Goal: Task Accomplishment & Management: Use online tool/utility

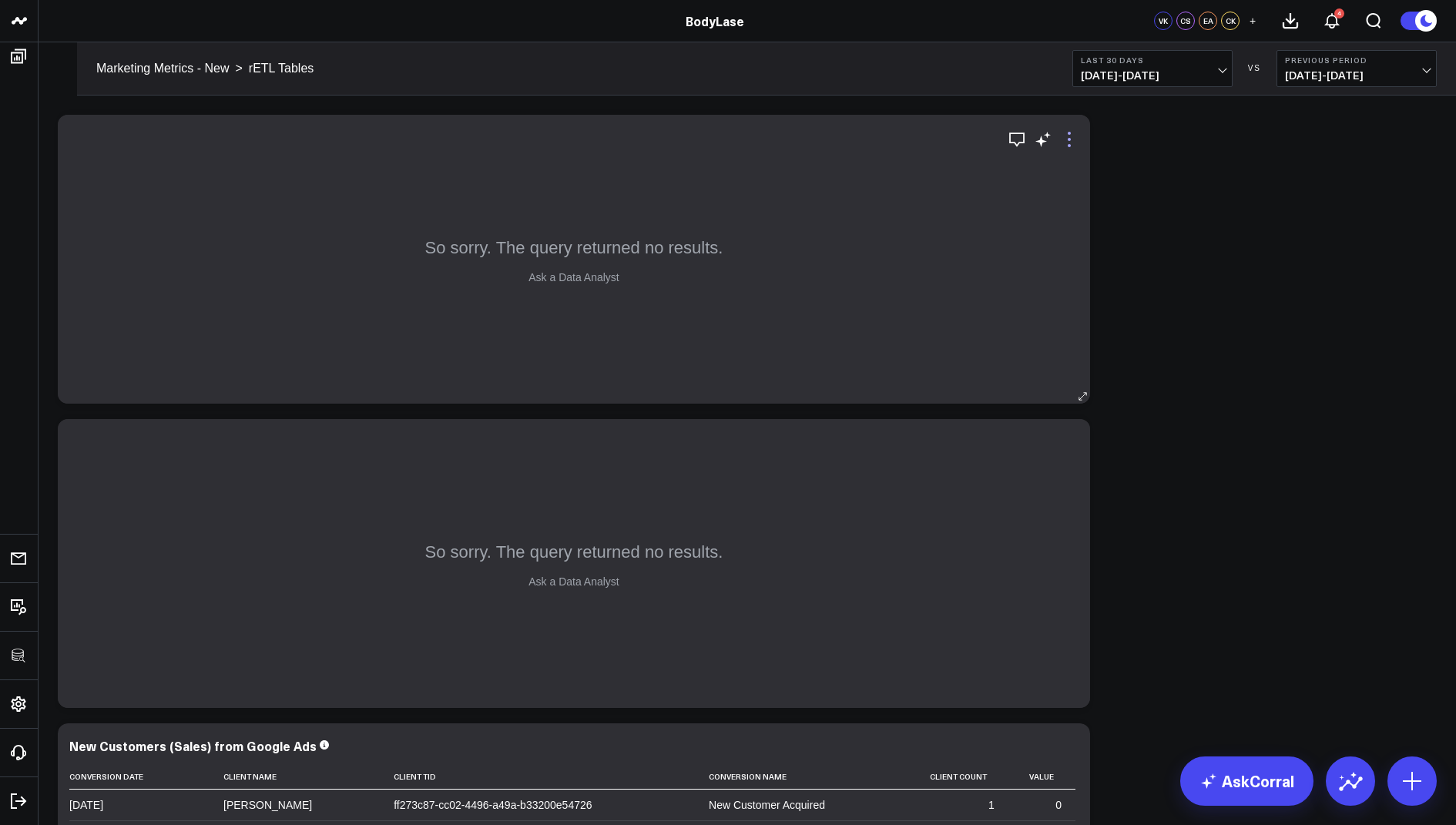
click at [1070, 140] on icon at bounding box center [1069, 139] width 3 height 3
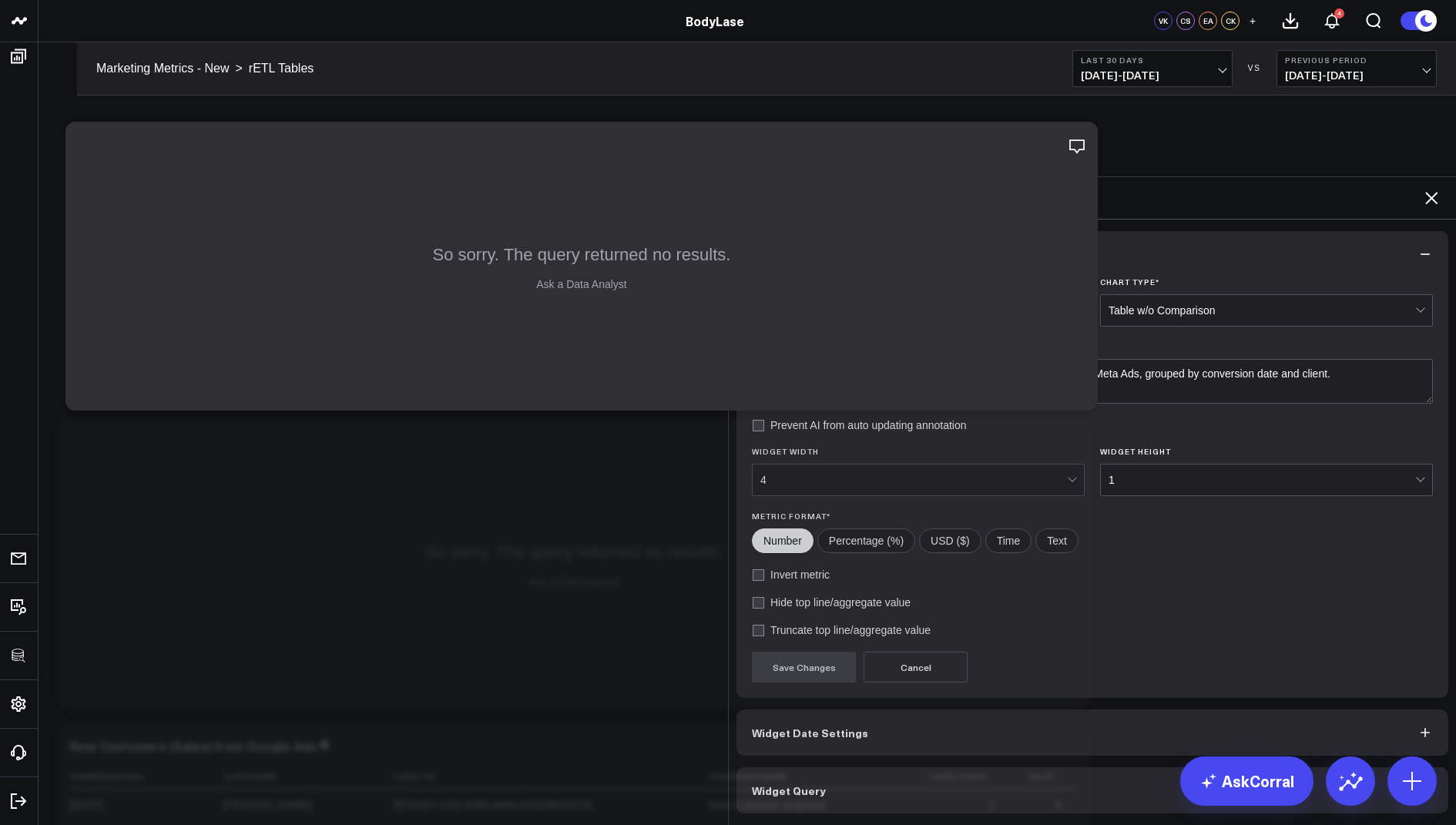
click at [804, 768] on button "Widget Query" at bounding box center [1092, 791] width 712 height 47
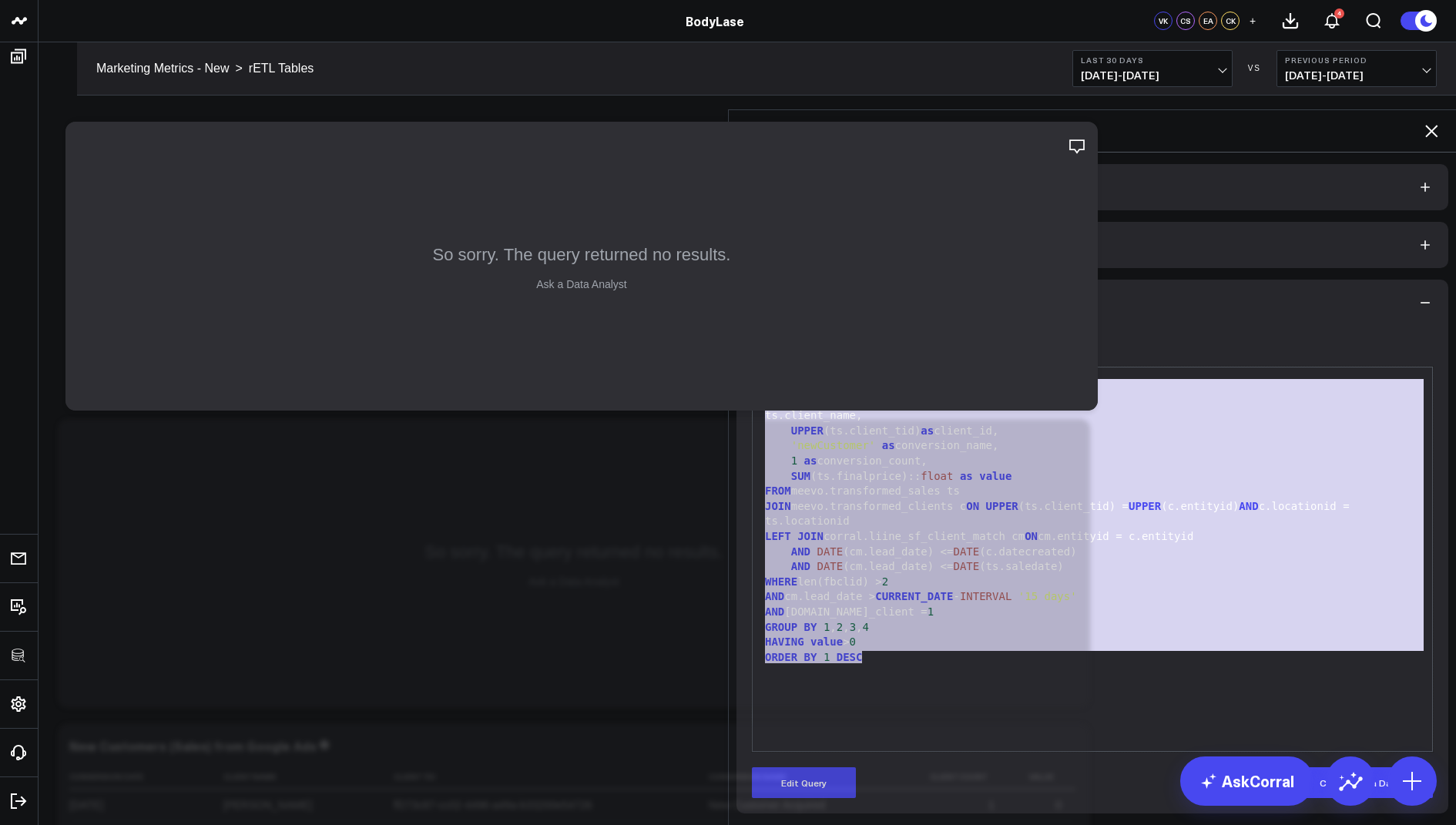
drag, startPoint x: 883, startPoint y: 589, endPoint x: 852, endPoint y: 268, distance: 322.5
click at [852, 326] on form "Manually edit your query or ask our AI to modify it for you. Edit Query 99 1 2 …" at bounding box center [1093, 561] width 681 height 473
click at [816, 768] on button "Edit Query" at bounding box center [804, 783] width 104 height 30
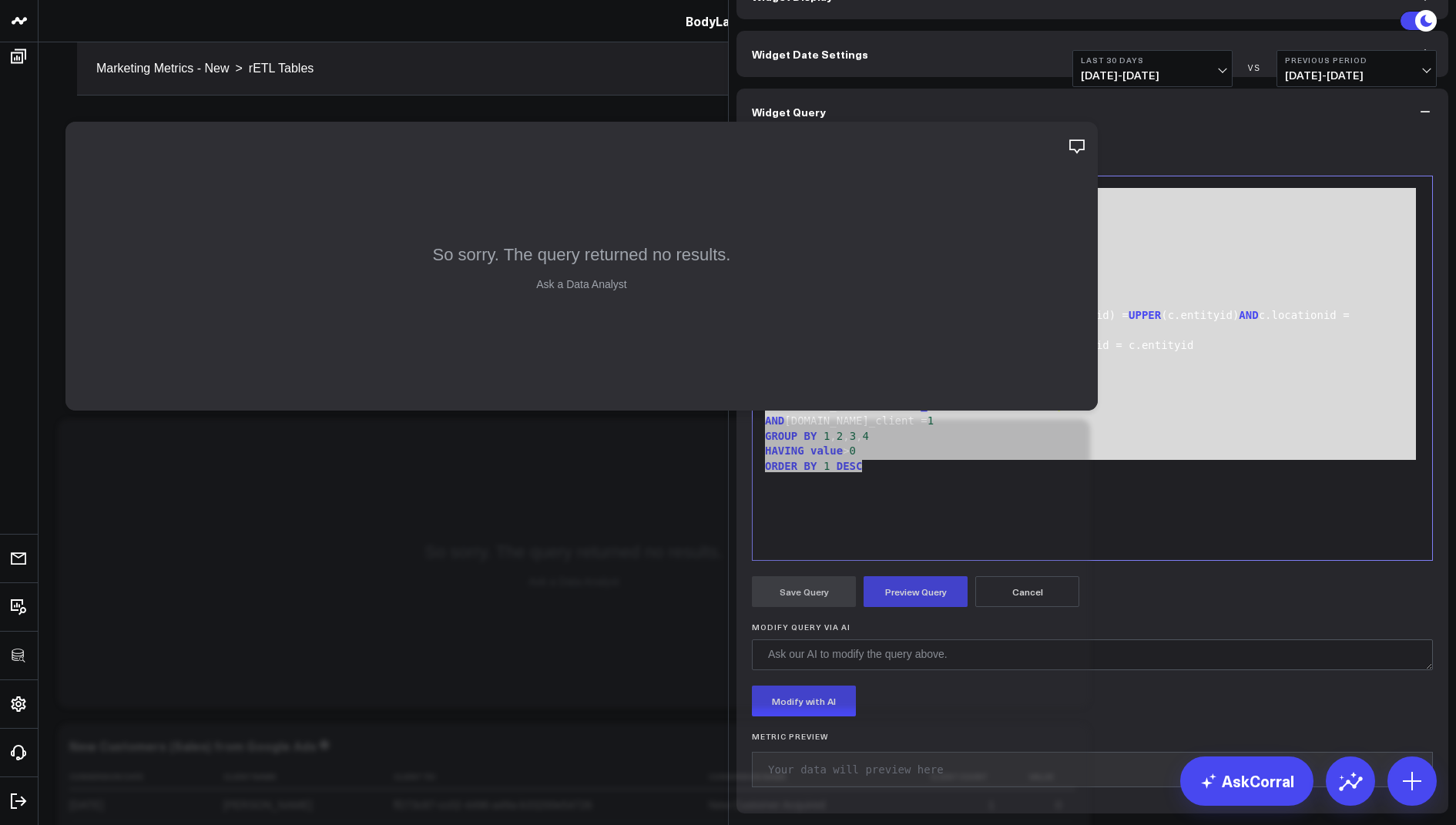
click at [927, 552] on div "SELECT DATE (ts.transactiondatetime) as conversion_date, ts.client_name, UPPER …" at bounding box center [1092, 368] width 664 height 369
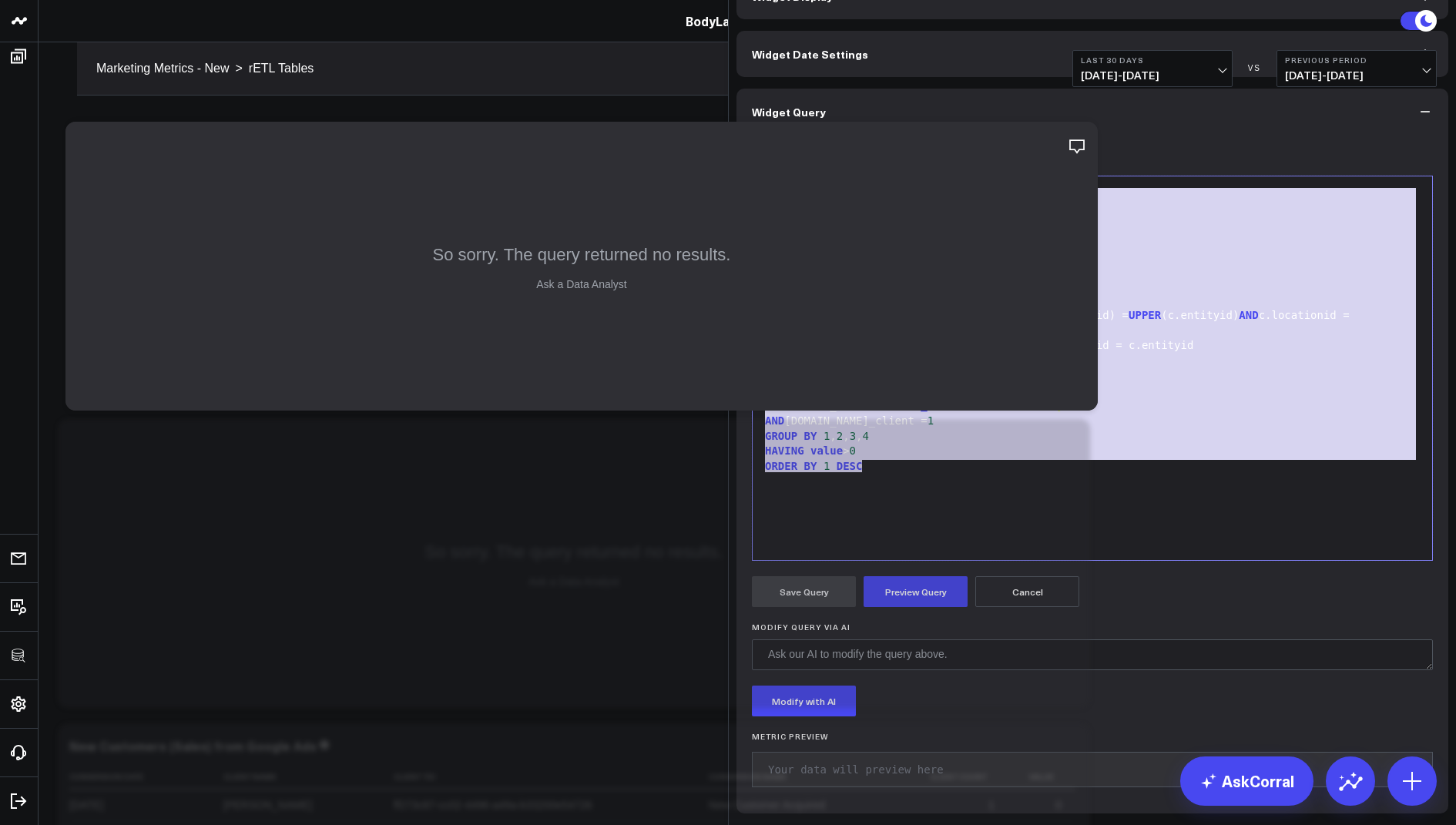
drag, startPoint x: 908, startPoint y: 583, endPoint x: 856, endPoint y: 227, distance: 359.8
click at [856, 228] on div "Widget Query Manually edit your query or ask our AI to modify it for you. Edit …" at bounding box center [1092, 451] width 712 height 725
copy div "SELECT DATE (ts.transactiondatetime) as conversion_date, ts.client_name, UPPER …"
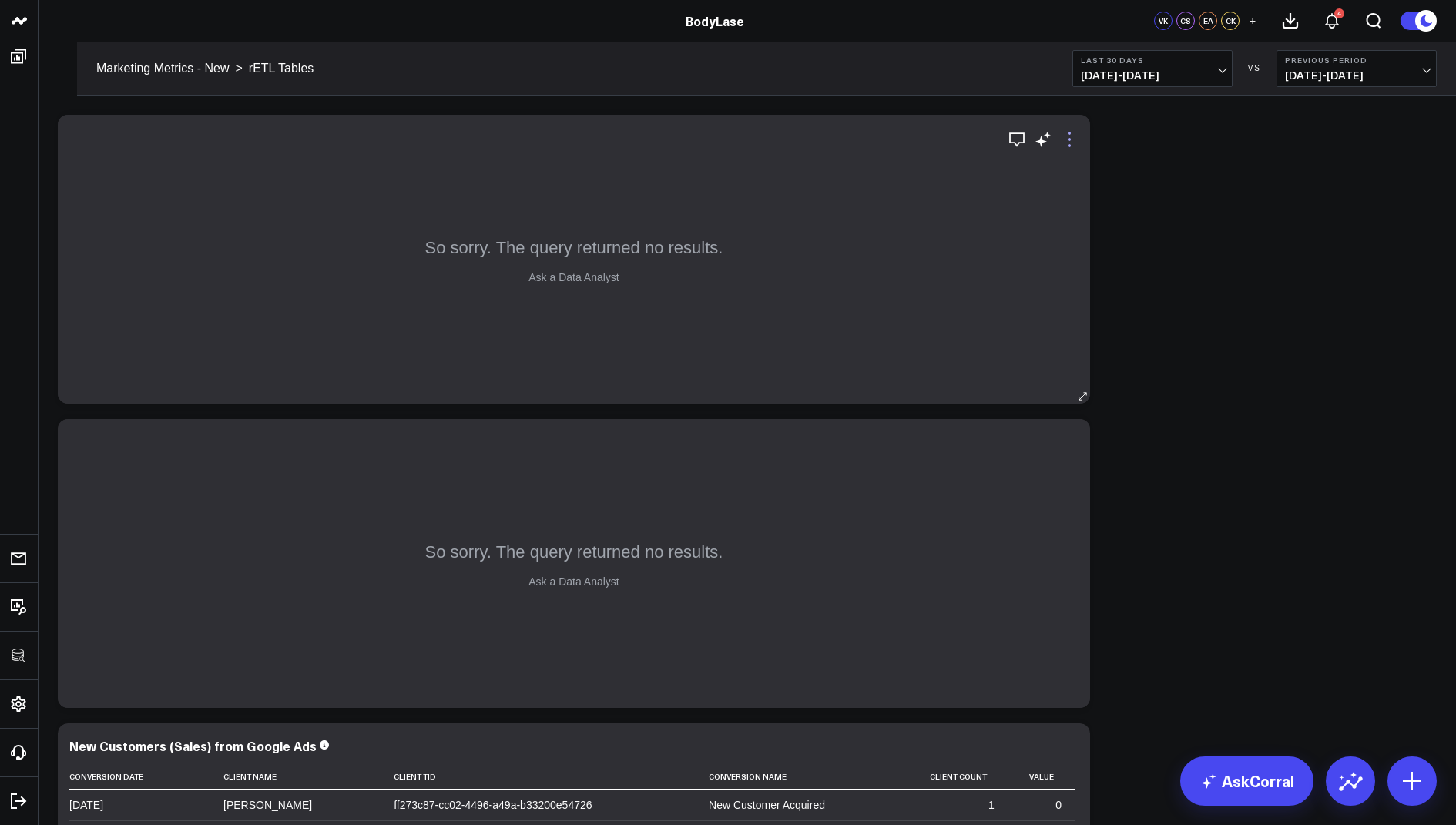
click at [1070, 140] on icon at bounding box center [1069, 139] width 19 height 19
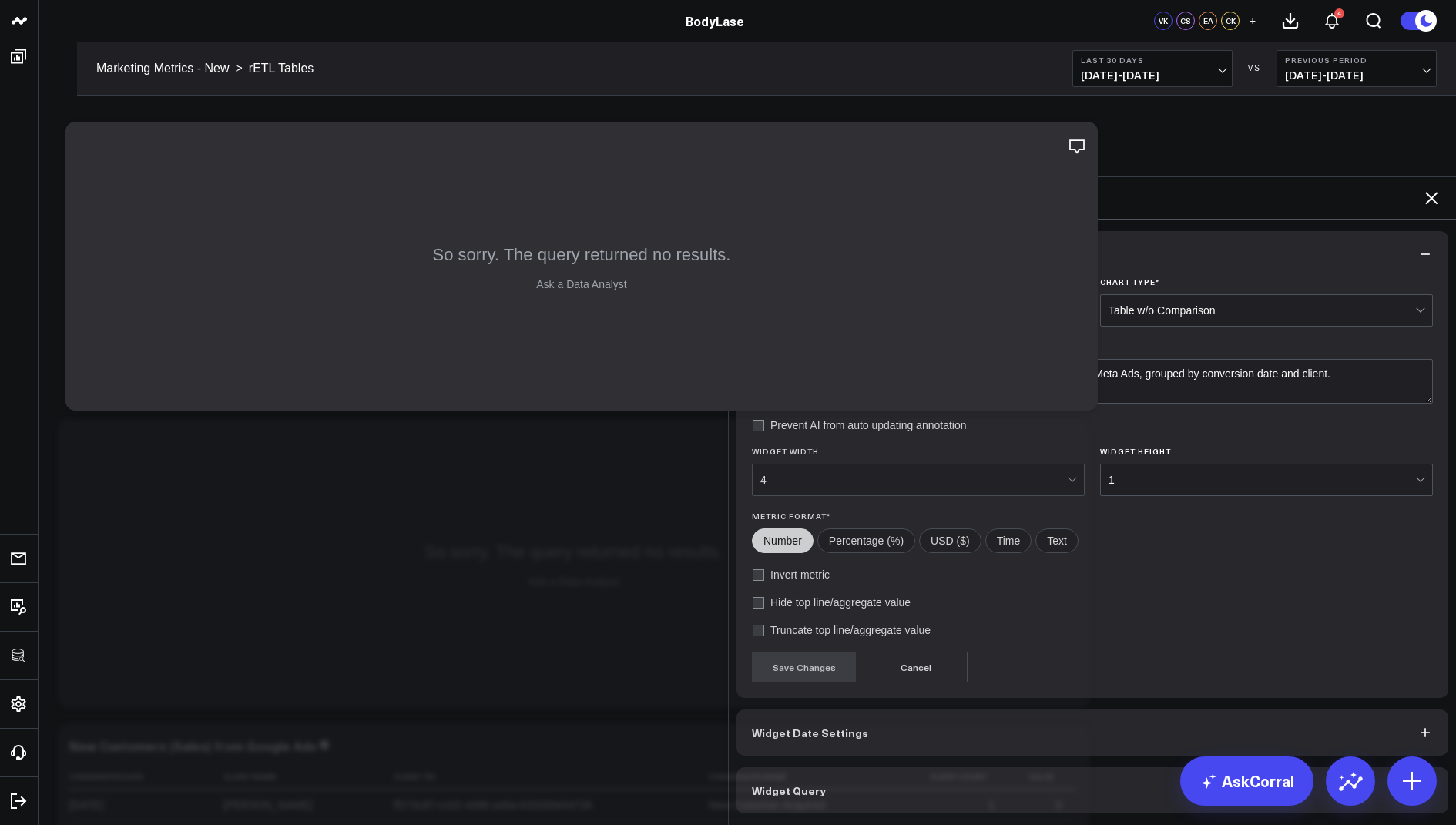
click at [810, 785] on span "Widget Query" at bounding box center [789, 791] width 74 height 13
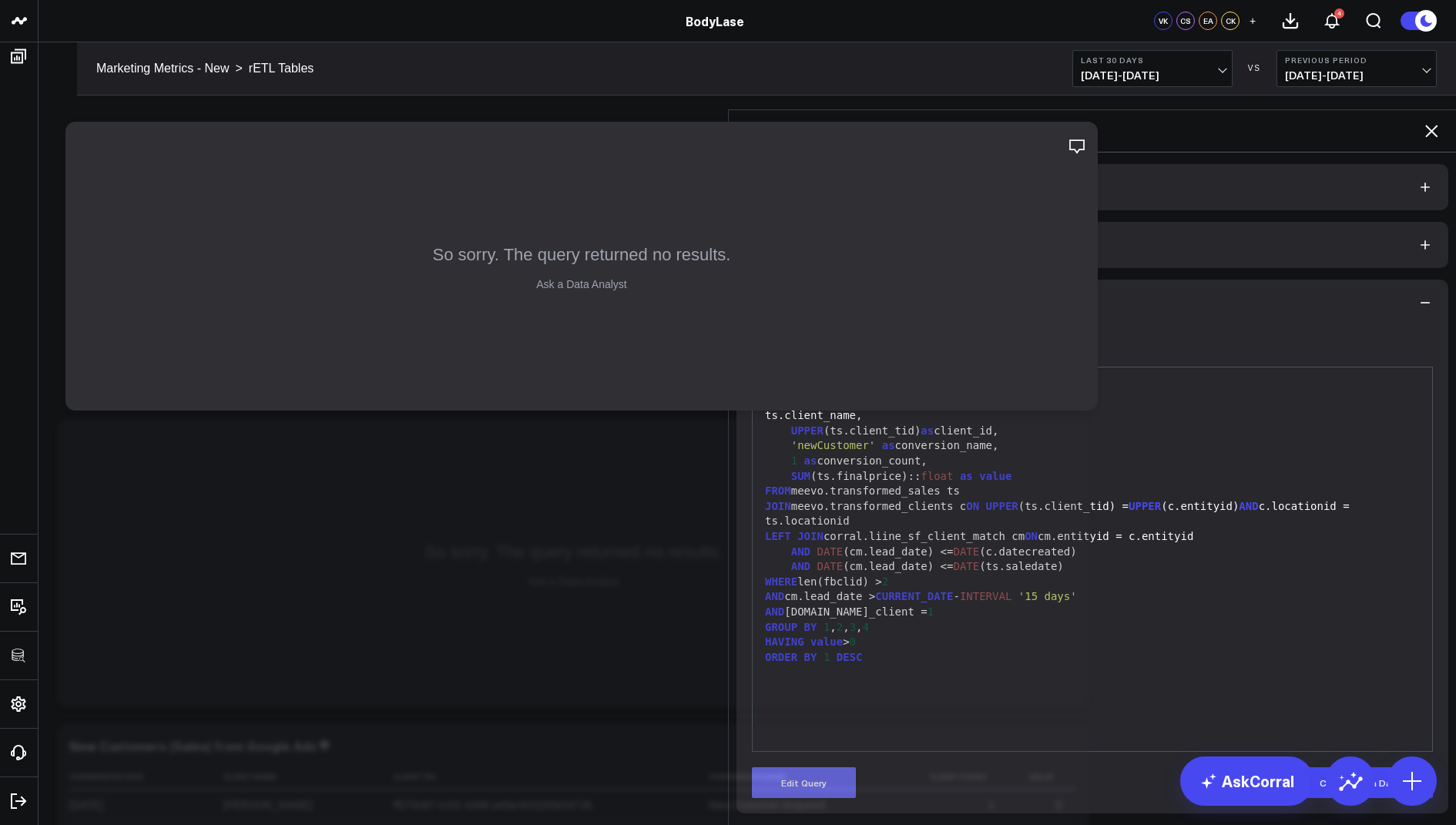
click at [815, 768] on button "Edit Query" at bounding box center [804, 783] width 104 height 30
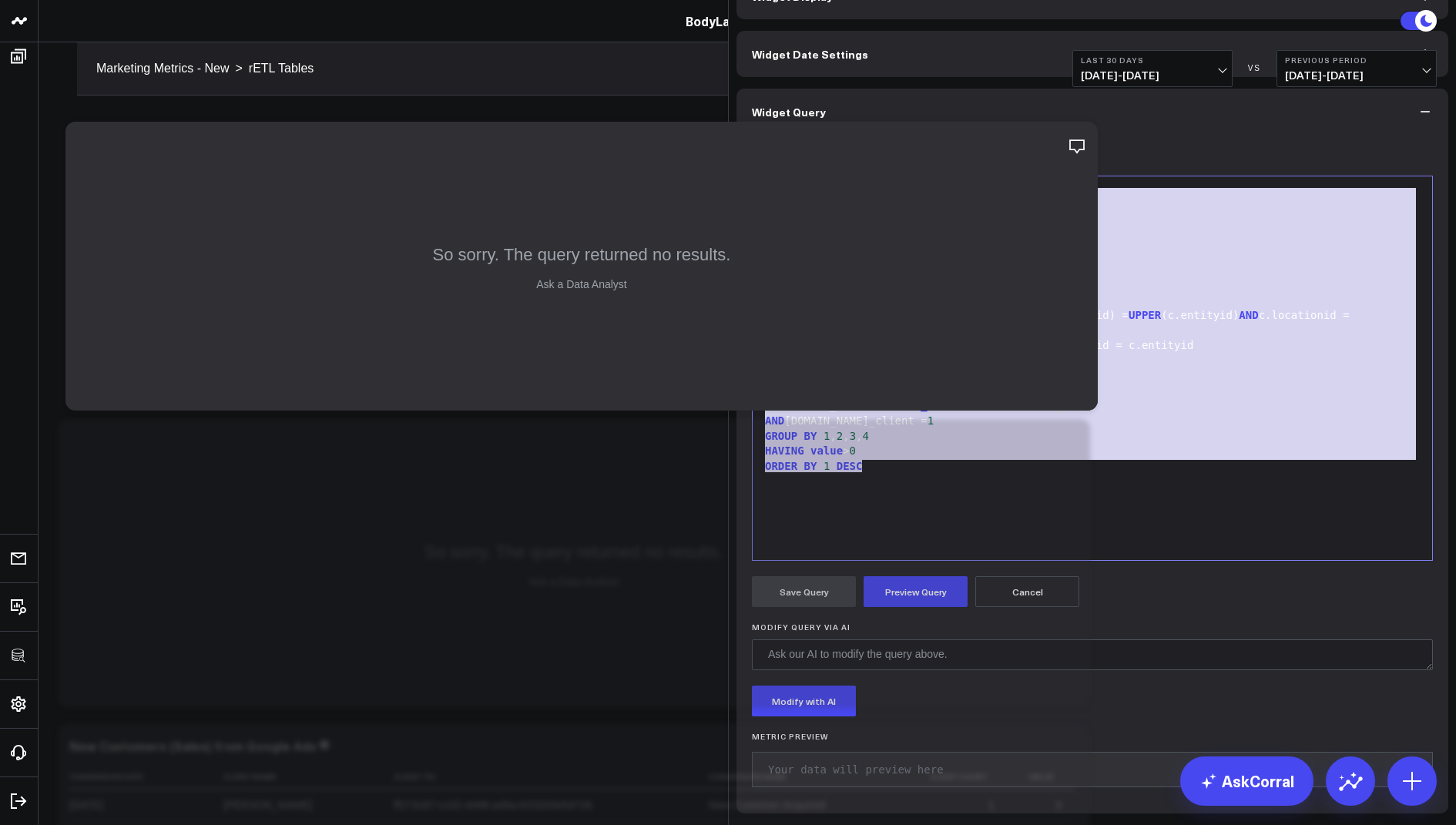
drag, startPoint x: 895, startPoint y: 591, endPoint x: 934, endPoint y: 282, distance: 311.5
click at [934, 282] on div "Edit Query 99 1 2 3 4 5 6 7 8 9 10 11 12 13 14 15 16 17 18 › ⌄ SELECT DATE (ts.…" at bounding box center [1093, 360] width 681 height 403
copy div "SELECT DATE (ts.transactiondatetime) as conversion_date, ts.client_name, UPPER …"
click at [891, 412] on span "CURRENT_DATE" at bounding box center [914, 405] width 78 height 13
drag, startPoint x: 889, startPoint y: 587, endPoint x: 828, endPoint y: 205, distance: 386.8
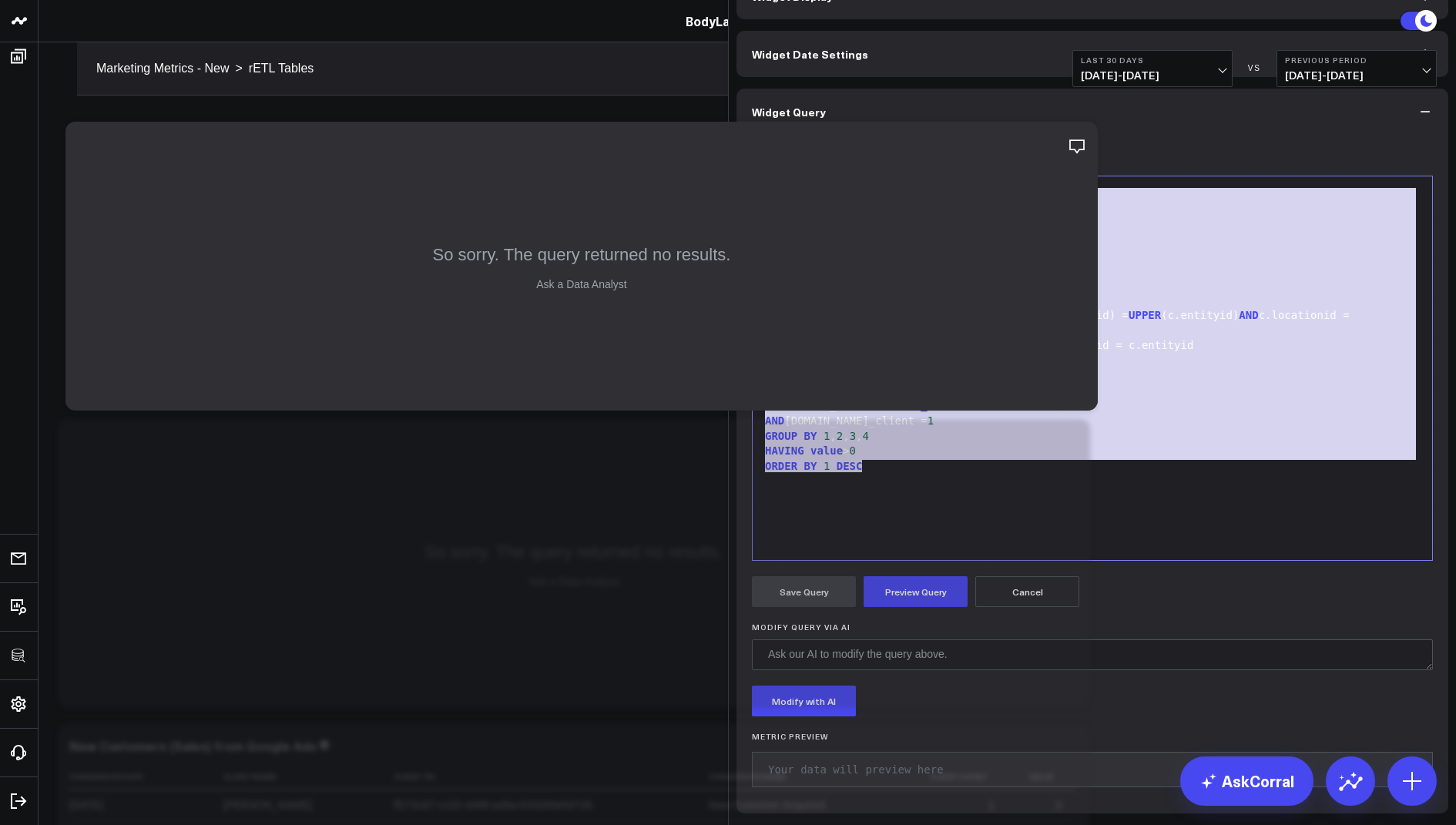
click at [828, 205] on div "Widget Display Widget Date Settings Widget Query Manually edit your query or as…" at bounding box center [1092, 393] width 712 height 840
copy div "SELECT DATE (ts.transactiondatetime) as conversion_date, ts.client_name, UPPER …"
click at [944, 552] on div "SELECT DATE (ts.transactiondatetime) as conversion_date, ts.client_name, UPPER …" at bounding box center [1092, 368] width 664 height 369
drag, startPoint x: 887, startPoint y: 594, endPoint x: 823, endPoint y: 225, distance: 374.5
click at [823, 225] on div "Widget Query Manually edit your query or ask our AI to modify it for you. Edit …" at bounding box center [1092, 451] width 712 height 725
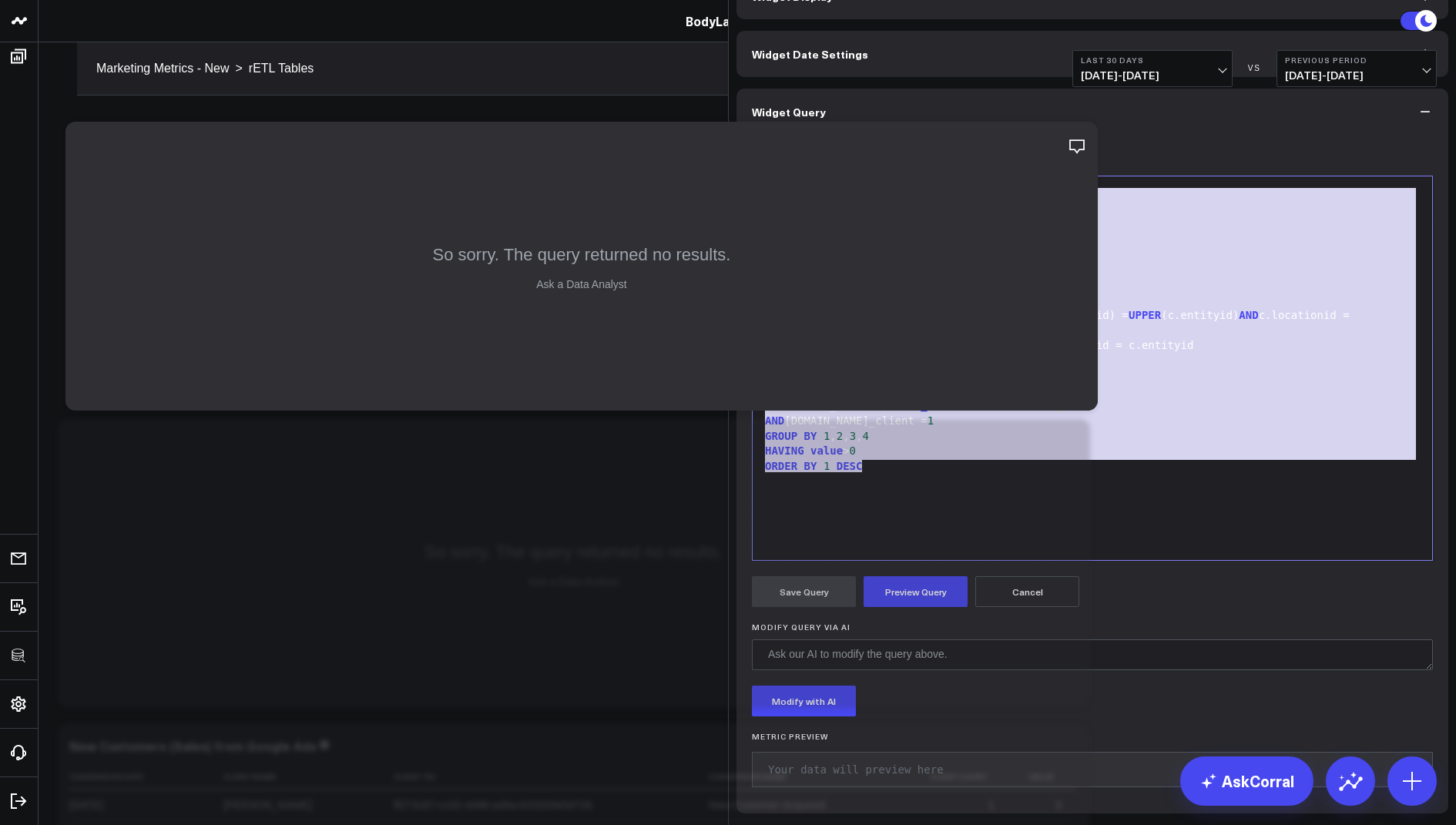
copy div "SELECT DATE (ts.transactiondatetime) as conversion_date, ts.client_name, UPPER …"
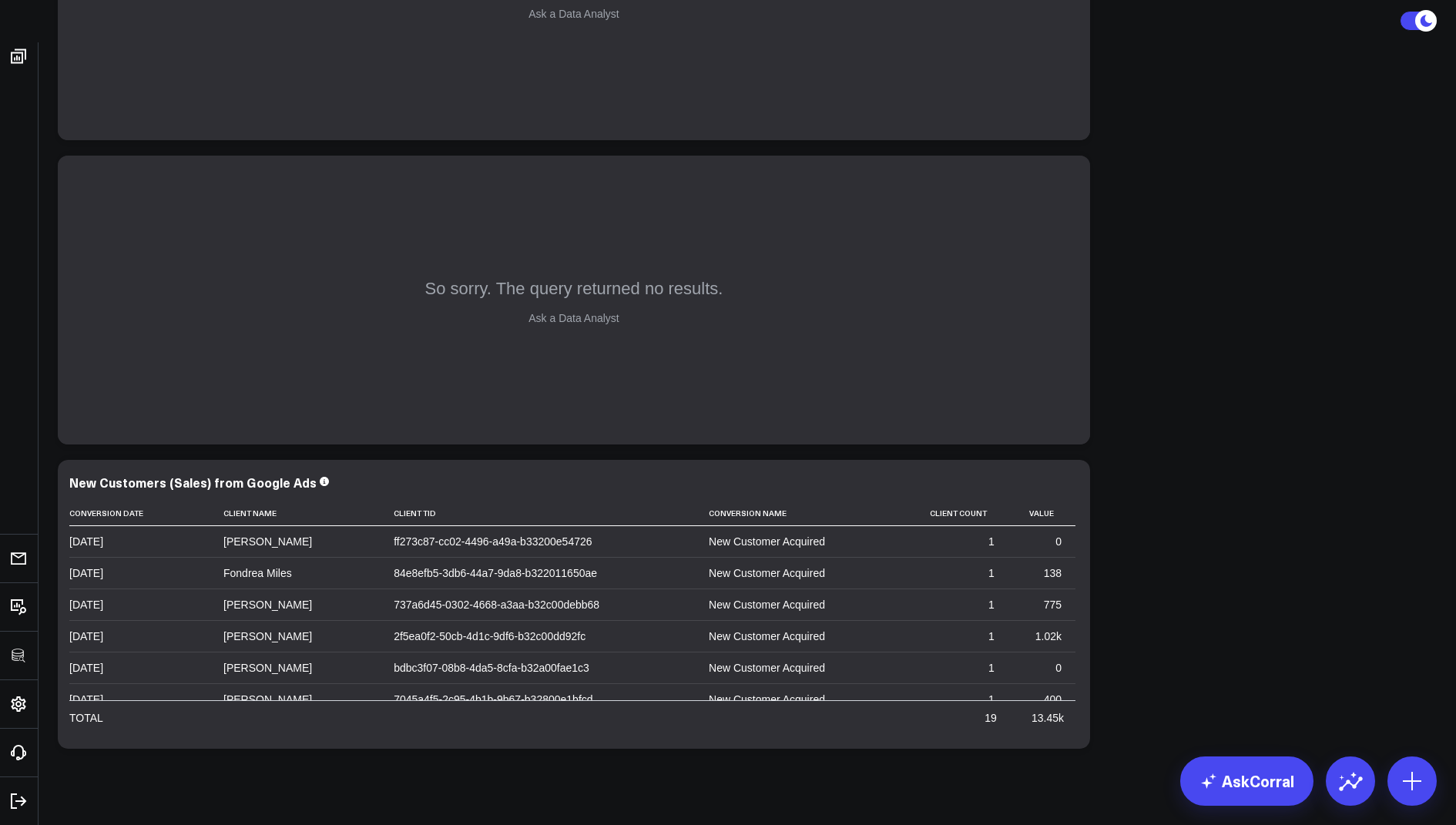
scroll to position [253, 0]
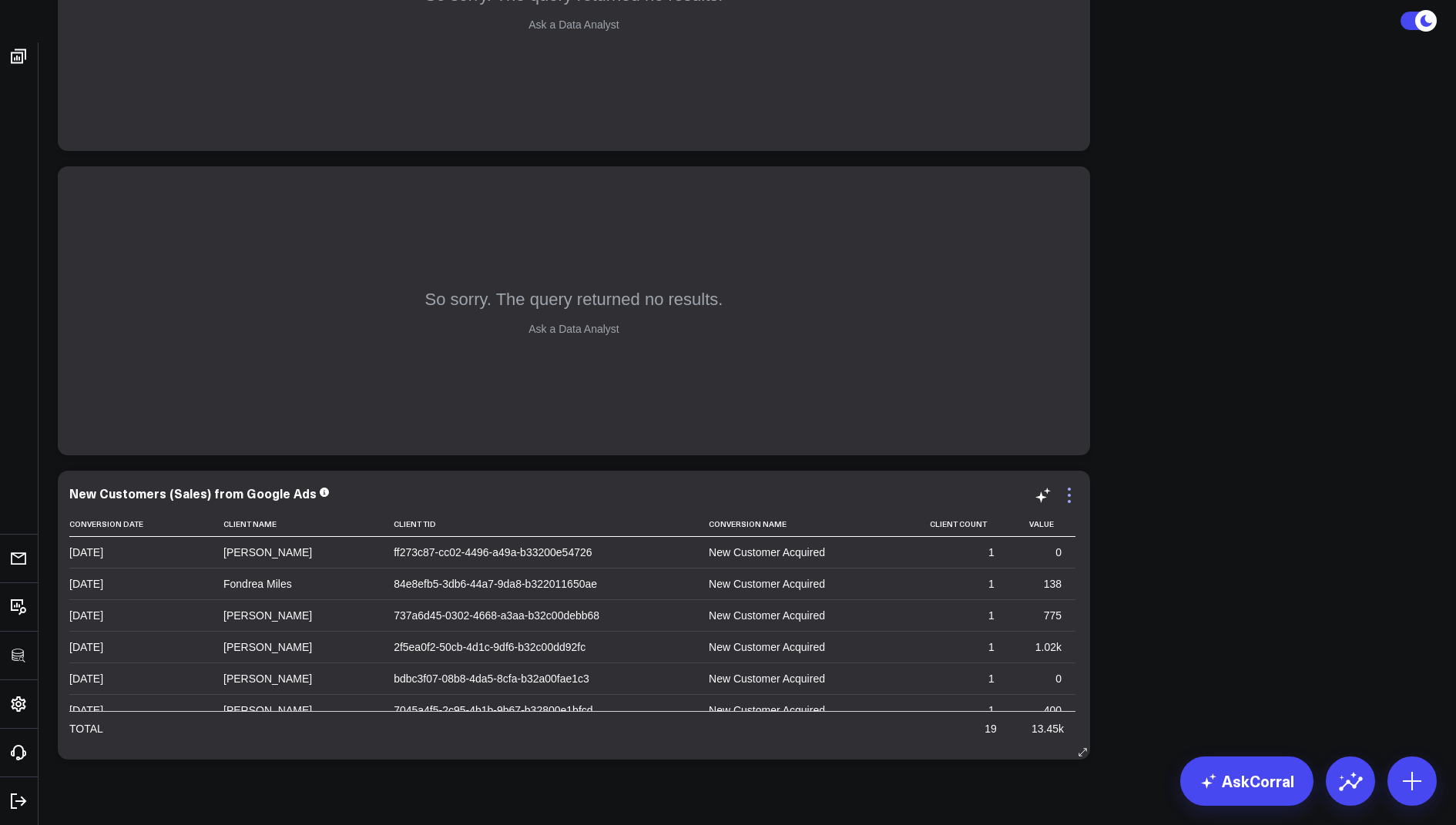
click at [1070, 491] on icon at bounding box center [1069, 495] width 19 height 19
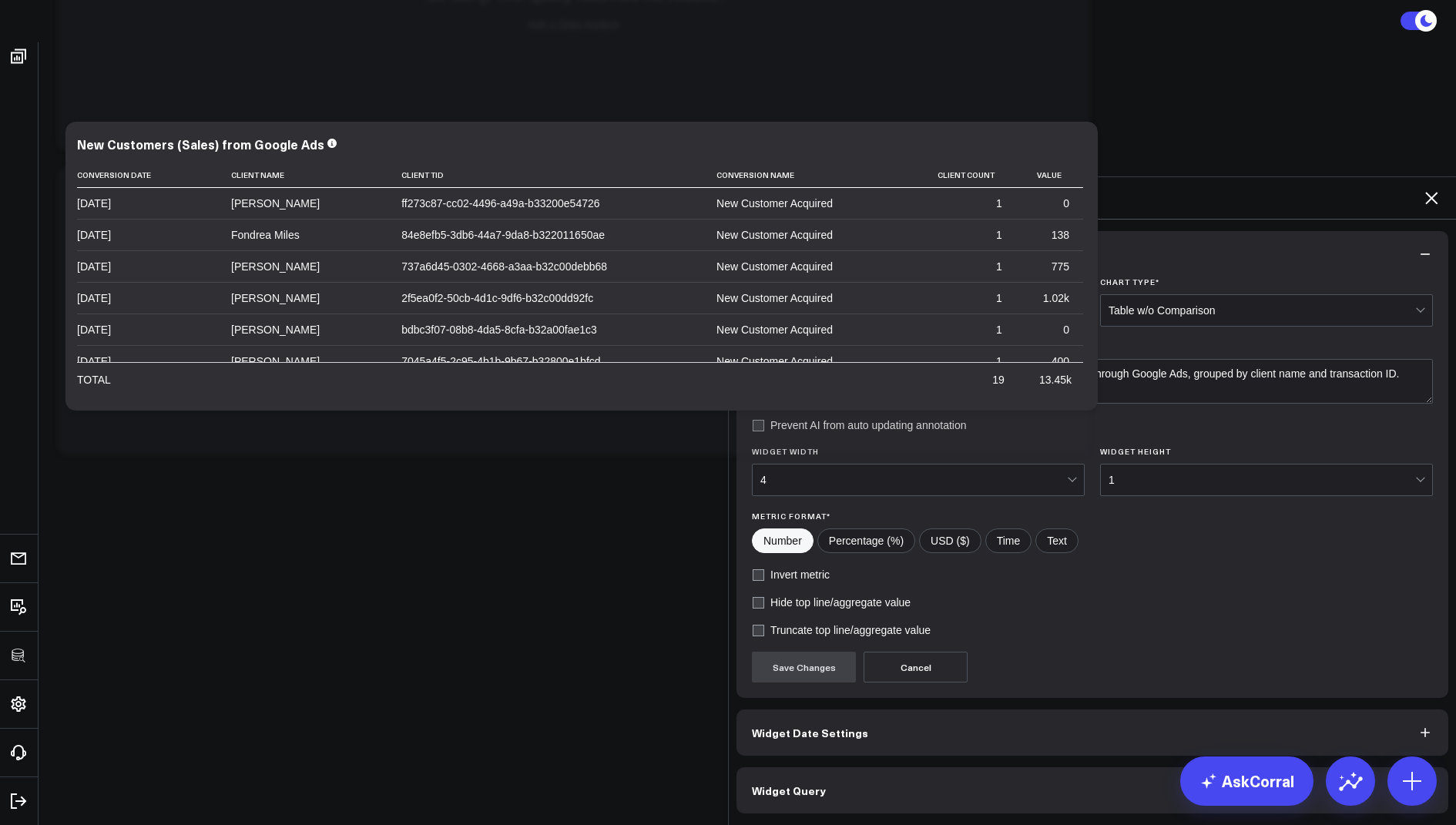
click at [785, 768] on button "Widget Query" at bounding box center [1092, 791] width 712 height 47
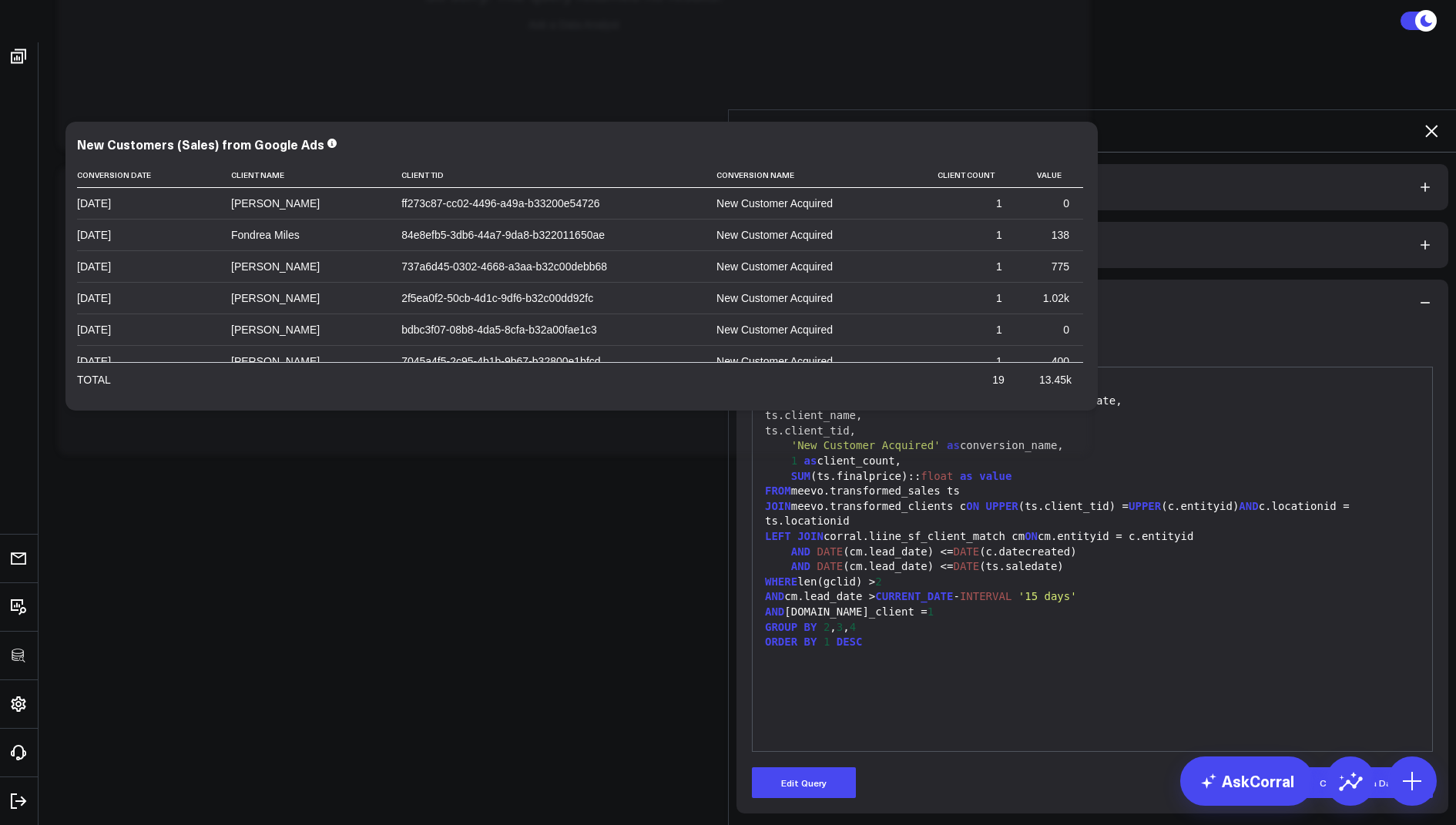
click at [1431, 122] on icon at bounding box center [1431, 131] width 19 height 19
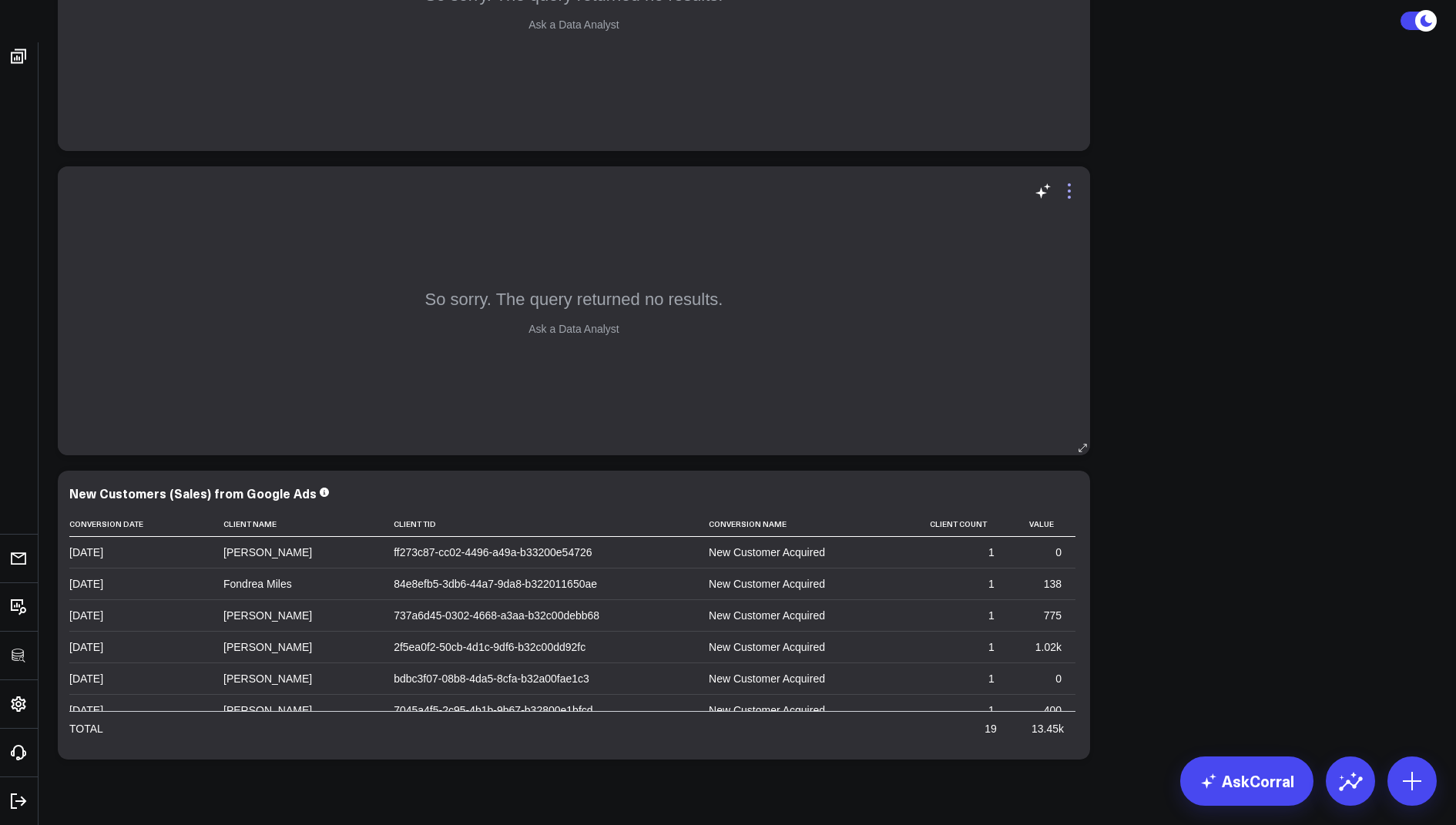
click at [1069, 182] on icon at bounding box center [1069, 191] width 19 height 19
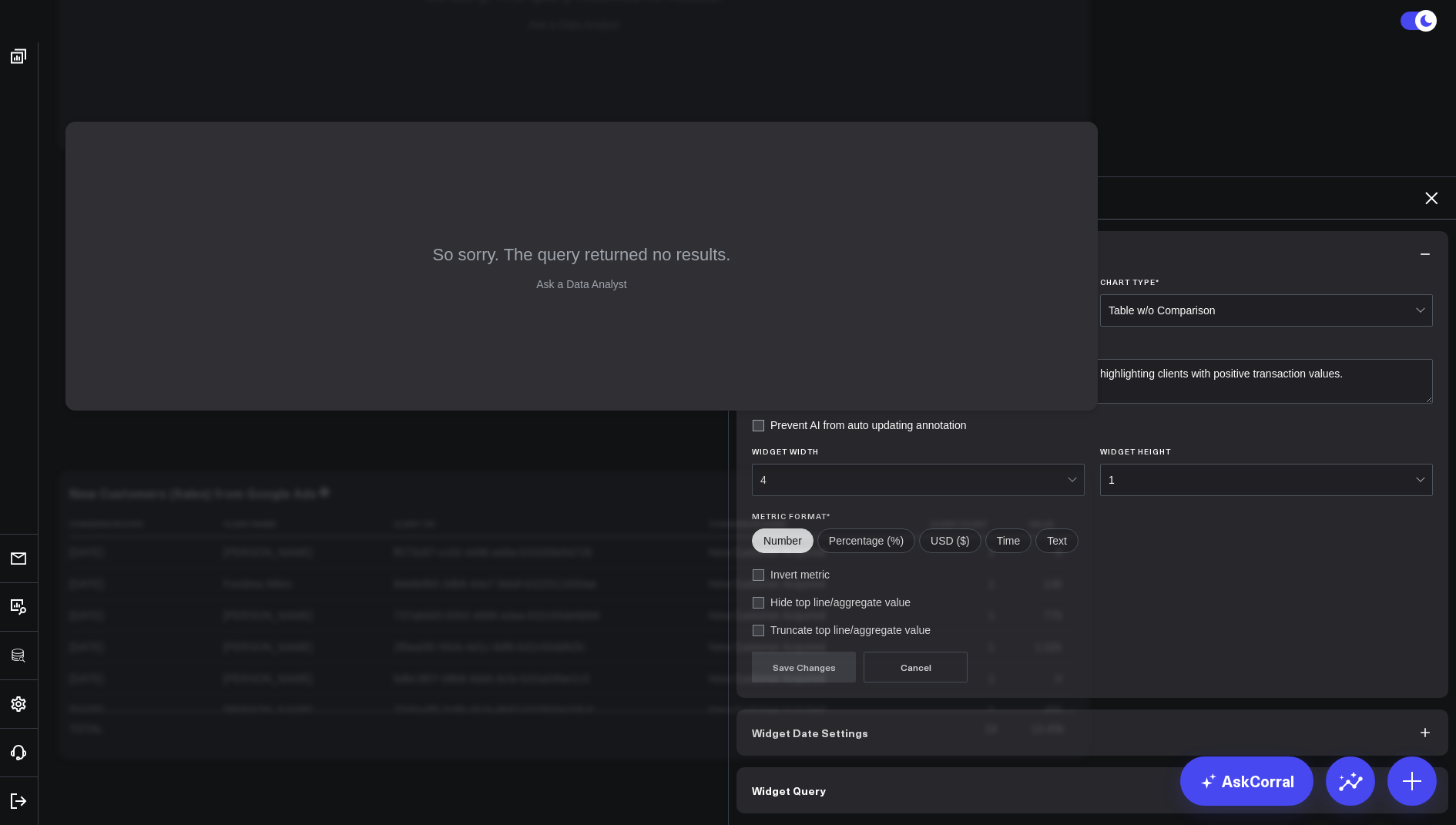
click at [810, 768] on button "Widget Query" at bounding box center [1092, 791] width 712 height 47
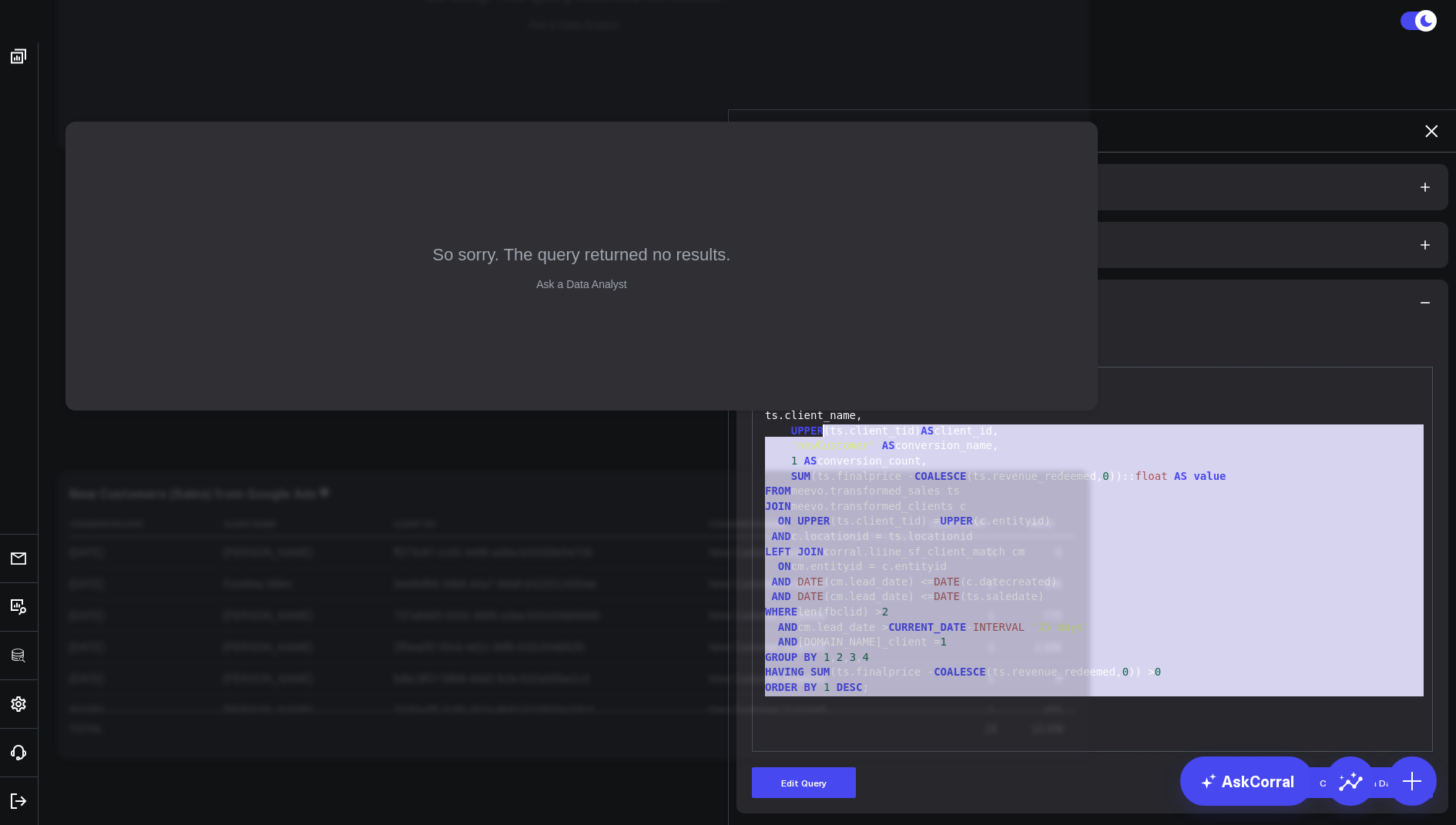
drag, startPoint x: 916, startPoint y: 625, endPoint x: 759, endPoint y: 181, distance: 470.9
click at [759, 181] on div "Widget Display Widget Date Settings Widget Query Manually edit your query or as…" at bounding box center [1092, 489] width 712 height 649
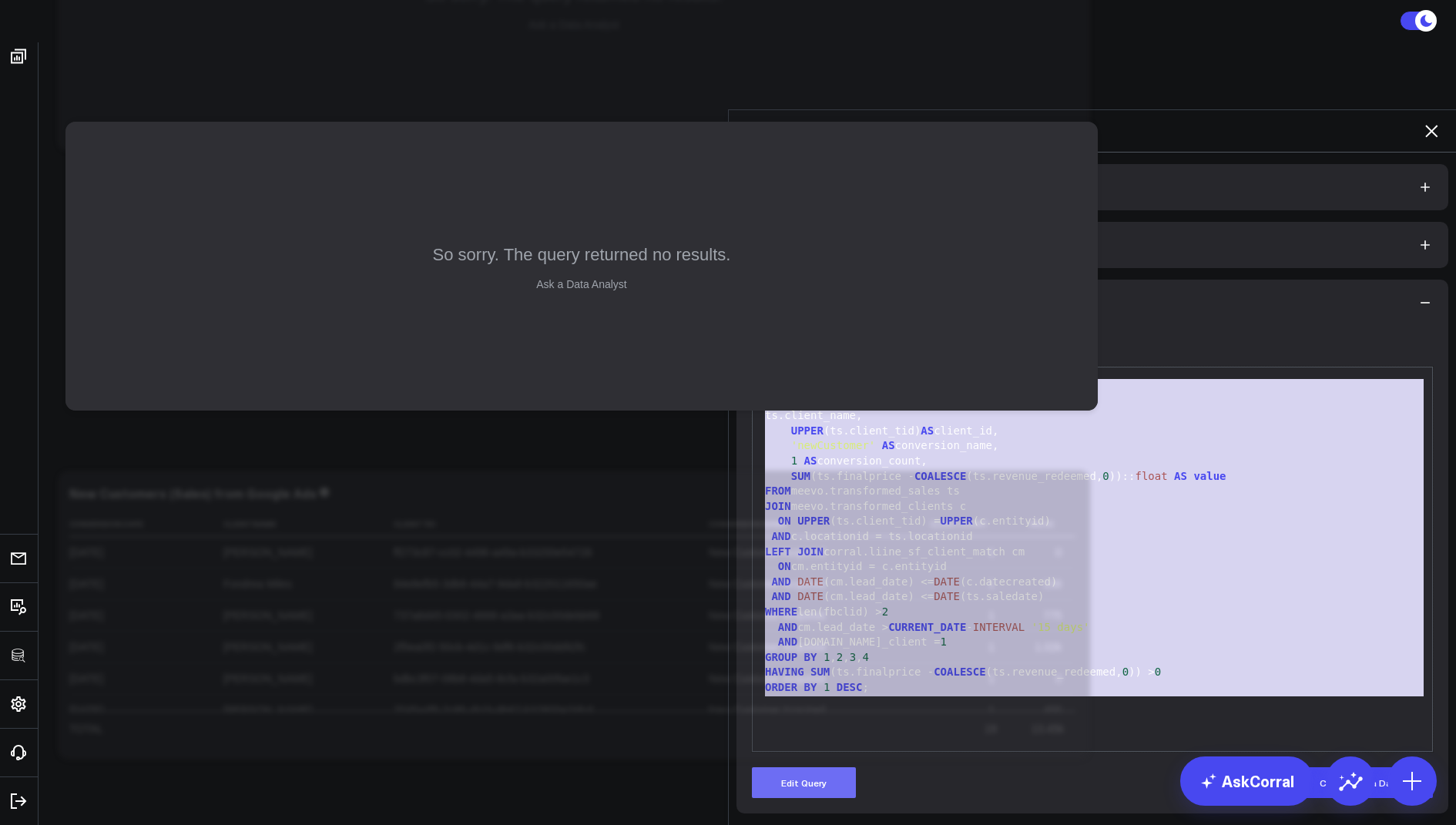
click at [791, 768] on button "Edit Query" at bounding box center [804, 783] width 104 height 30
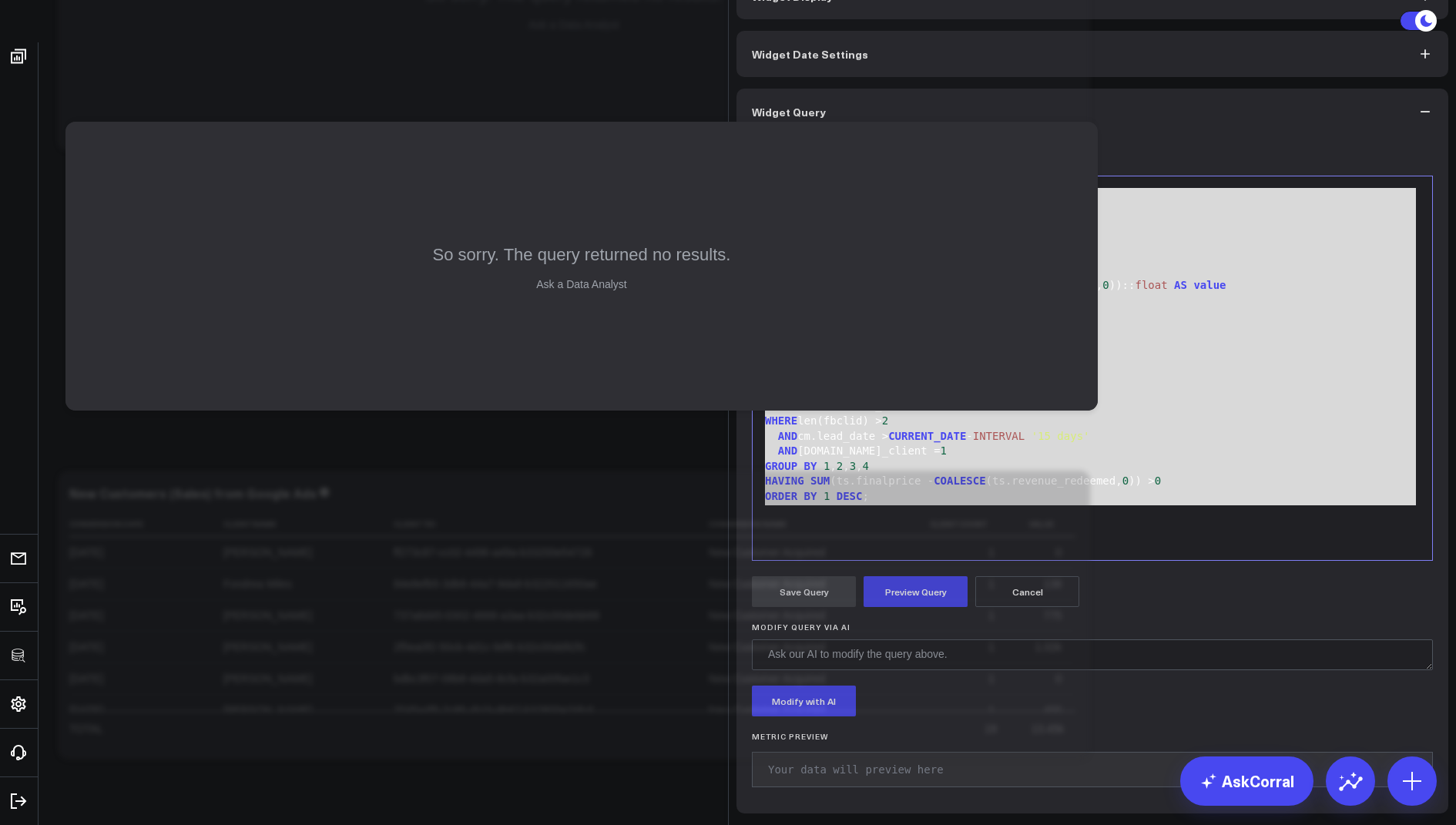
scroll to position [118, 0]
click at [960, 499] on div "ORDER BY 1 DESC ;" at bounding box center [1092, 497] width 664 height 15
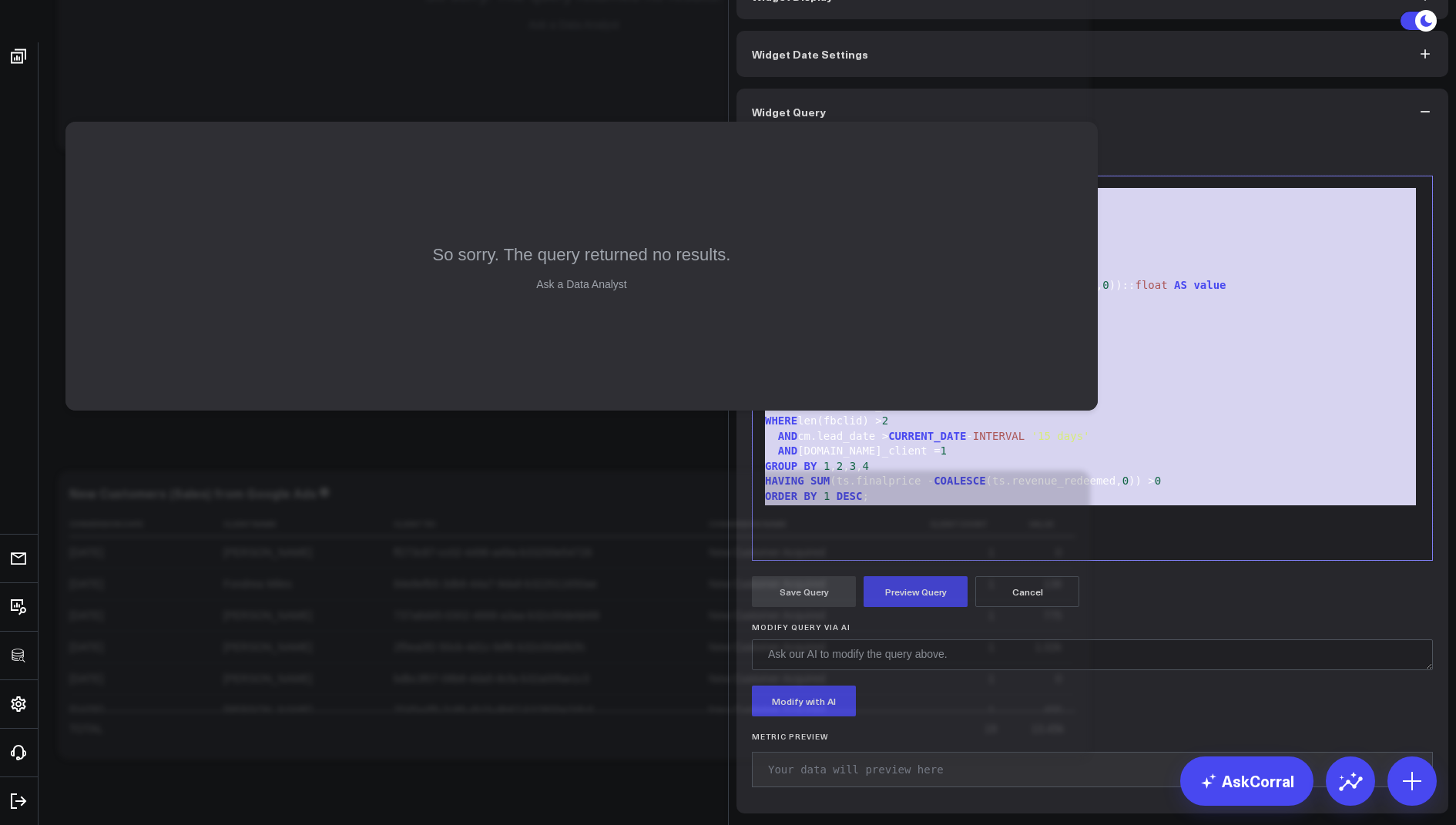
drag, startPoint x: 894, startPoint y: 525, endPoint x: 964, endPoint y: 108, distance: 422.8
click at [964, 108] on div "Widget Query Manually edit your query or ask our AI to modify it for you. Edit …" at bounding box center [1092, 451] width 712 height 725
copy div "SELECT DATE (ts.transactiondatetime) AS conversion_date, ts.client_name, UPPER …"
click at [935, 363] on div "LEFT JOIN corral.liine_sf_client_match cm" at bounding box center [1092, 360] width 664 height 15
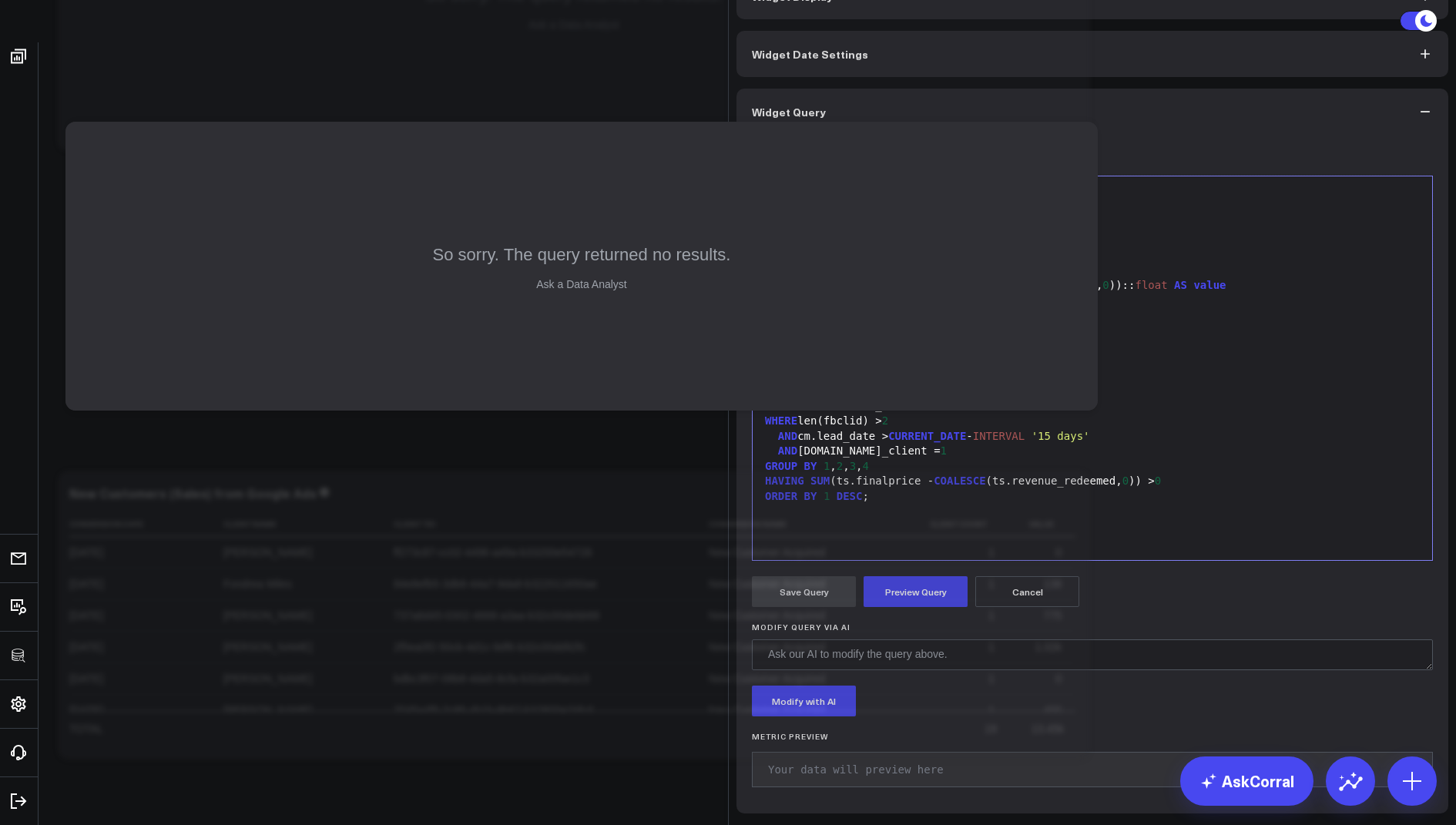
drag, startPoint x: 913, startPoint y: 242, endPoint x: 830, endPoint y: 245, distance: 83.1
click at [830, 245] on div "UPPER (ts.client_tid) AS client_id," at bounding box center [1092, 239] width 664 height 15
copy div "ts.client_tid"
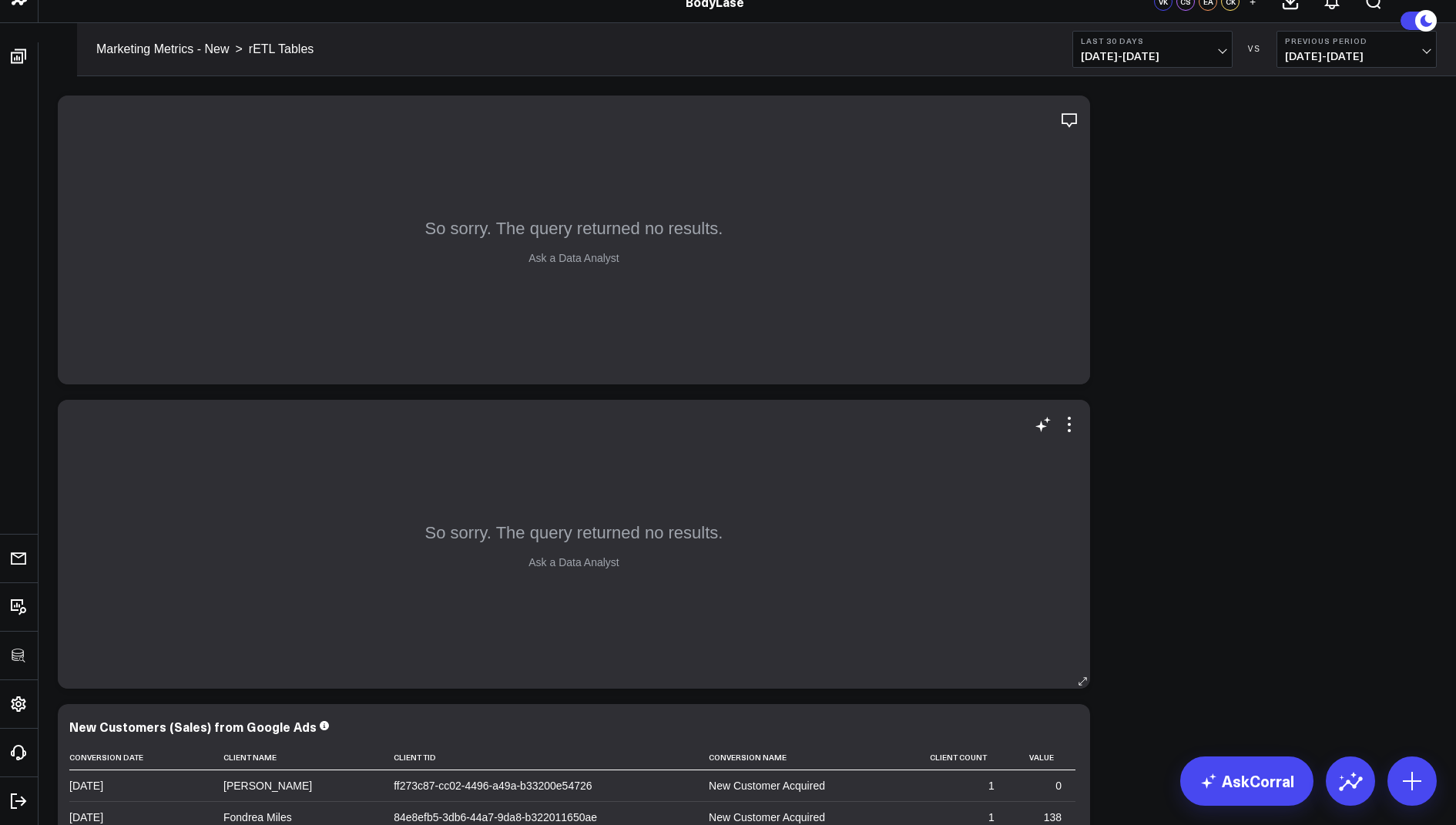
scroll to position [20, 0]
click at [1070, 419] on icon at bounding box center [1069, 423] width 19 height 19
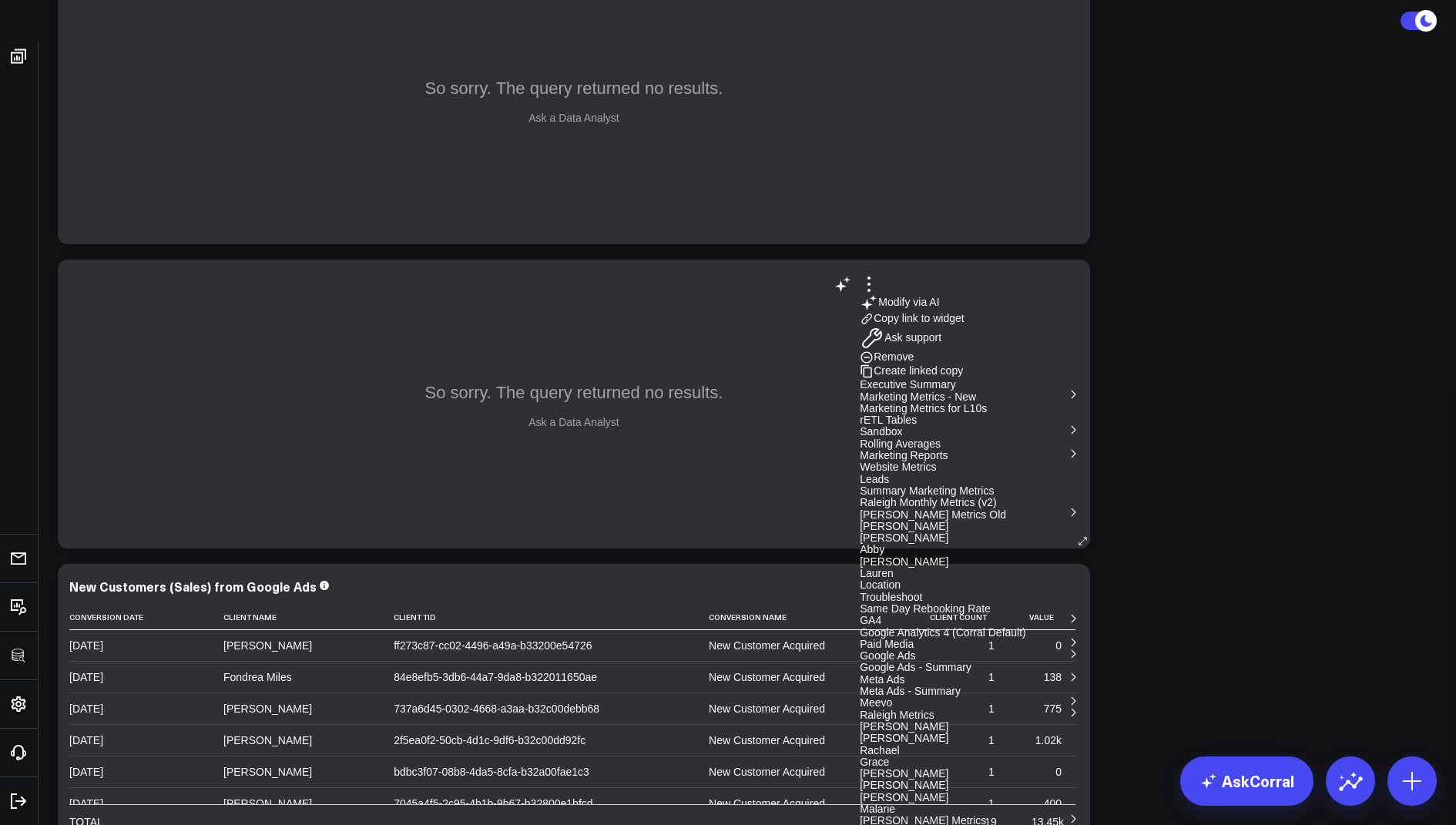
scroll to position [174, 0]
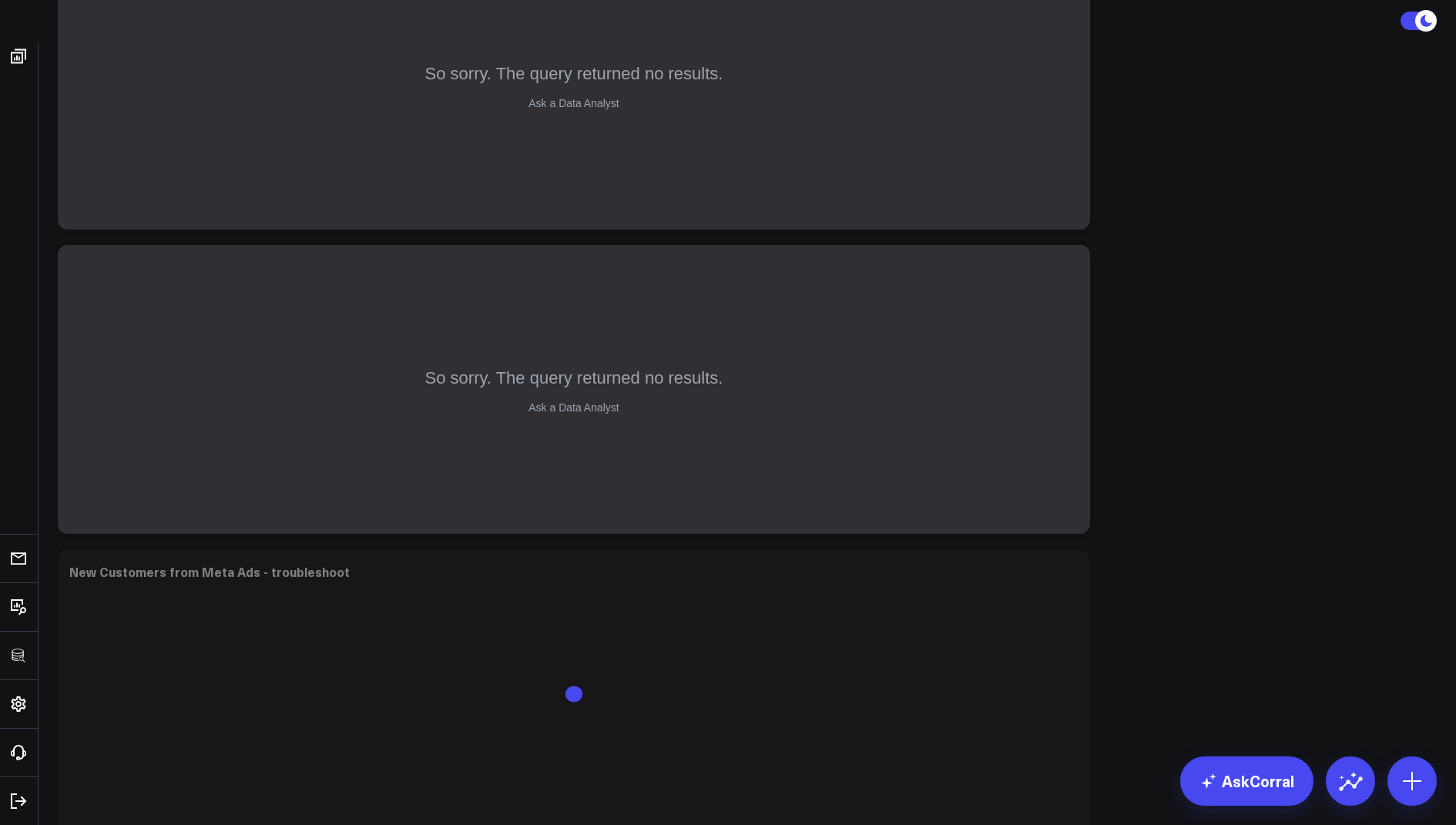
scroll to position [306, 0]
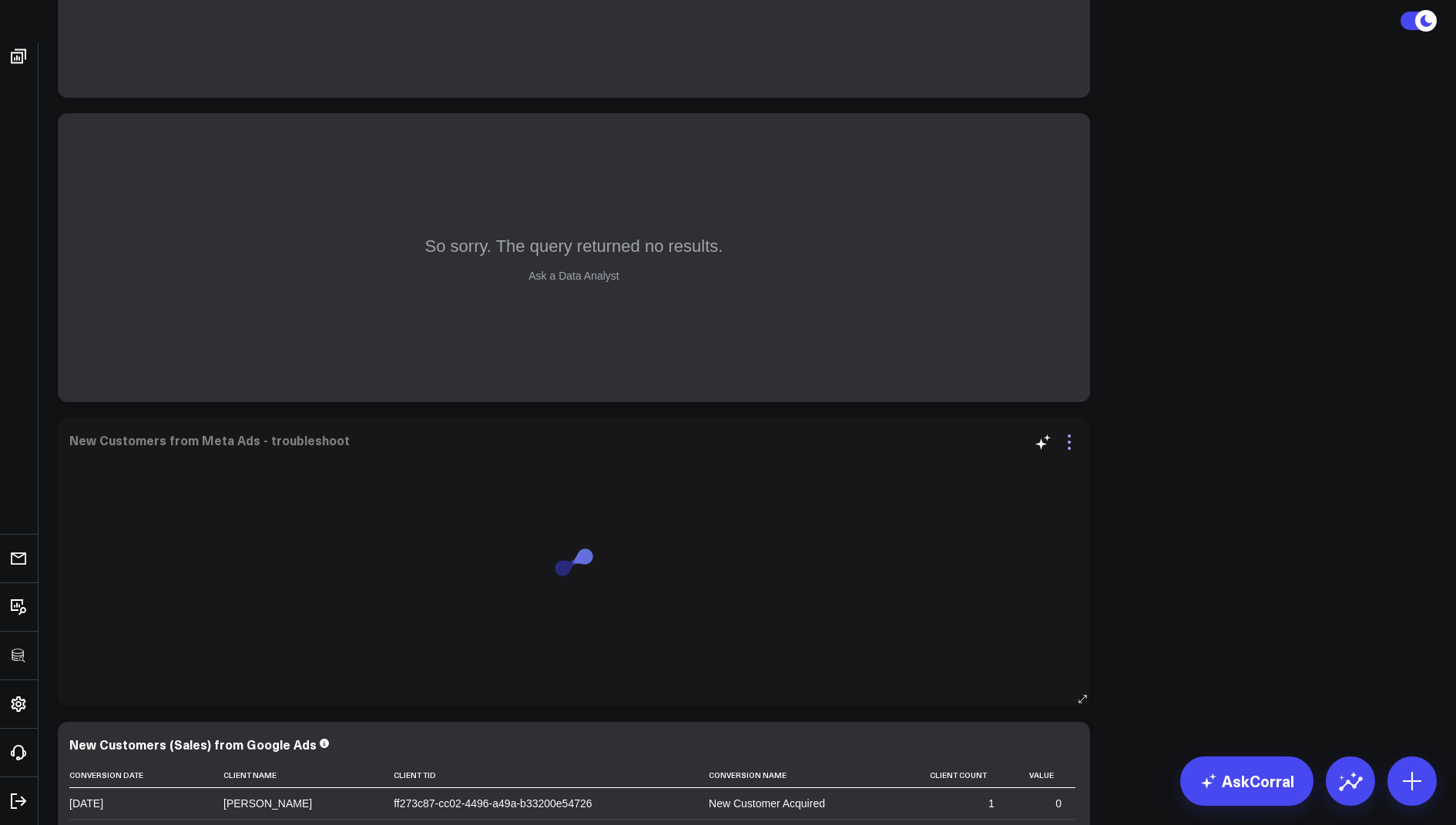
click at [1070, 449] on icon at bounding box center [1069, 442] width 19 height 19
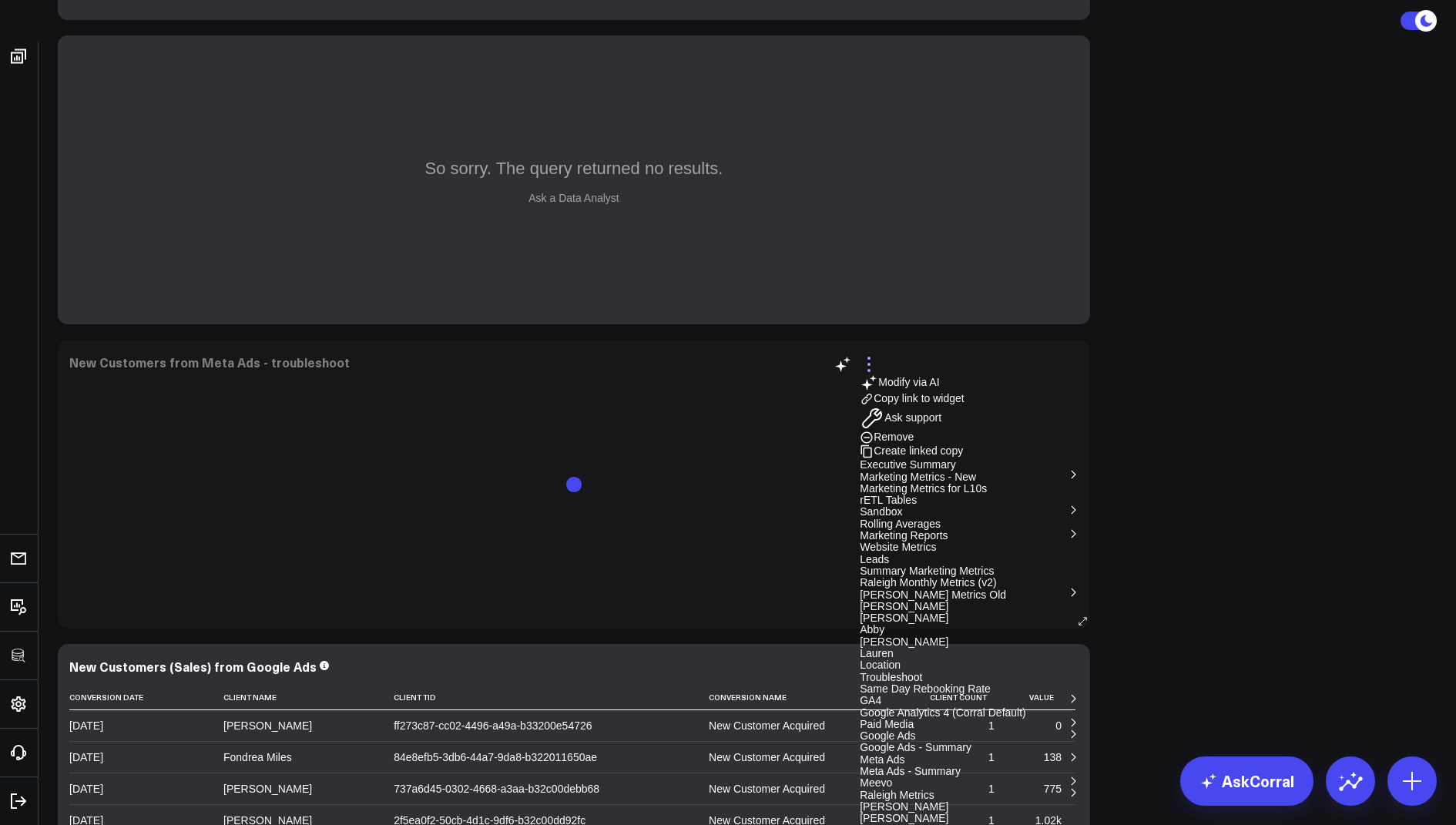
scroll to position [390, 0]
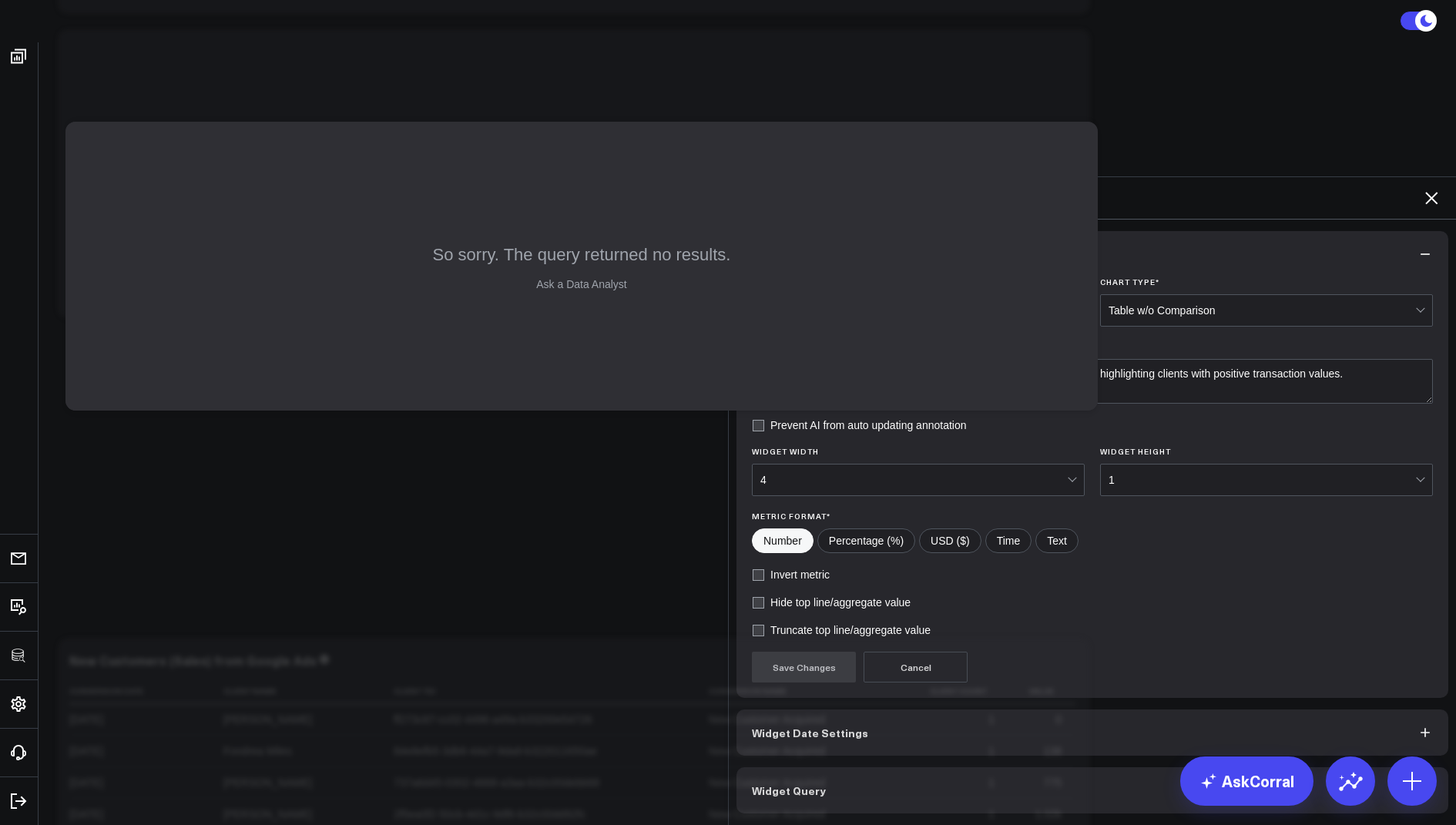
click at [761, 785] on span "Widget Query" at bounding box center [789, 791] width 74 height 13
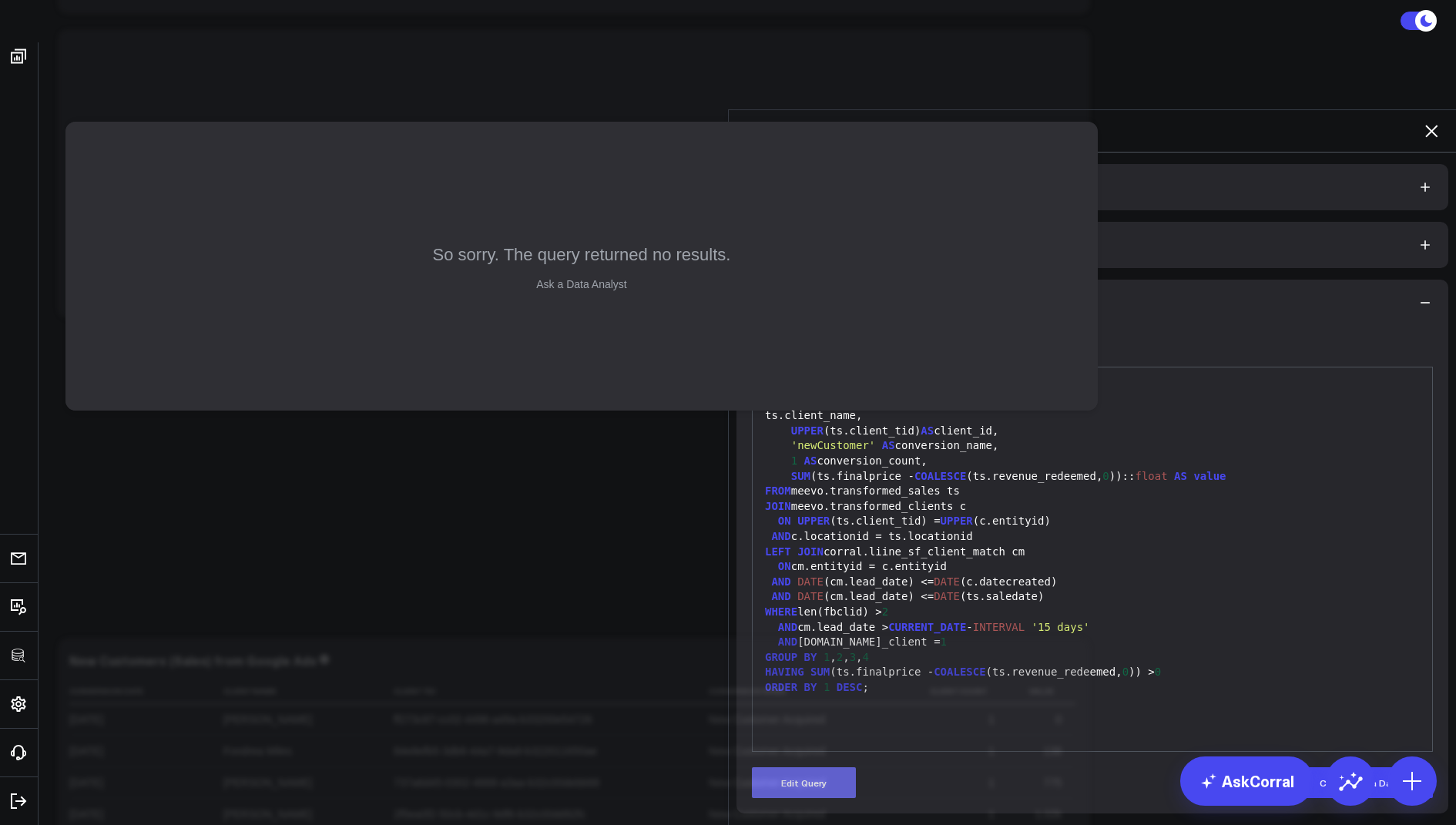
click at [794, 768] on button "Edit Query" at bounding box center [804, 783] width 104 height 30
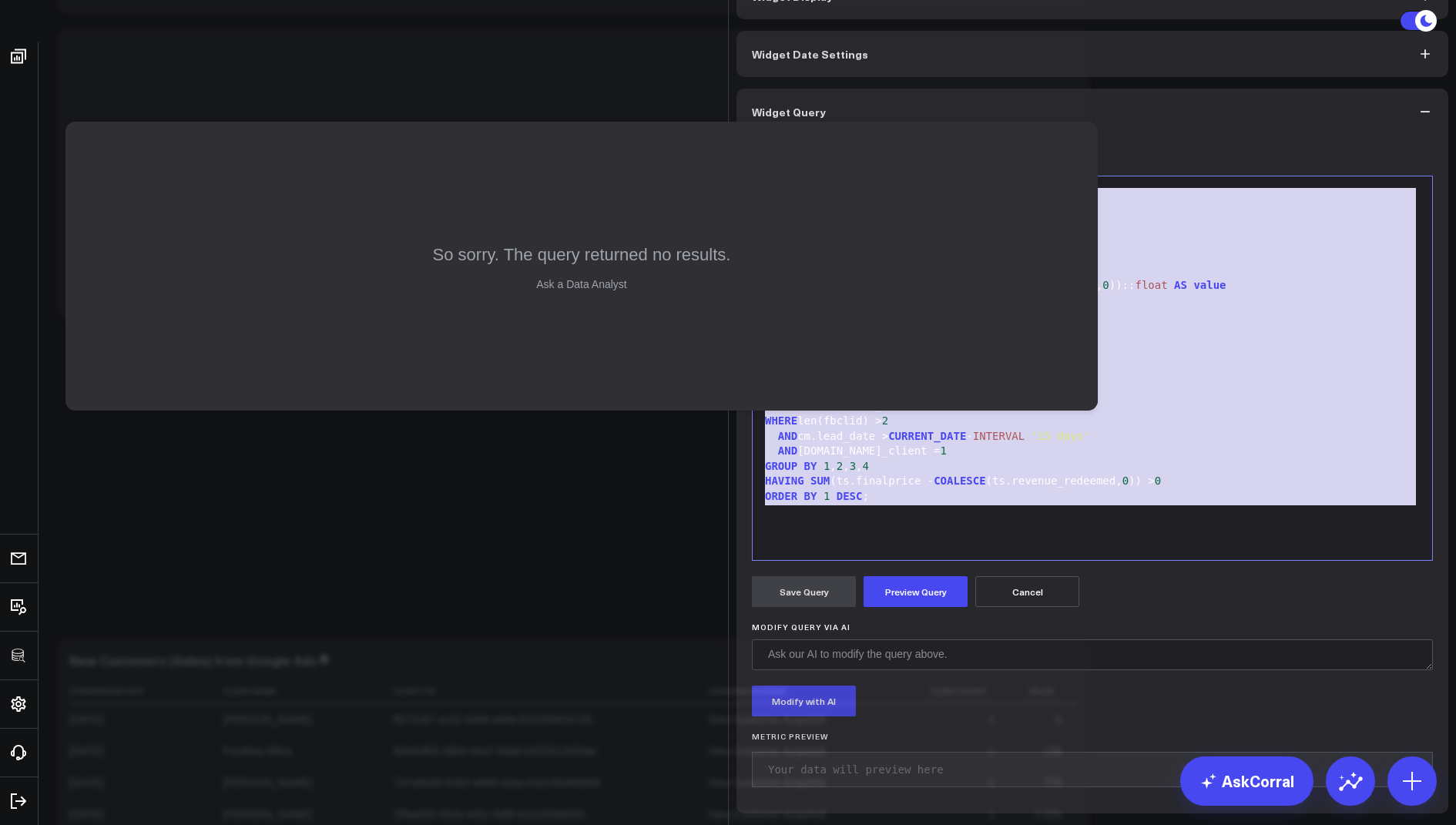
drag, startPoint x: 900, startPoint y: 630, endPoint x: 914, endPoint y: 97, distance: 533.2
click at [914, 97] on div "Widget Display Widget Date Settings Widget Query Manually edit your query or as…" at bounding box center [1092, 393] width 712 height 840
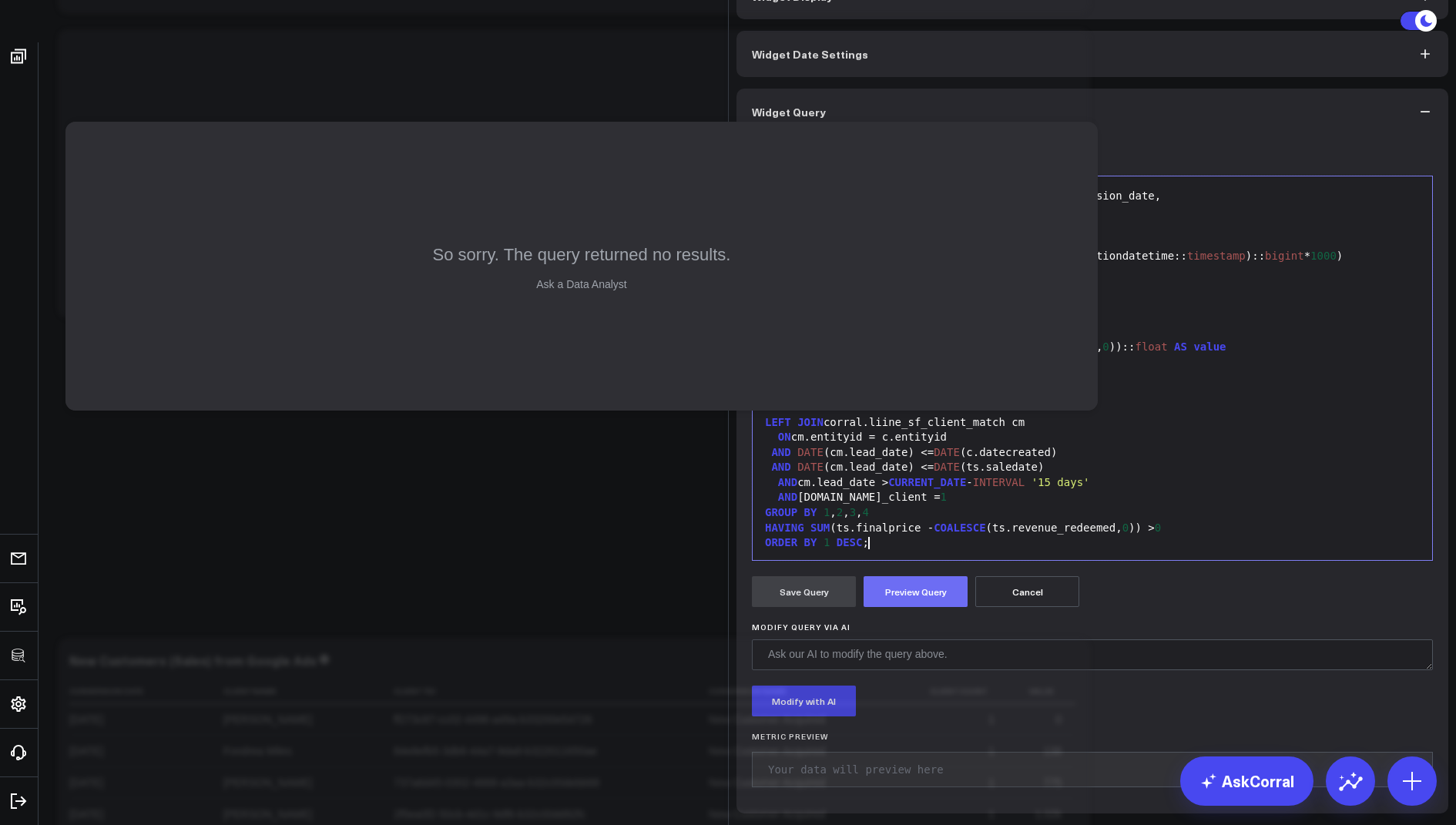
click at [919, 607] on button "Preview Query" at bounding box center [915, 592] width 104 height 30
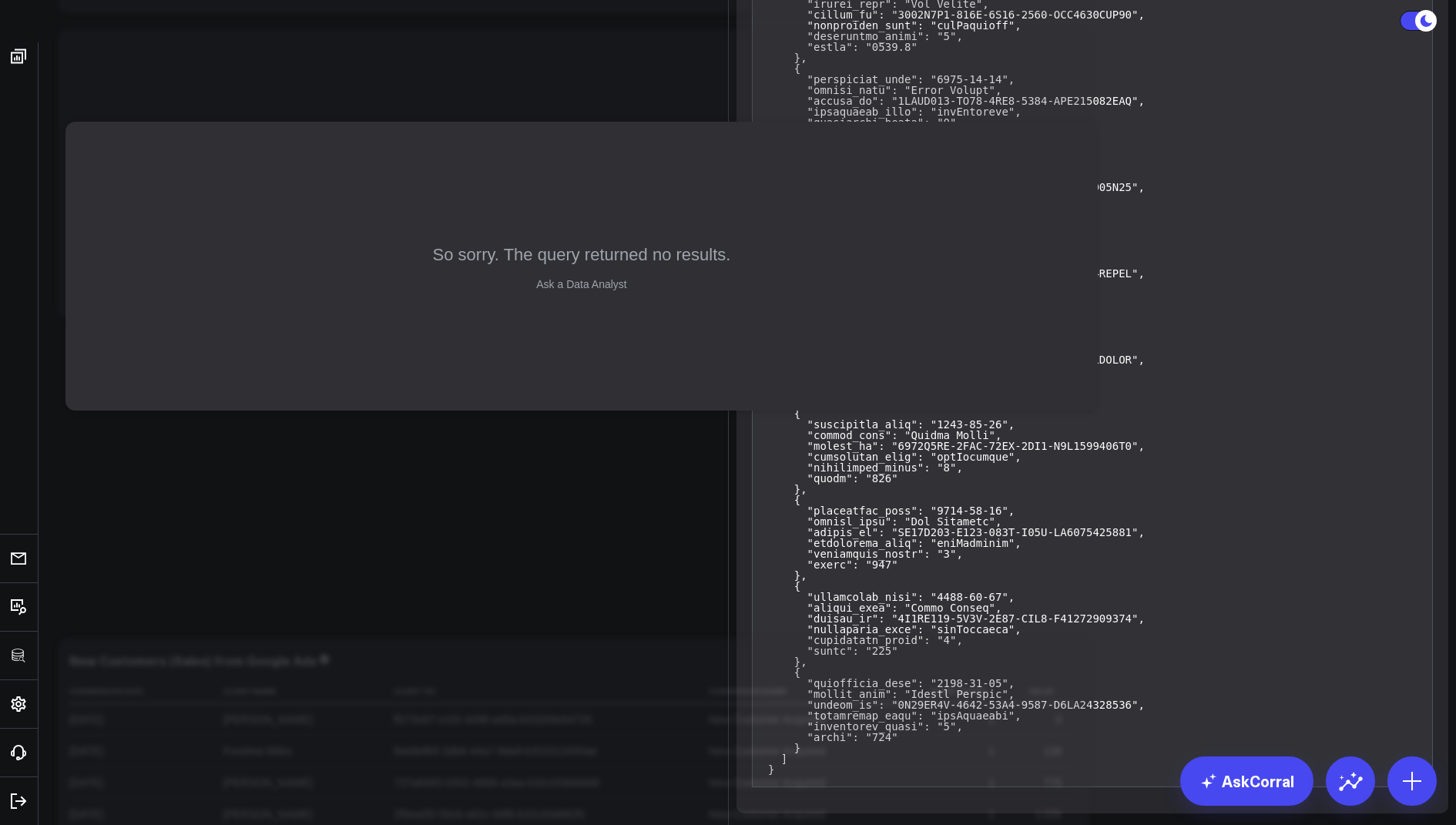
scroll to position [595, 0]
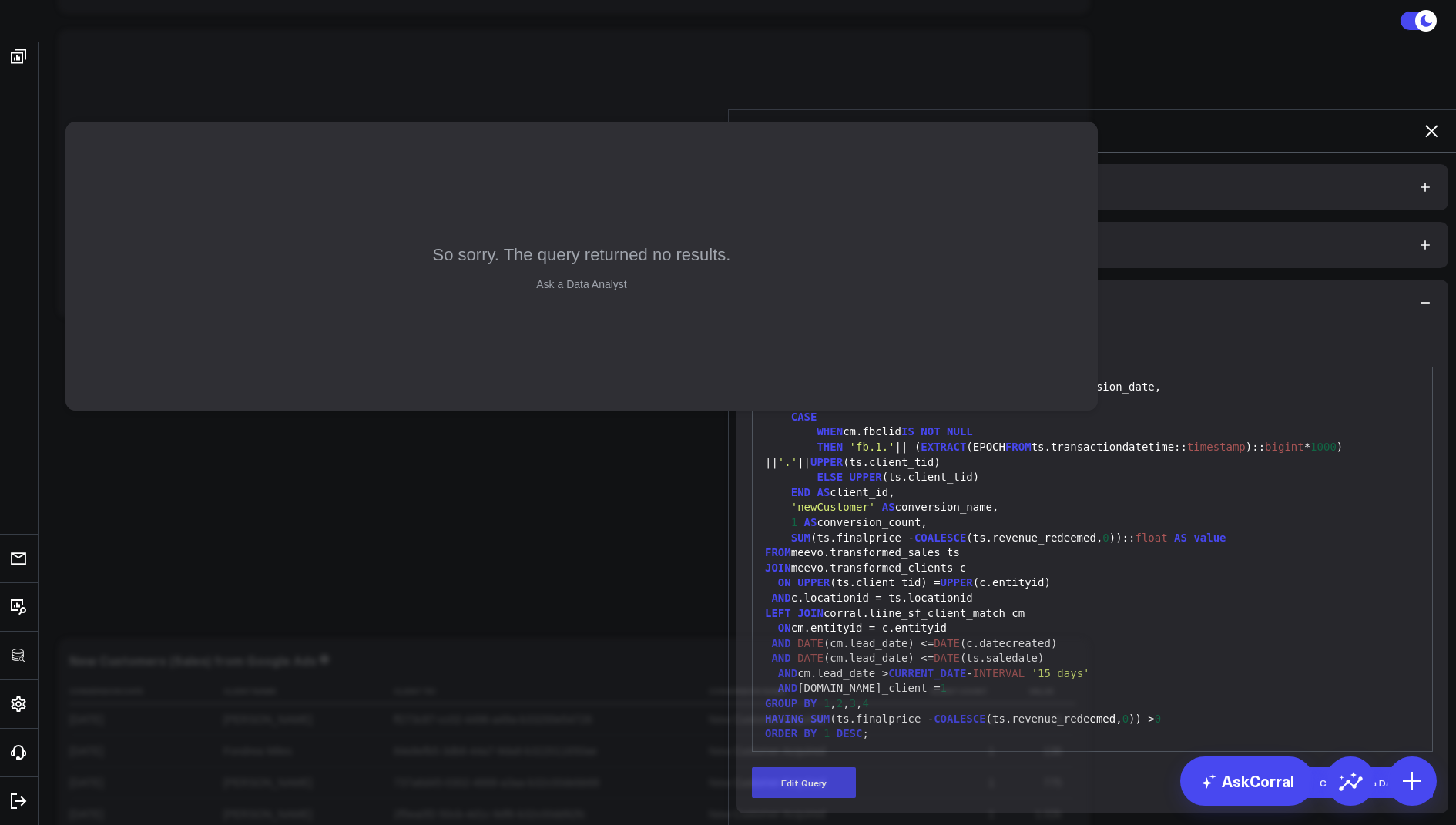
scroll to position [0, 0]
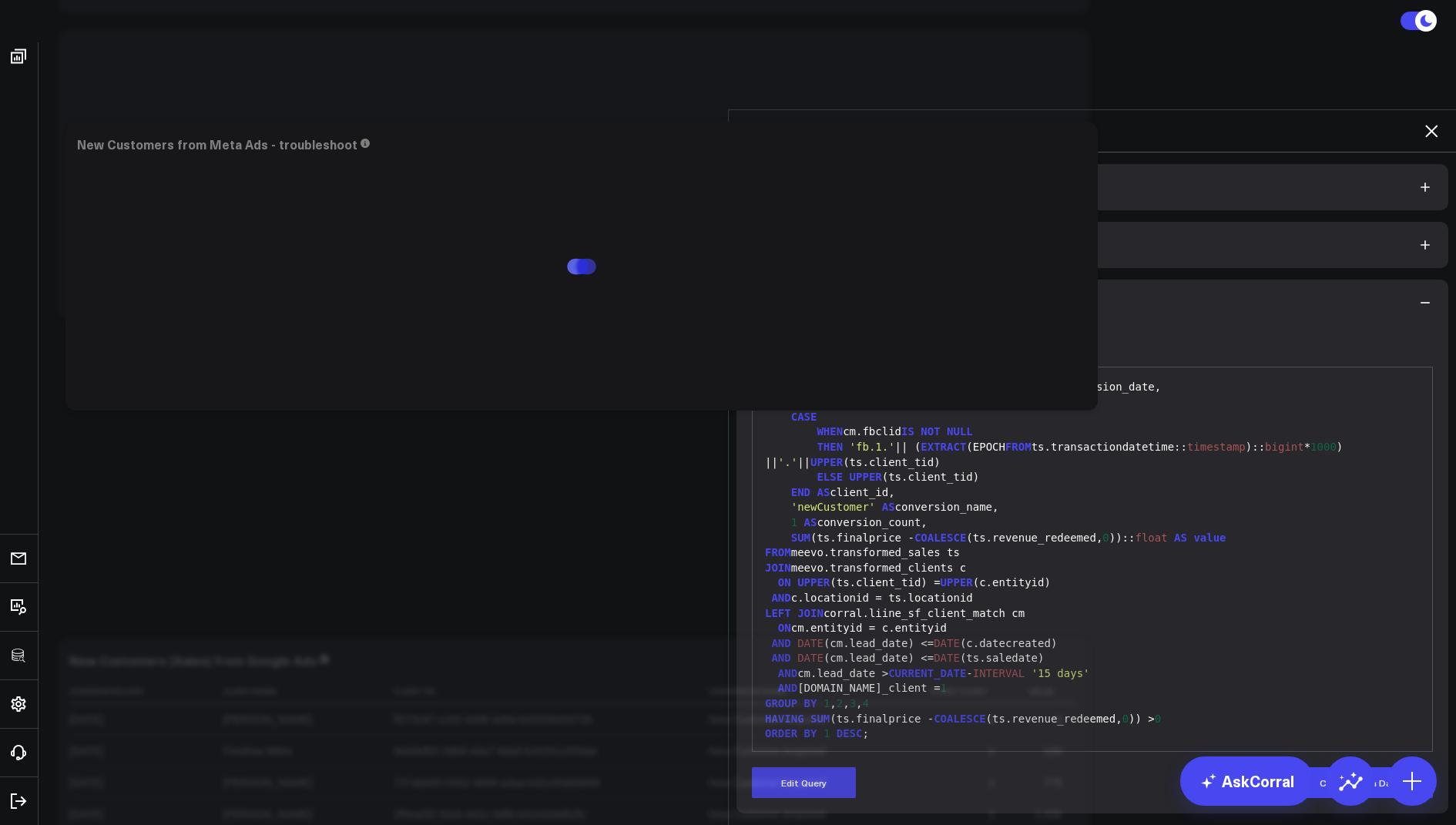
click at [1432, 122] on icon at bounding box center [1431, 131] width 19 height 19
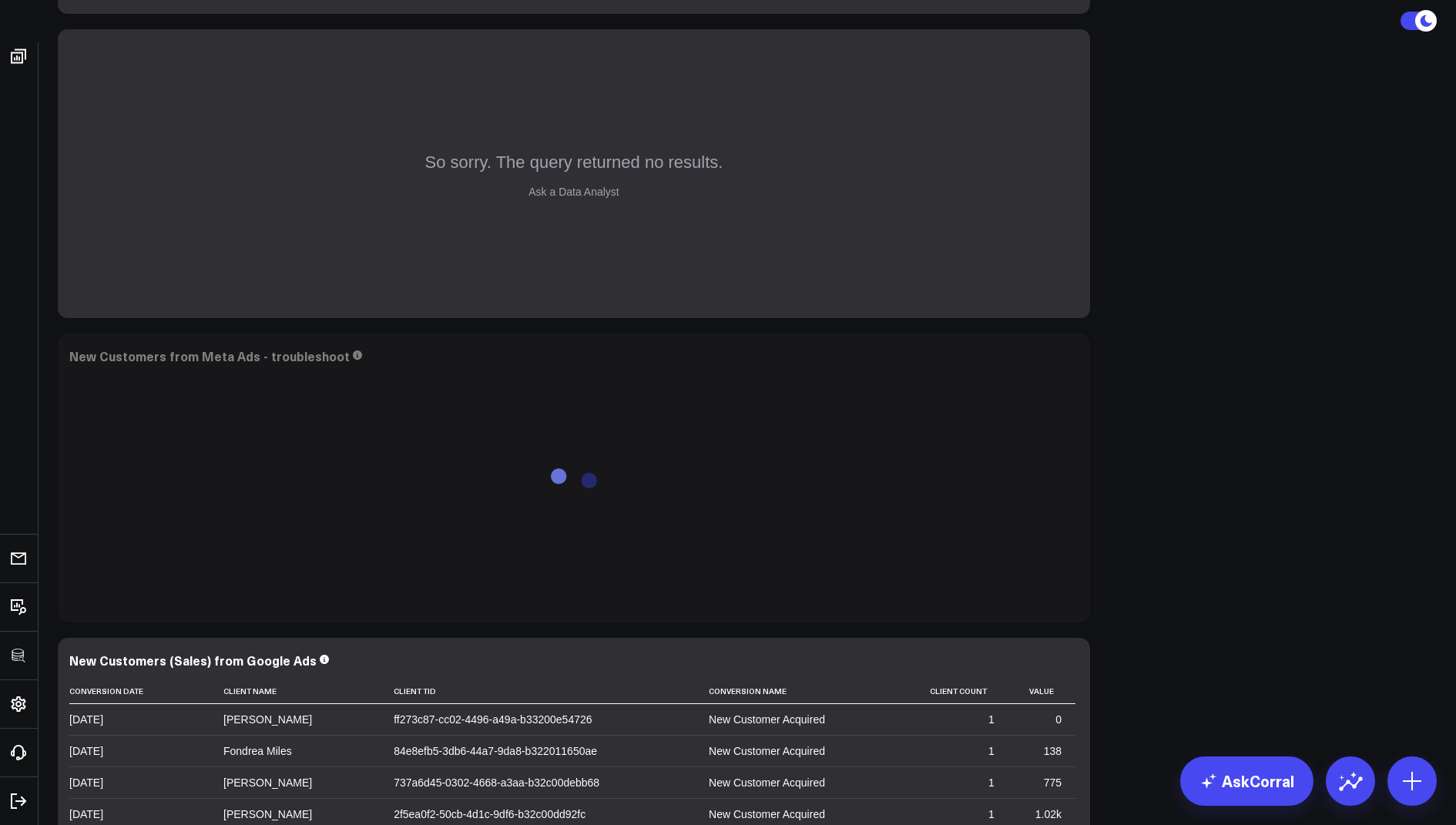
scroll to position [591, 0]
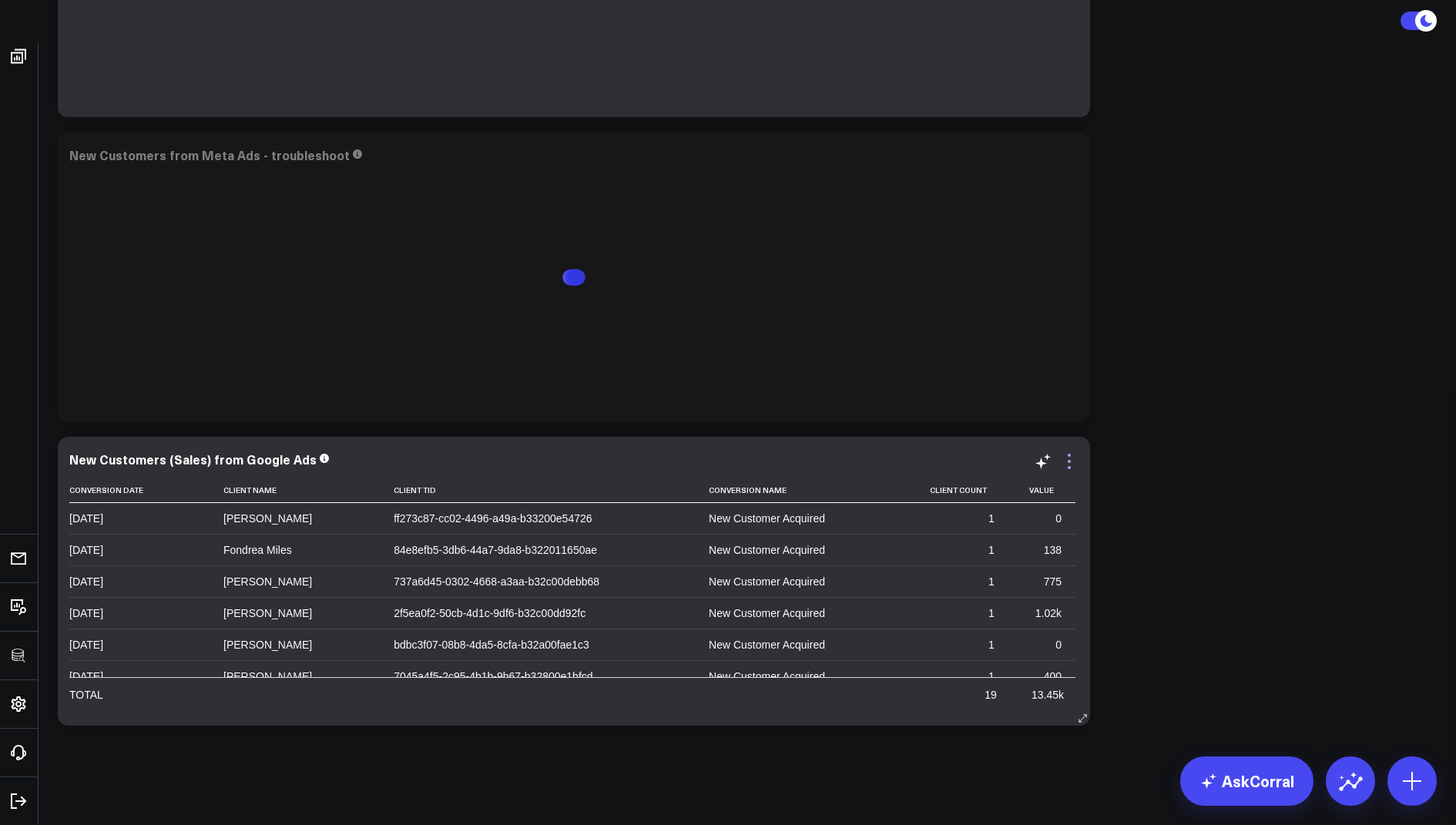
click at [1070, 454] on icon at bounding box center [1069, 455] width 3 height 3
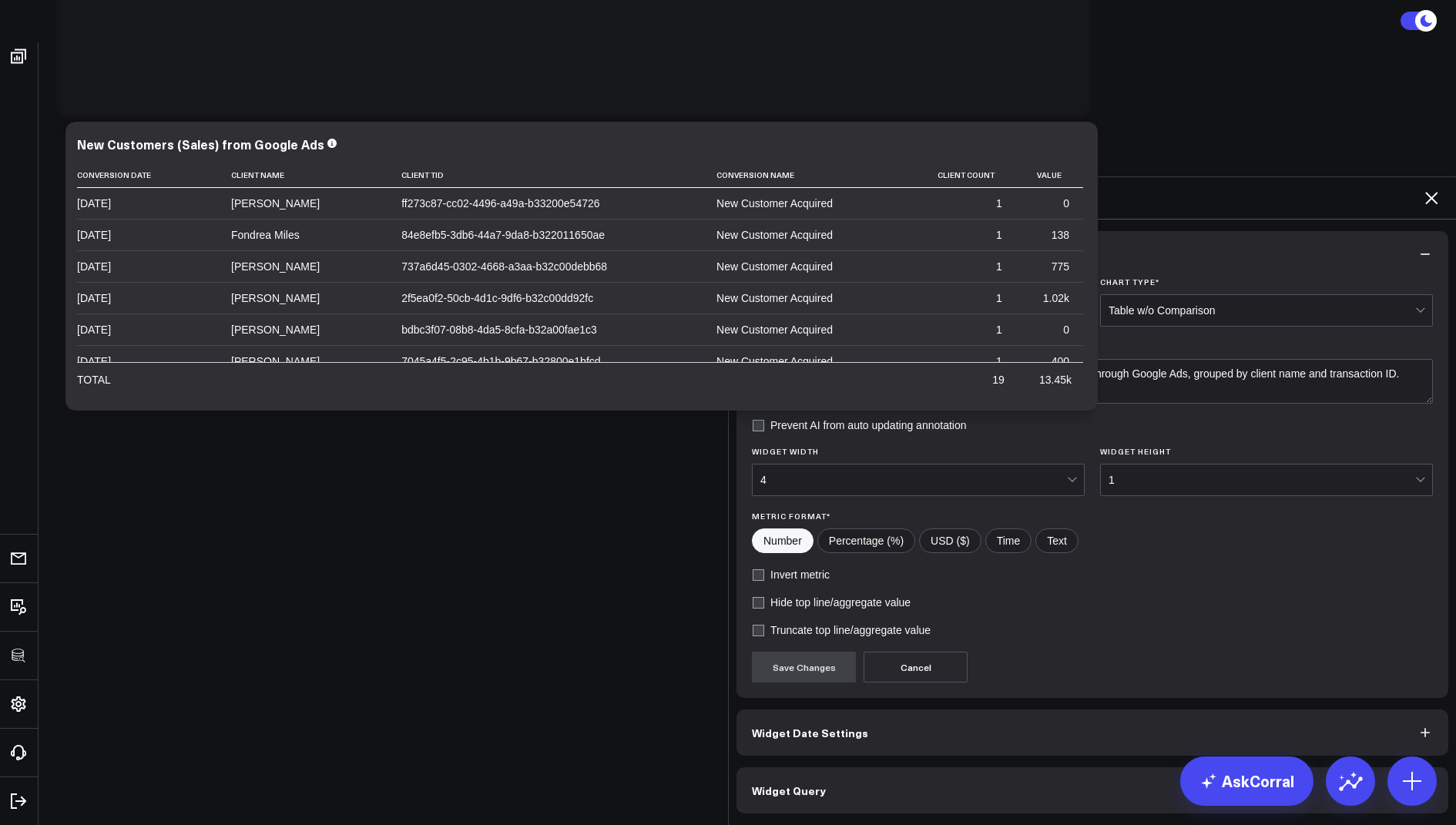
click at [769, 768] on button "Widget Query" at bounding box center [1092, 791] width 712 height 47
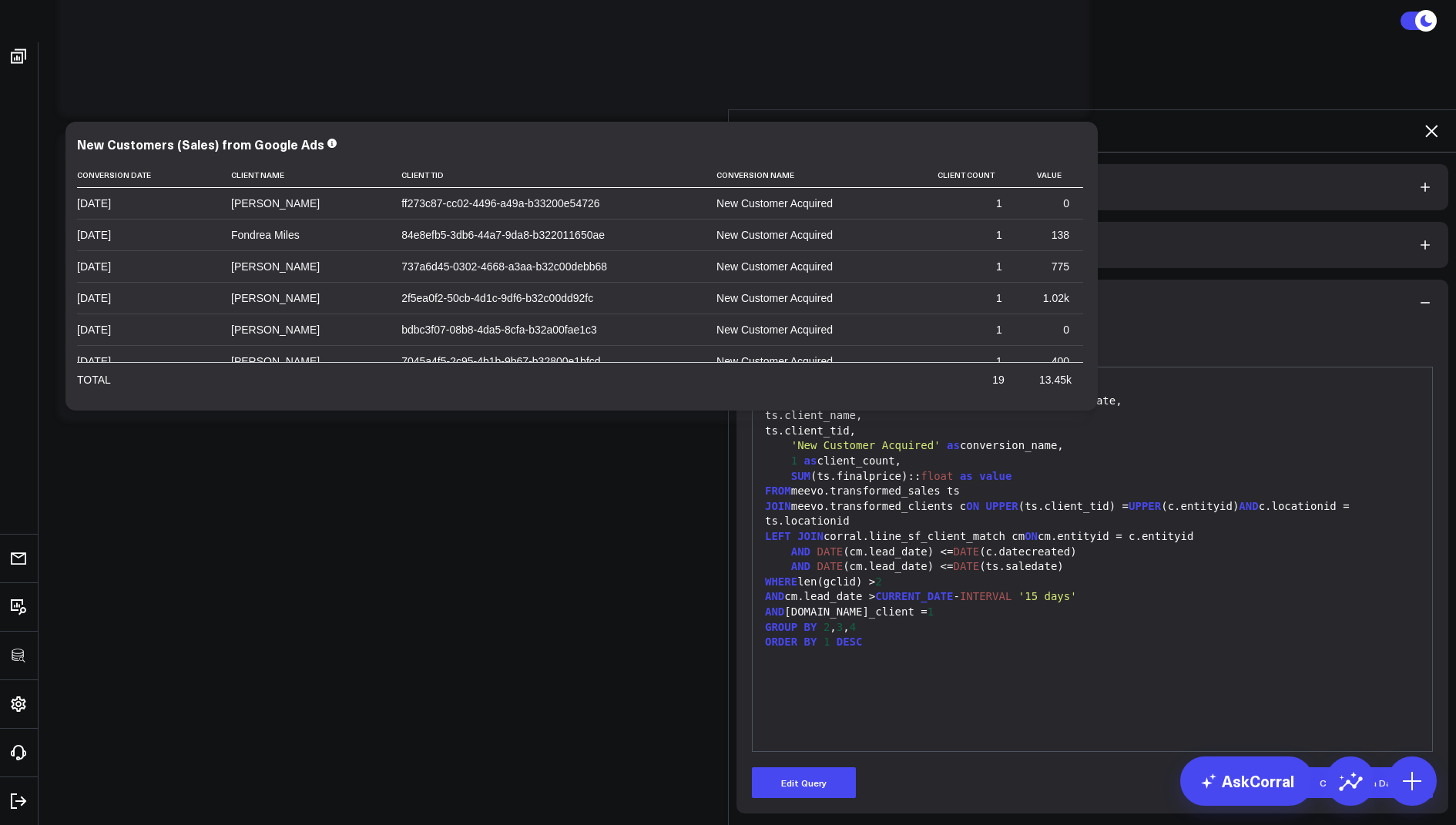
click at [1431, 122] on icon at bounding box center [1431, 131] width 19 height 19
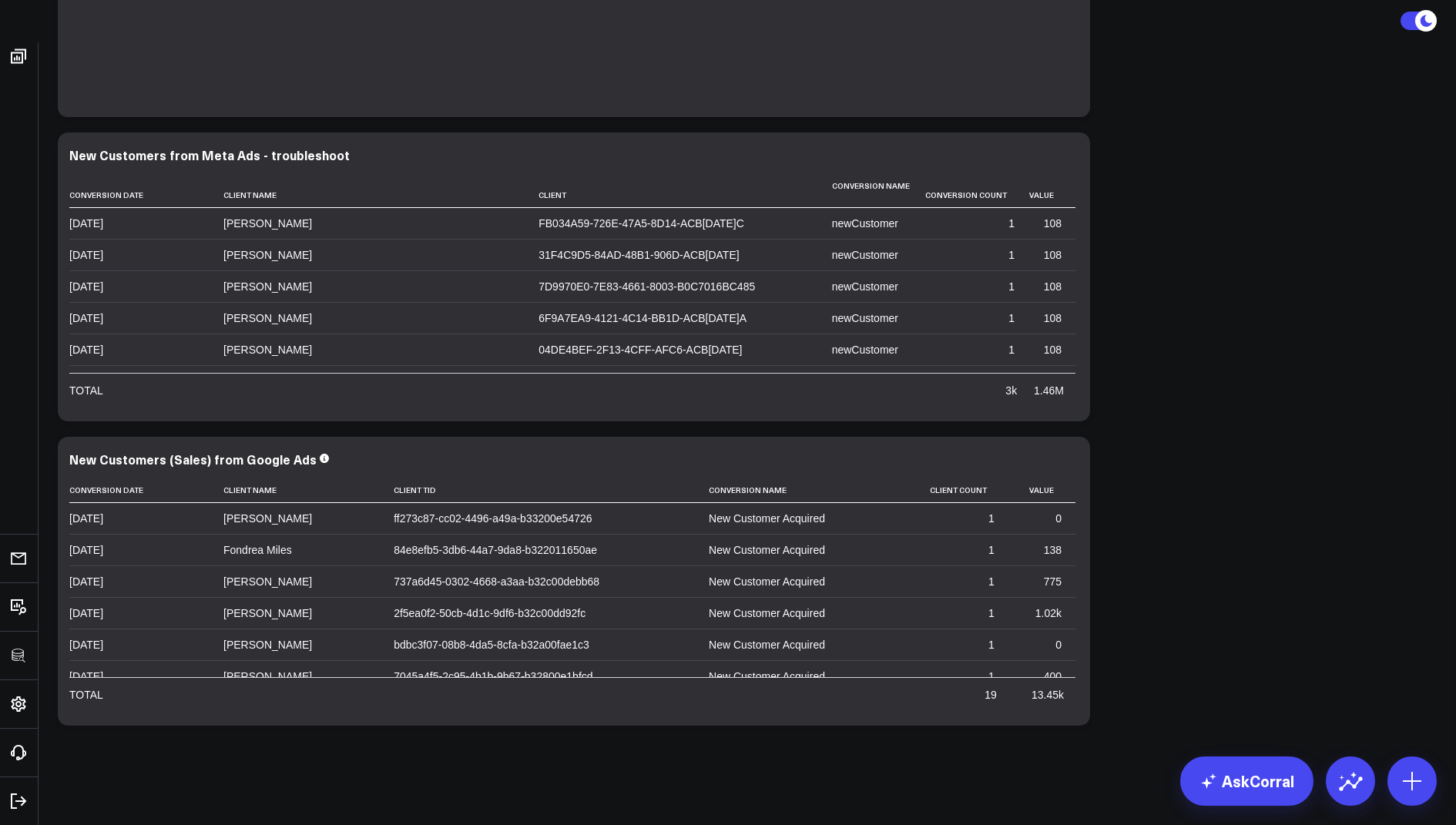
scroll to position [491, 0]
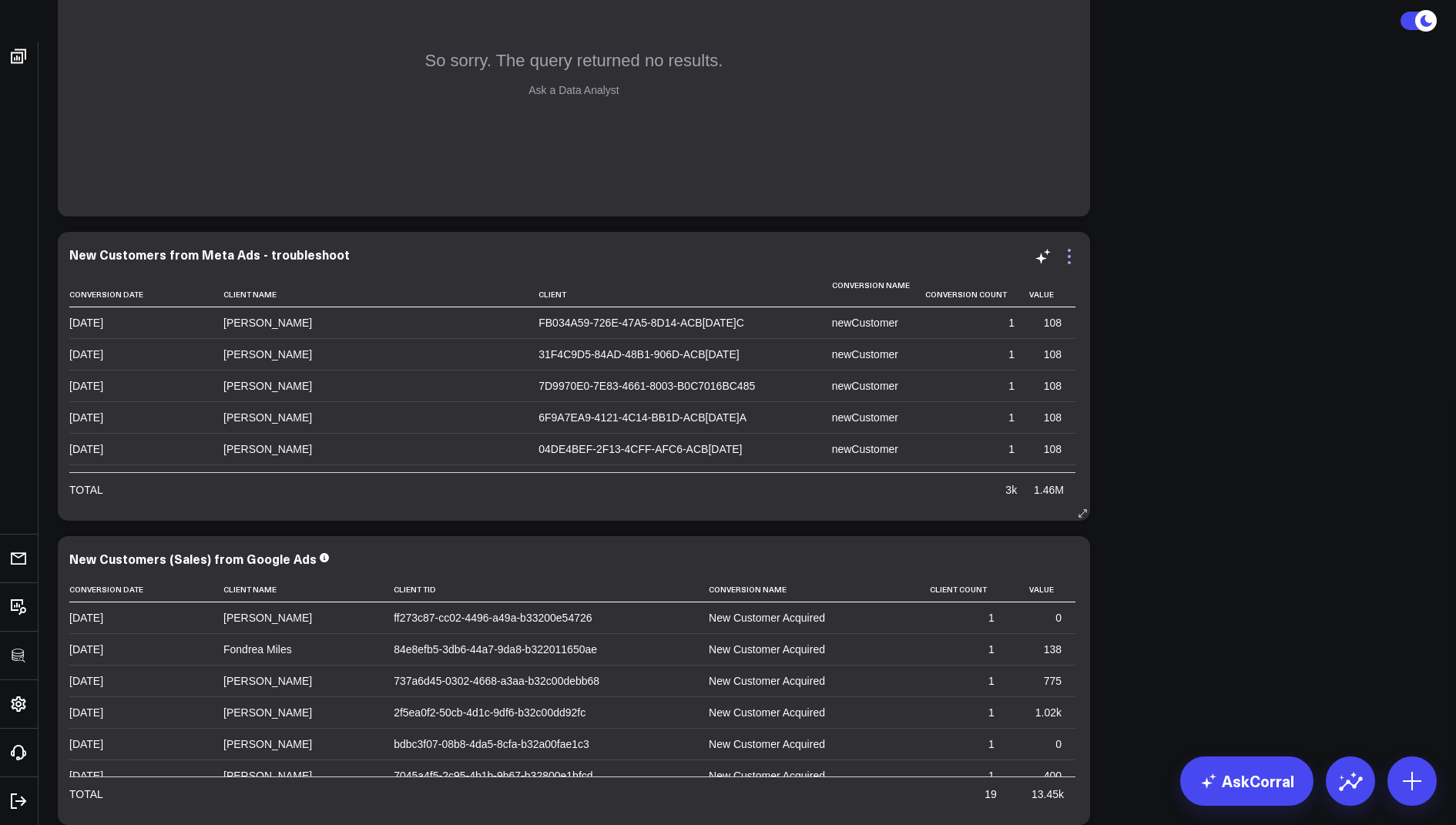
click at [1064, 250] on icon at bounding box center [1069, 256] width 19 height 19
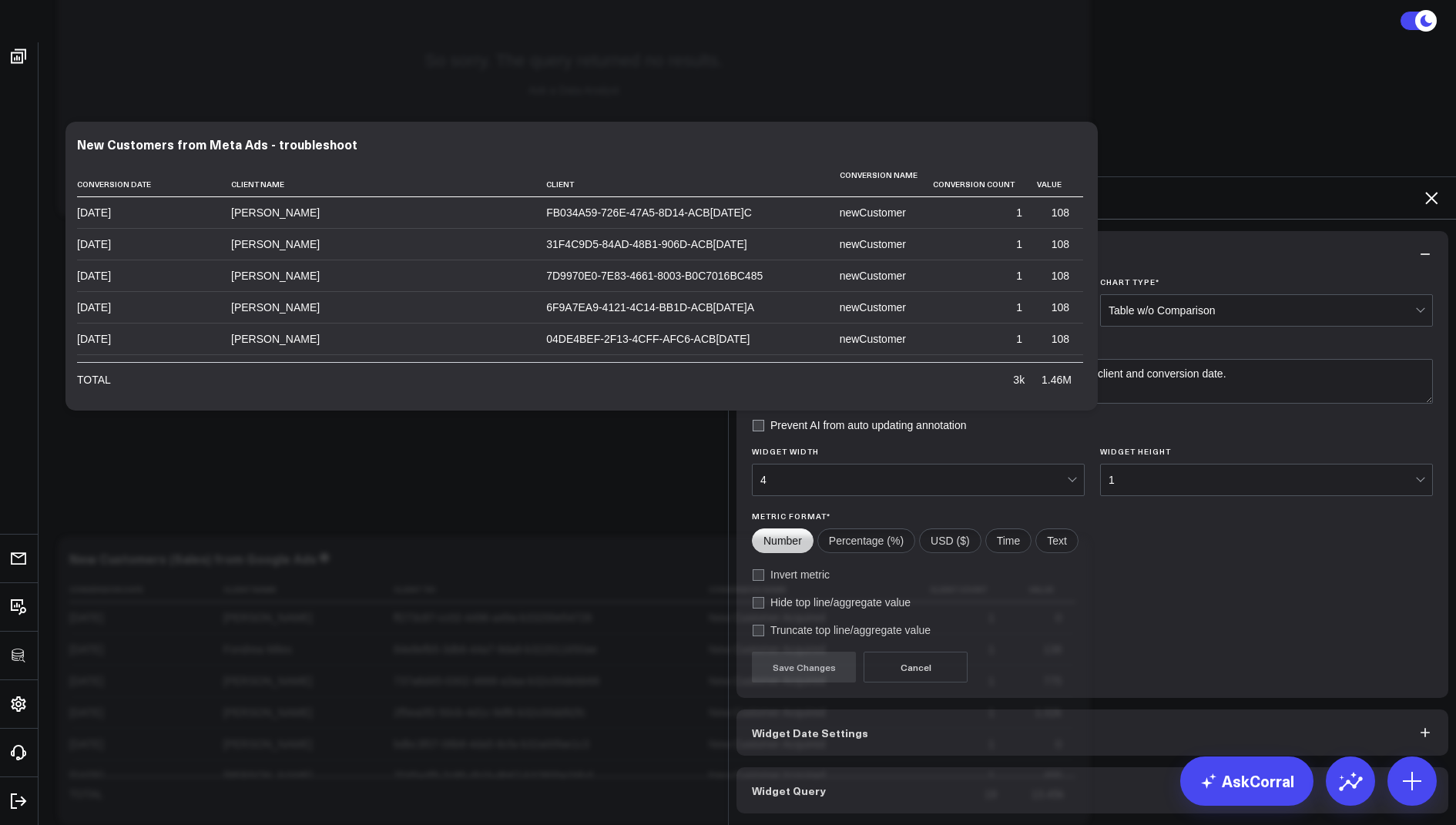
click at [792, 768] on button "Widget Query" at bounding box center [1092, 791] width 712 height 47
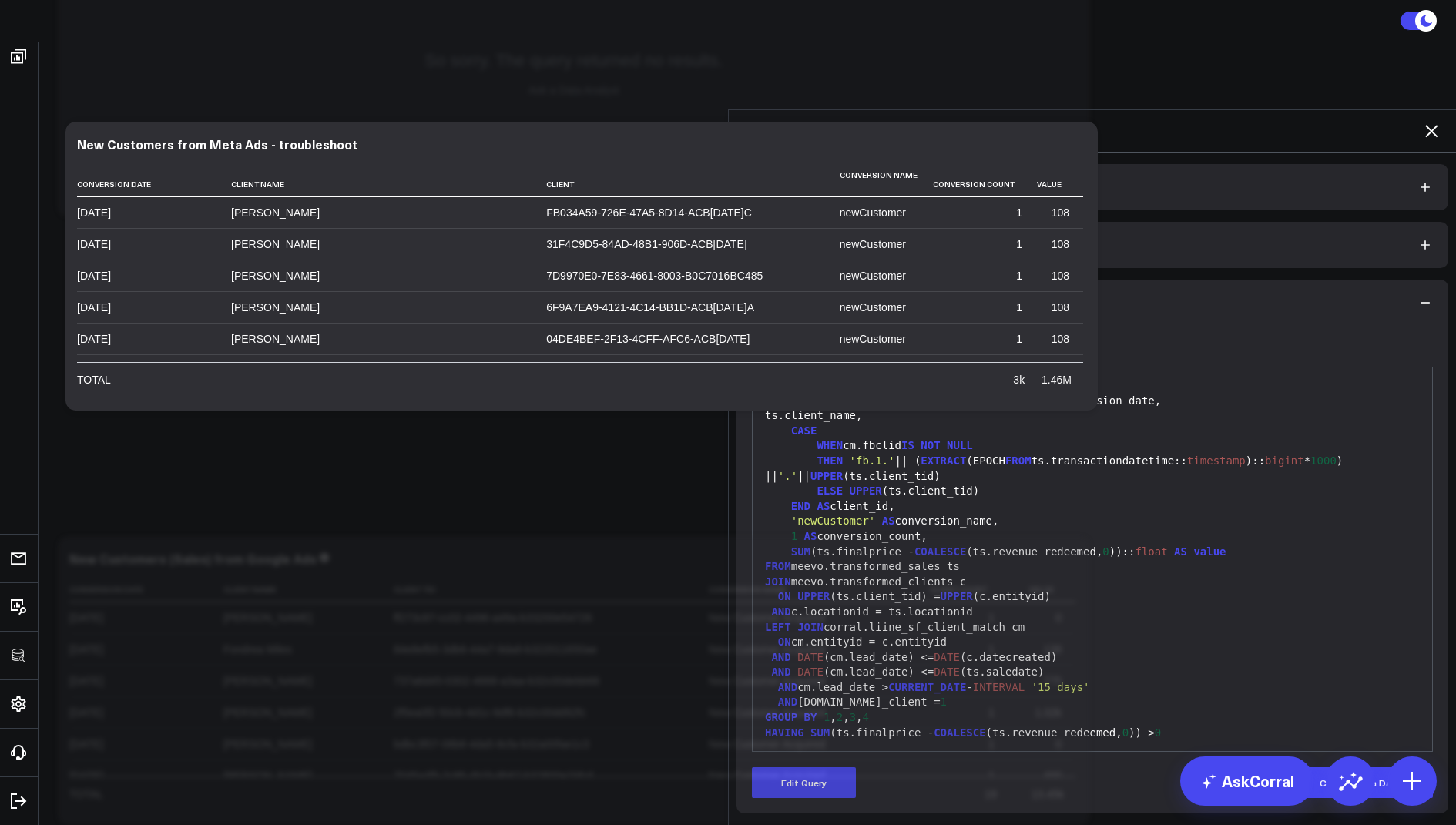
scroll to position [430, 0]
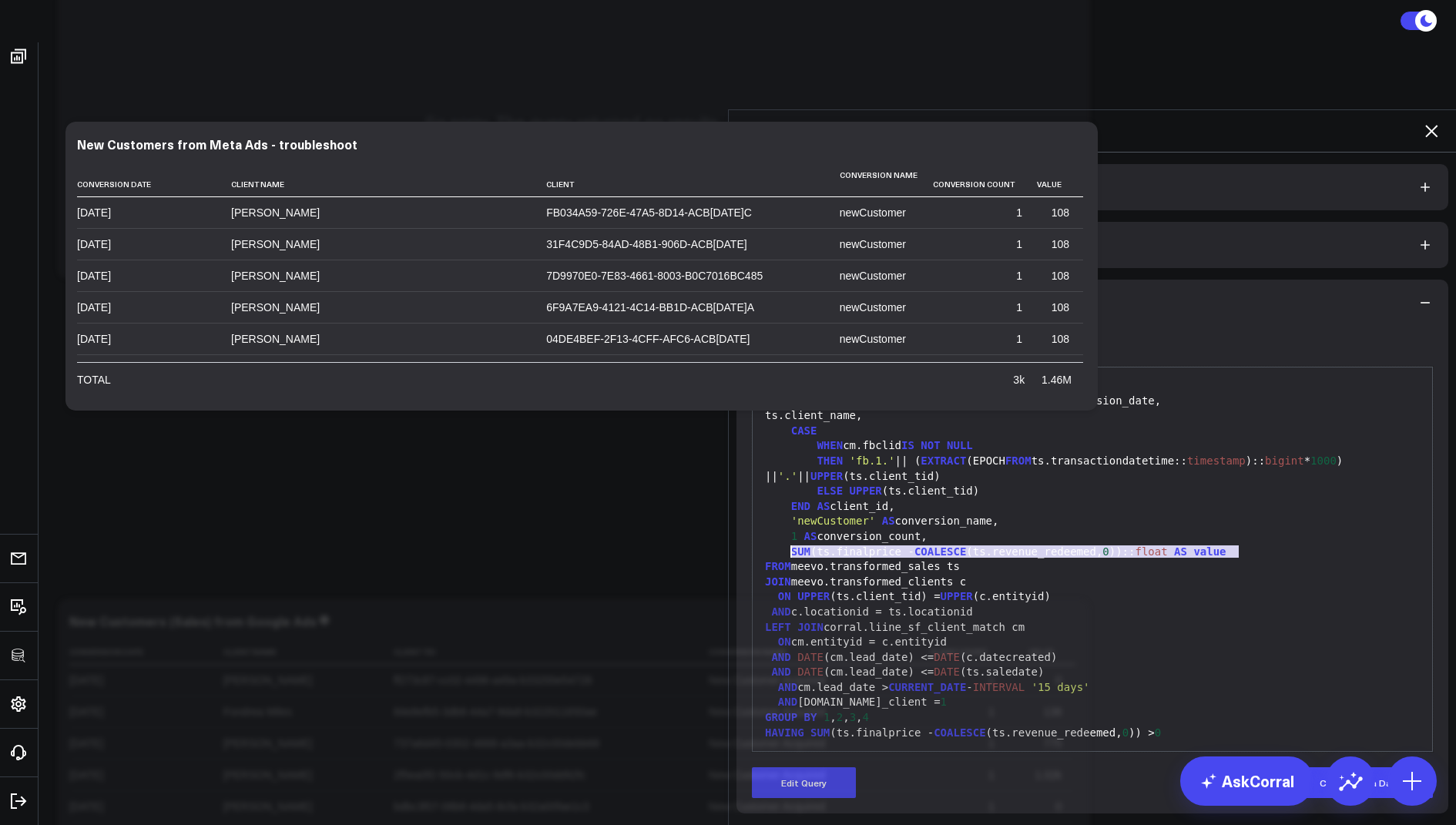
drag, startPoint x: 1253, startPoint y: 480, endPoint x: 787, endPoint y: 481, distance: 466.0
click at [787, 544] on div "SUM (ts.finalprice - COALESCE (ts.revenue_redeemed, 0 )):: float AS value" at bounding box center [1092, 551] width 664 height 15
copy div "SUM (ts.finalprice - COALESCE (ts.revenue_redeemed, 0 )):: float AS value"
click at [1426, 122] on icon at bounding box center [1431, 131] width 19 height 19
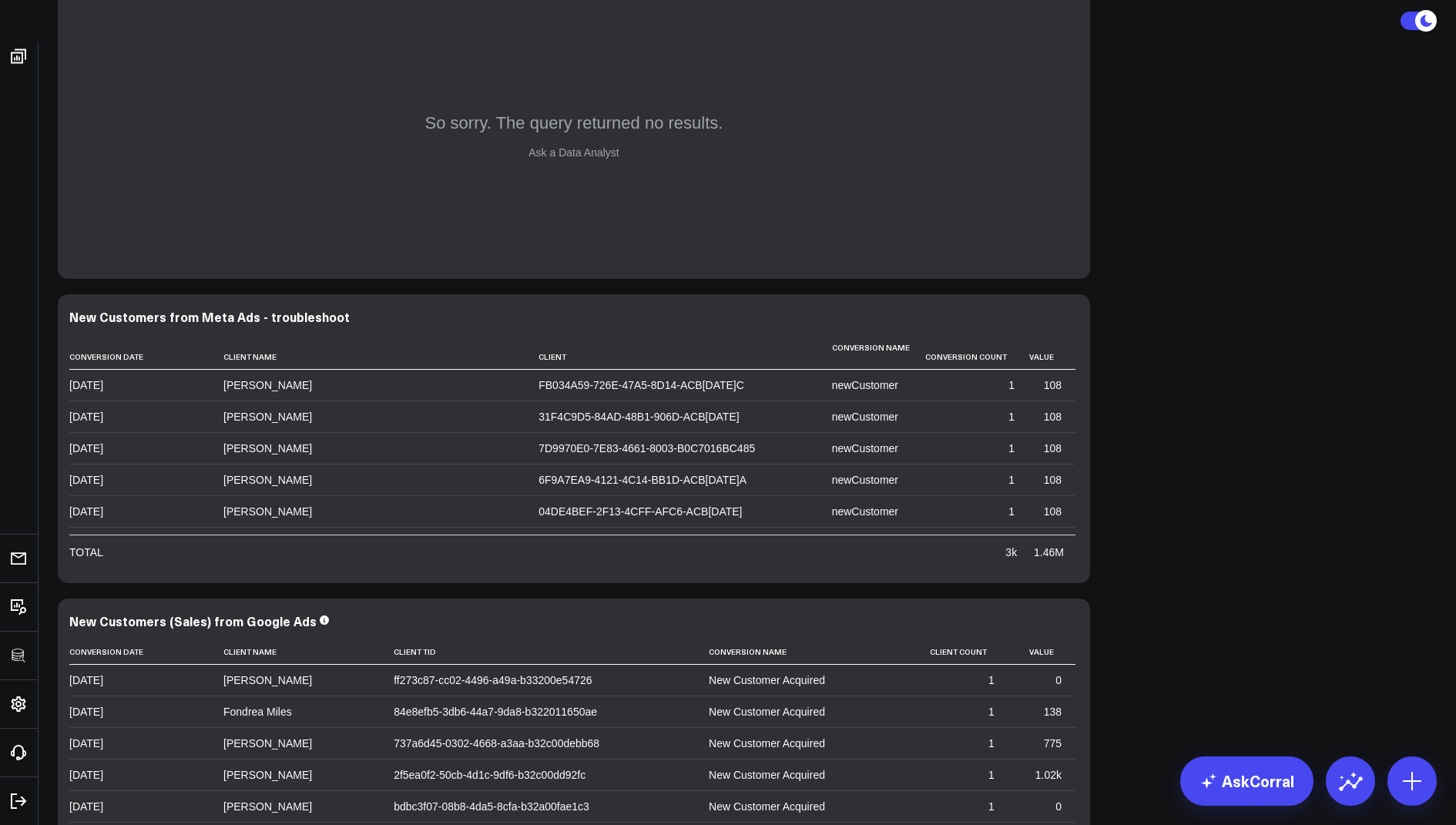
scroll to position [591, 0]
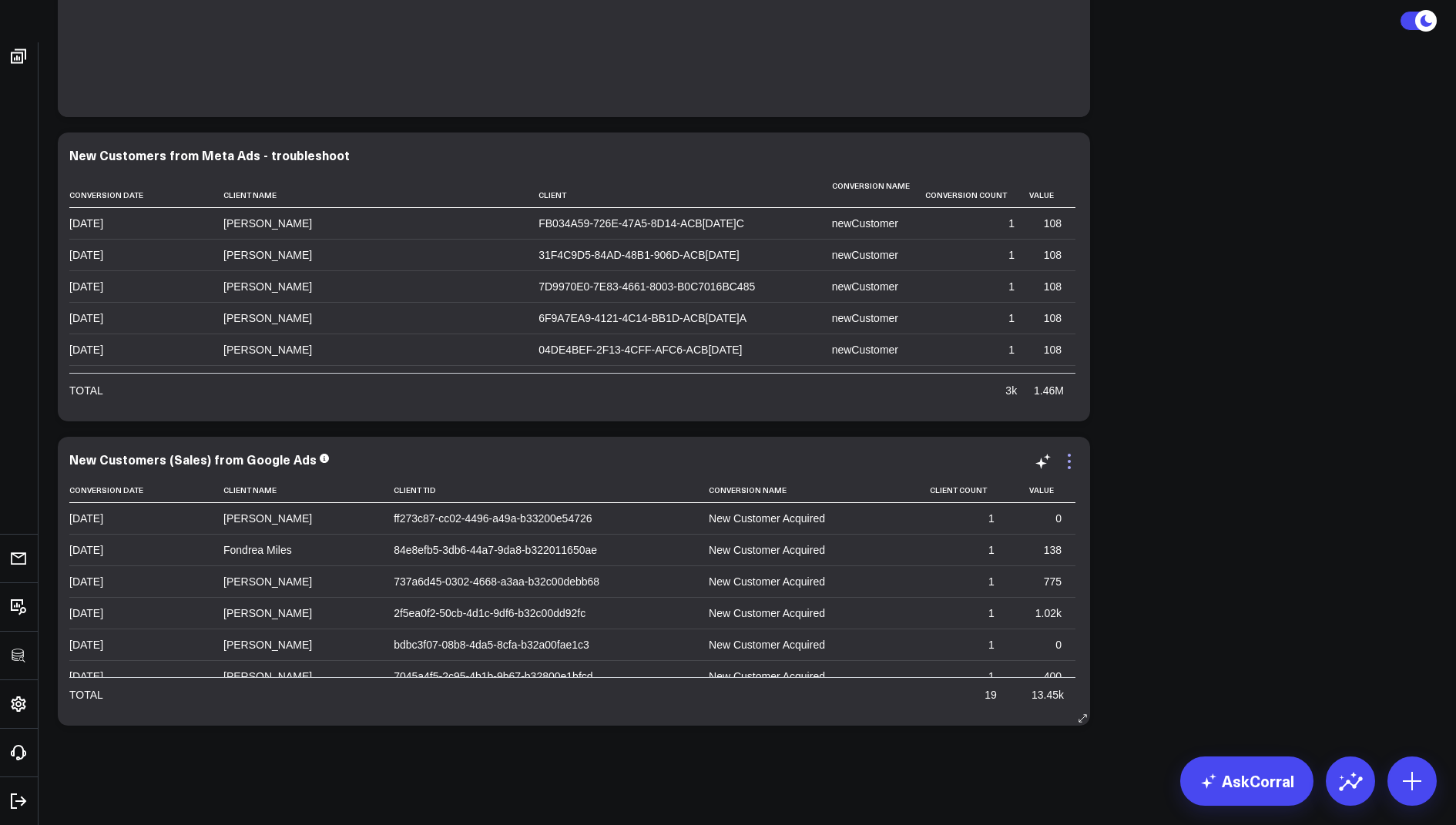
click at [1070, 457] on icon at bounding box center [1069, 461] width 19 height 19
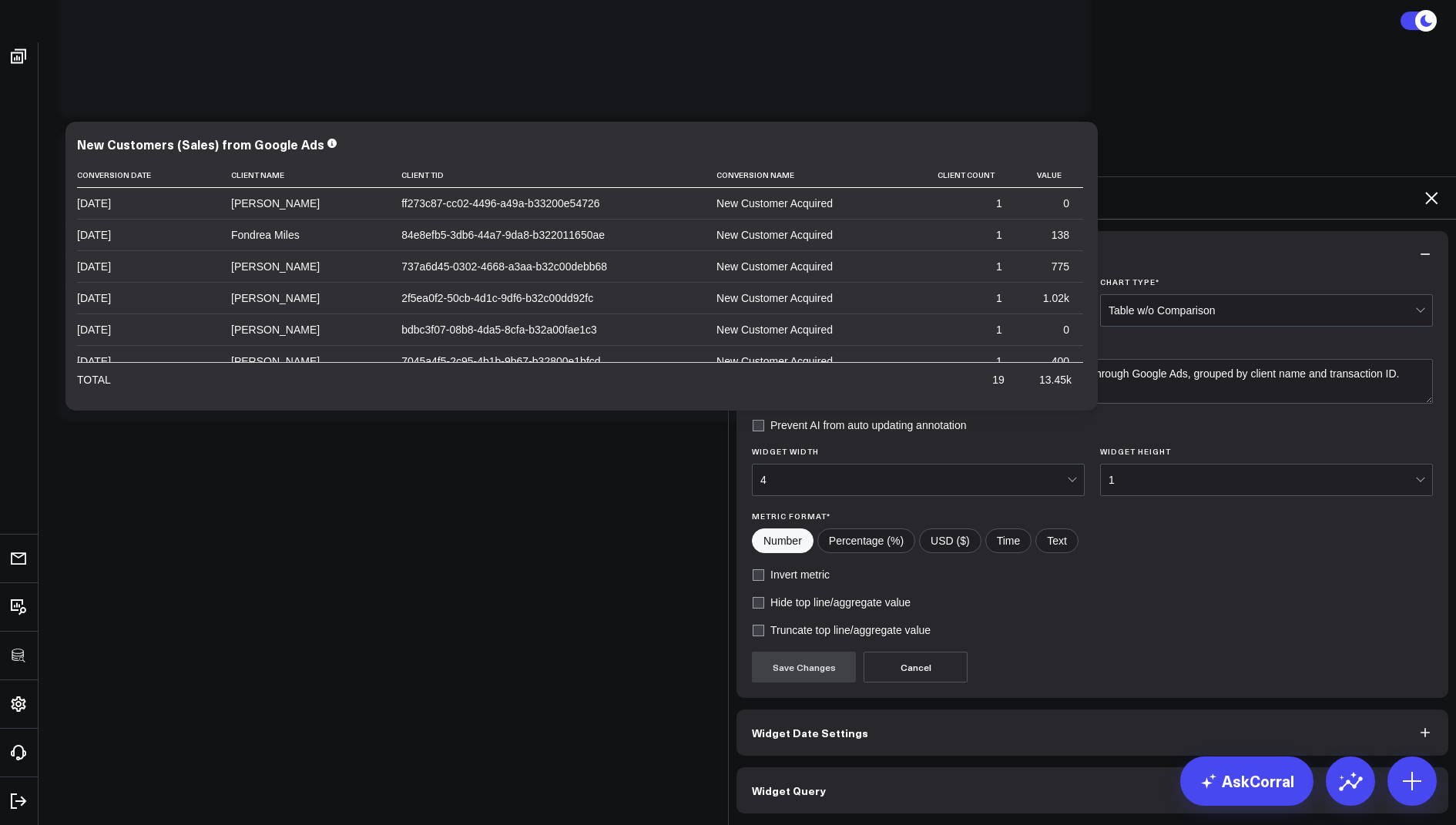
click at [791, 768] on button "Widget Query" at bounding box center [1092, 791] width 712 height 47
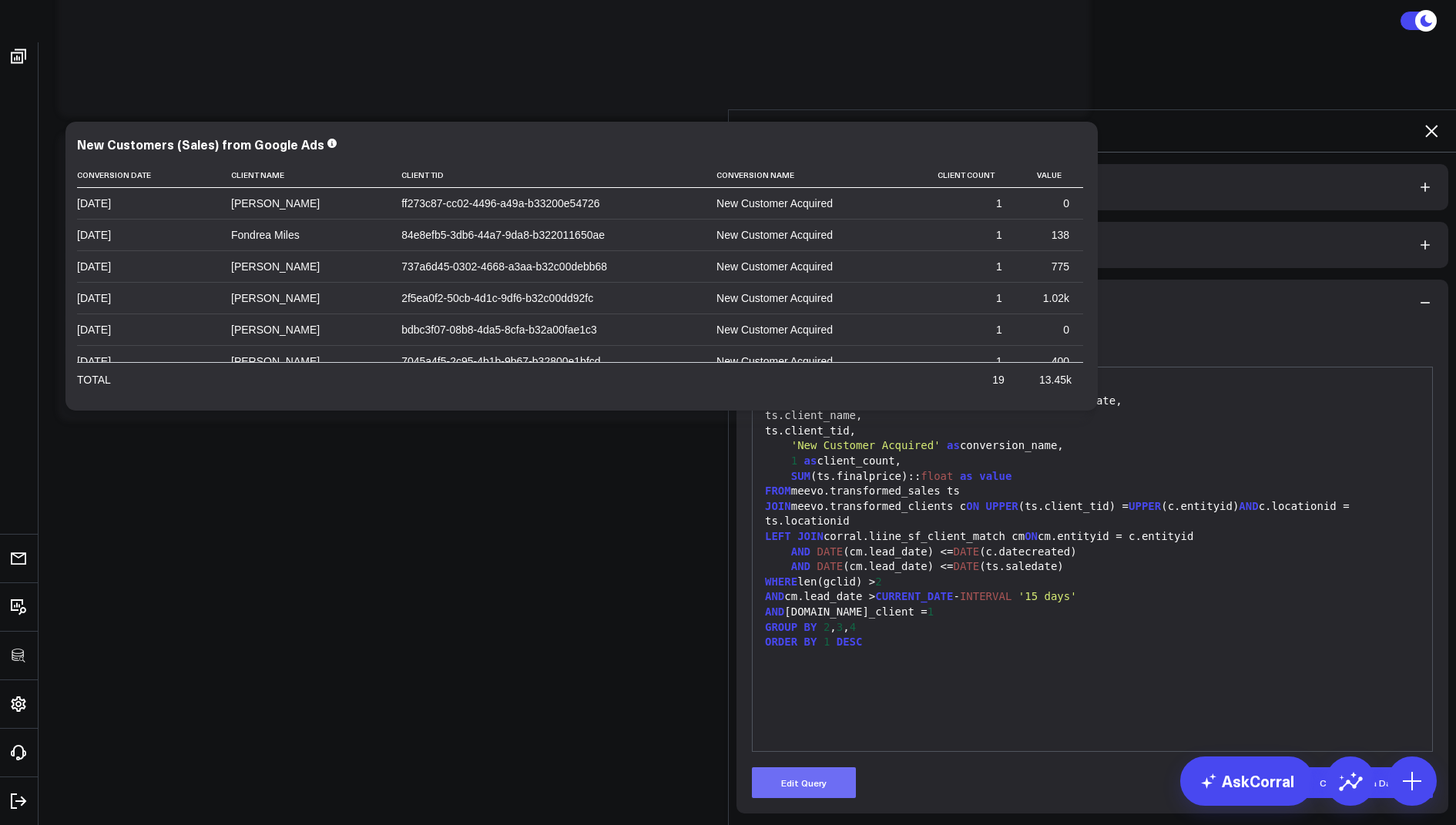
click at [796, 768] on button "Edit Query" at bounding box center [804, 783] width 104 height 30
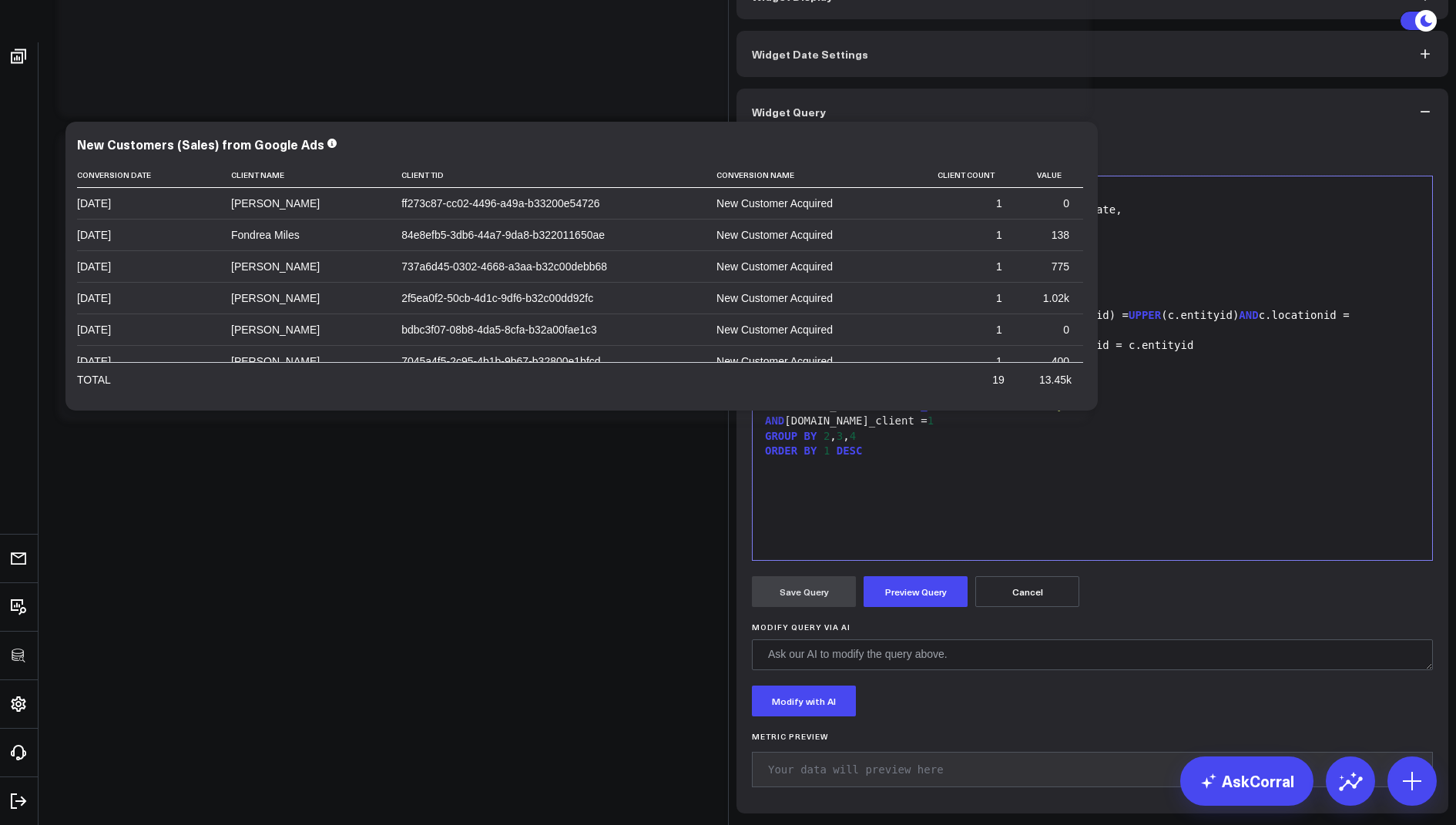
drag, startPoint x: 1026, startPoint y: 404, endPoint x: 791, endPoint y: 406, distance: 235.0
click at [791, 293] on div "SUM (ts.finalprice):: float as value" at bounding box center [1092, 285] width 664 height 15
click at [927, 607] on button "Preview Query" at bounding box center [915, 592] width 104 height 30
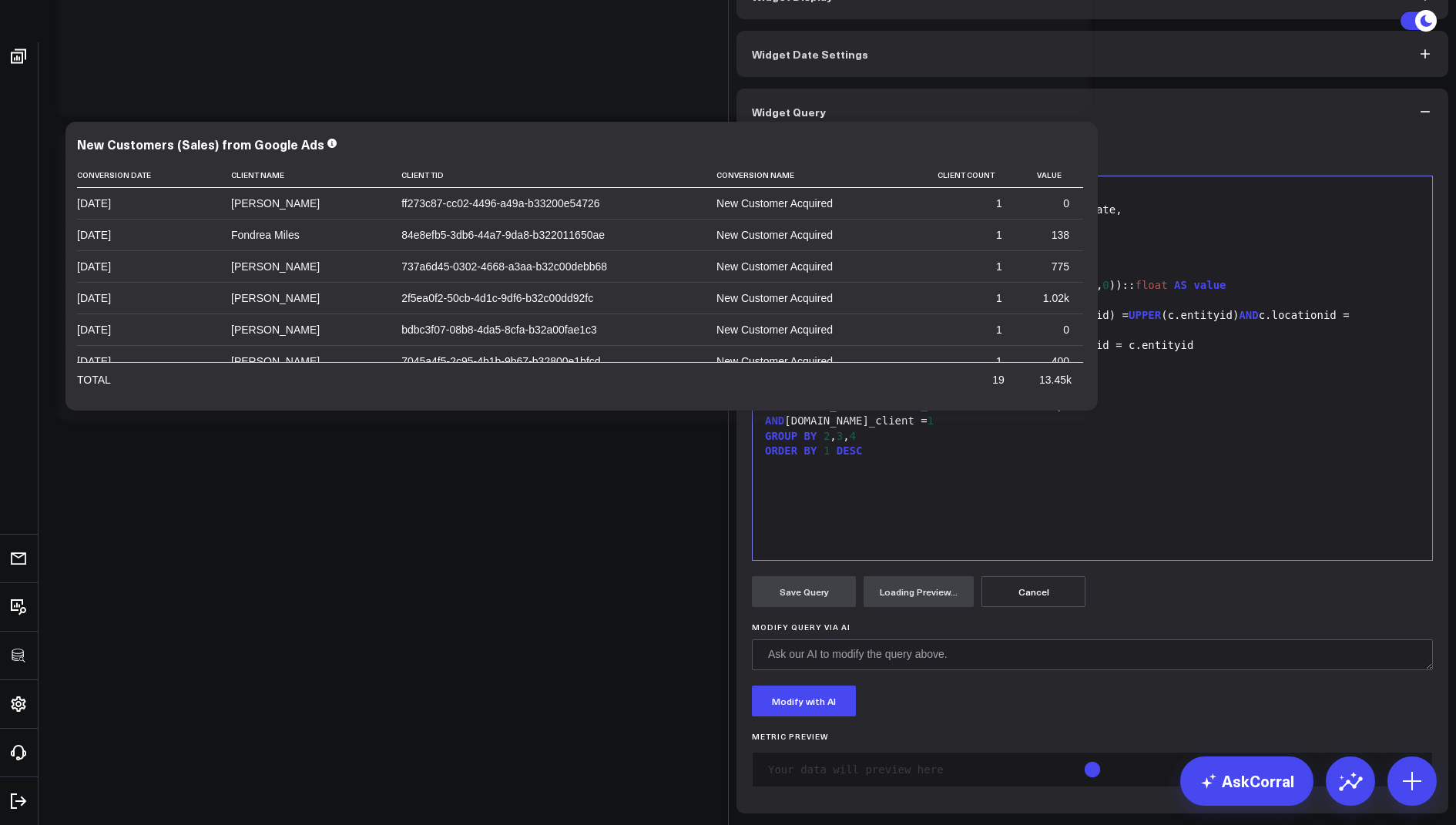
scroll to position [118, 0]
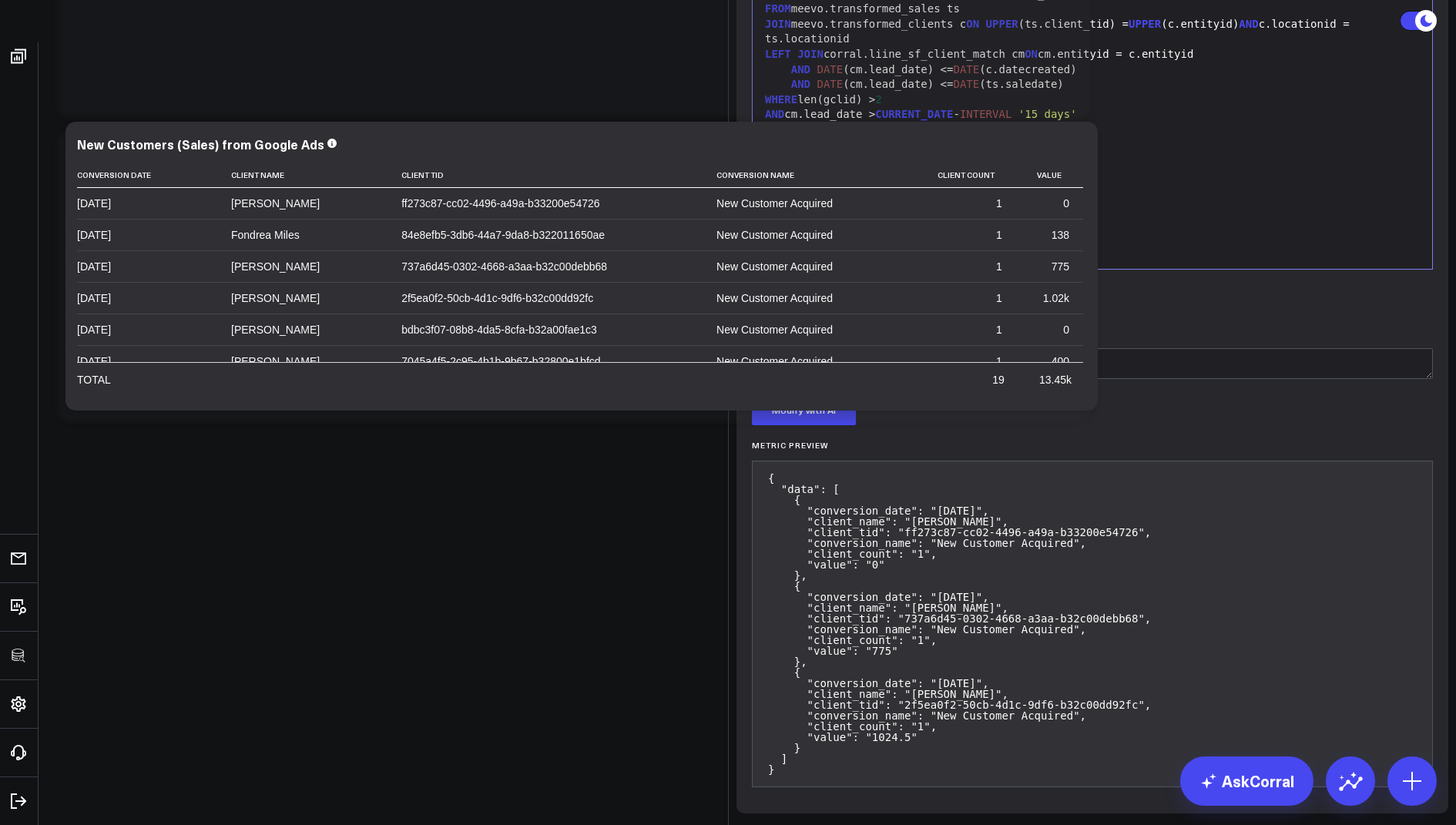
click at [806, 316] on button "Save Query" at bounding box center [804, 300] width 104 height 30
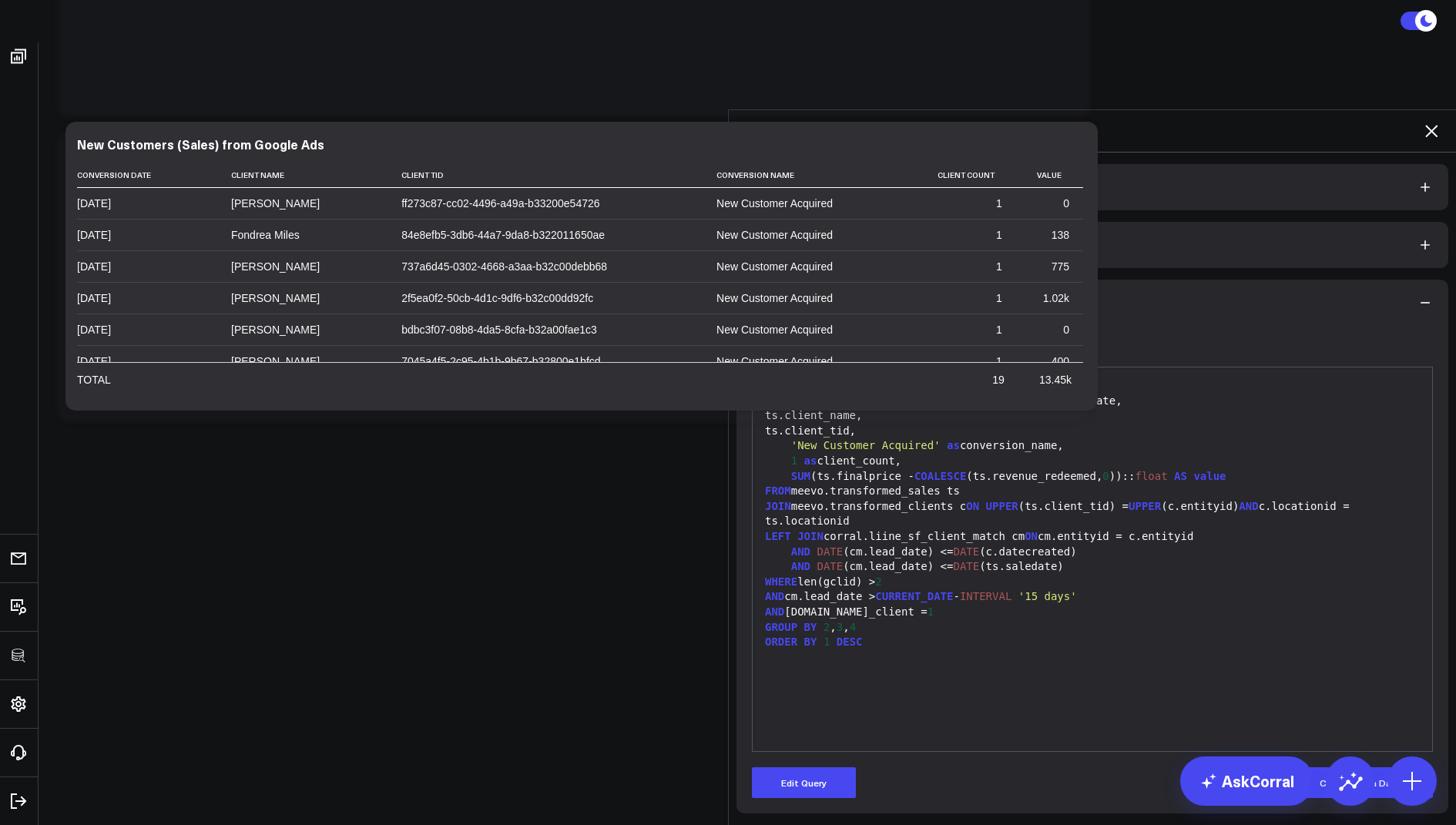
click at [1433, 125] on icon at bounding box center [1432, 131] width 13 height 13
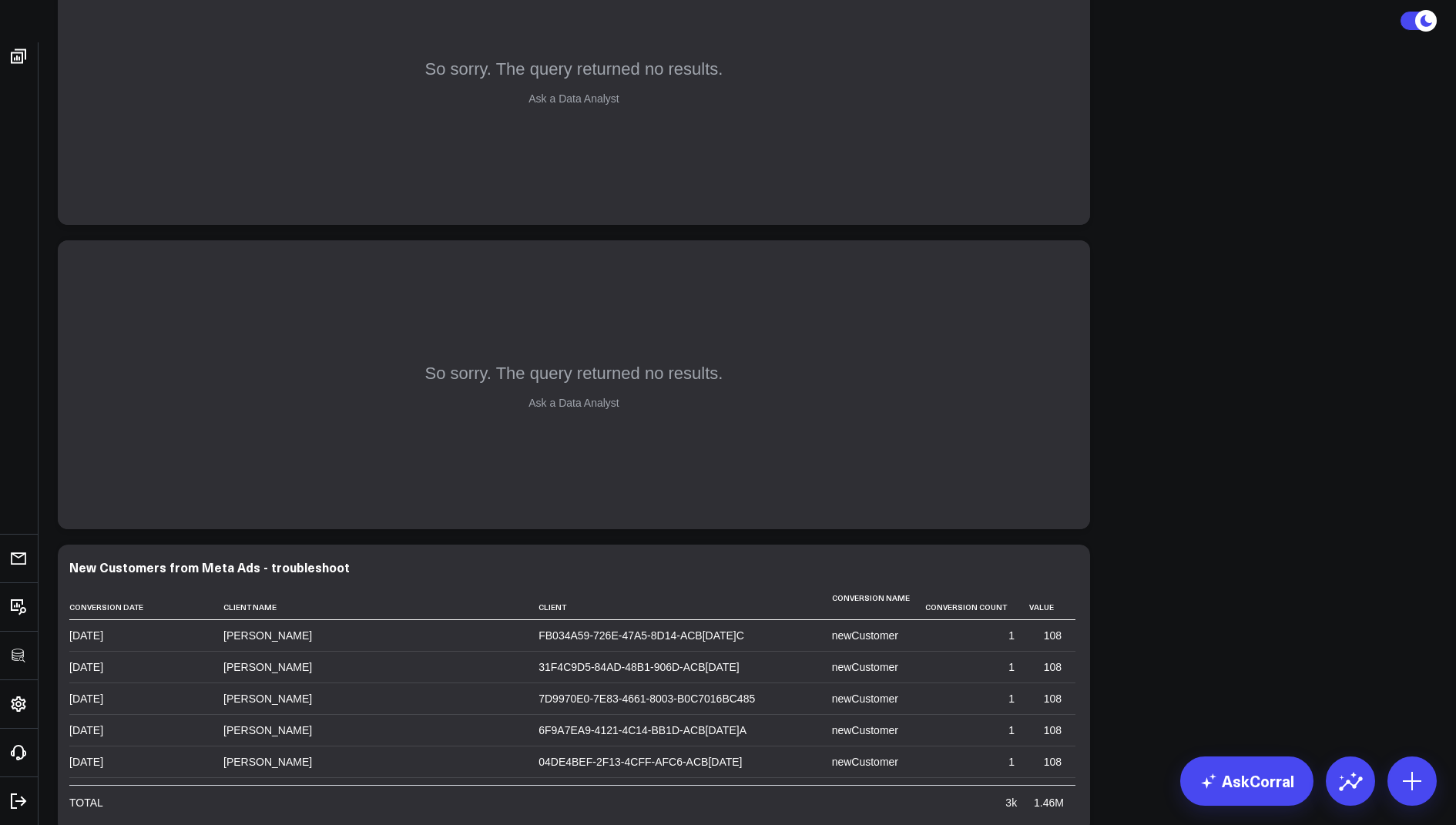
scroll to position [277, 0]
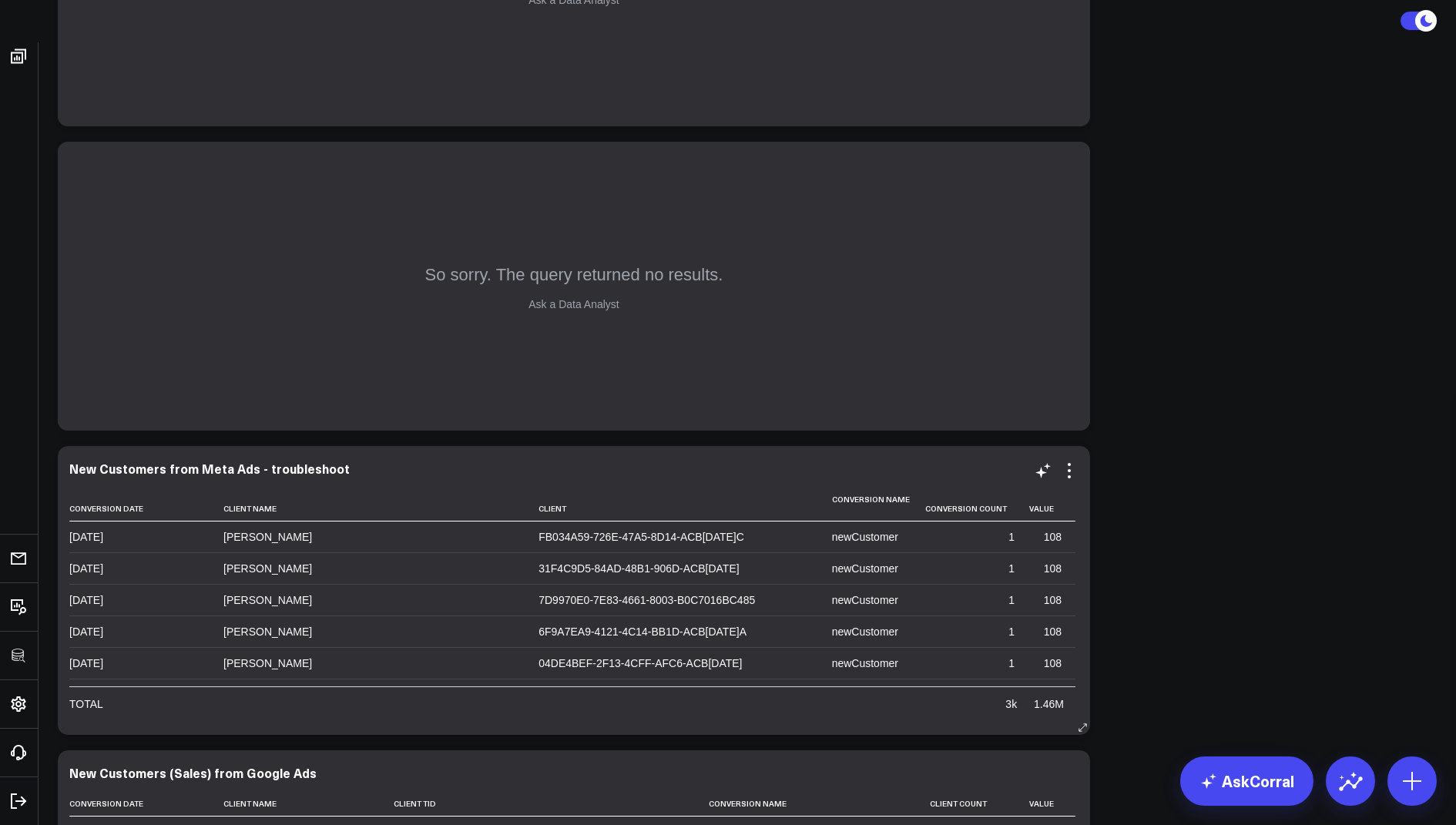
click at [314, 475] on div "New Customers from Meta Ads - troubleshoot" at bounding box center [209, 468] width 281 height 17
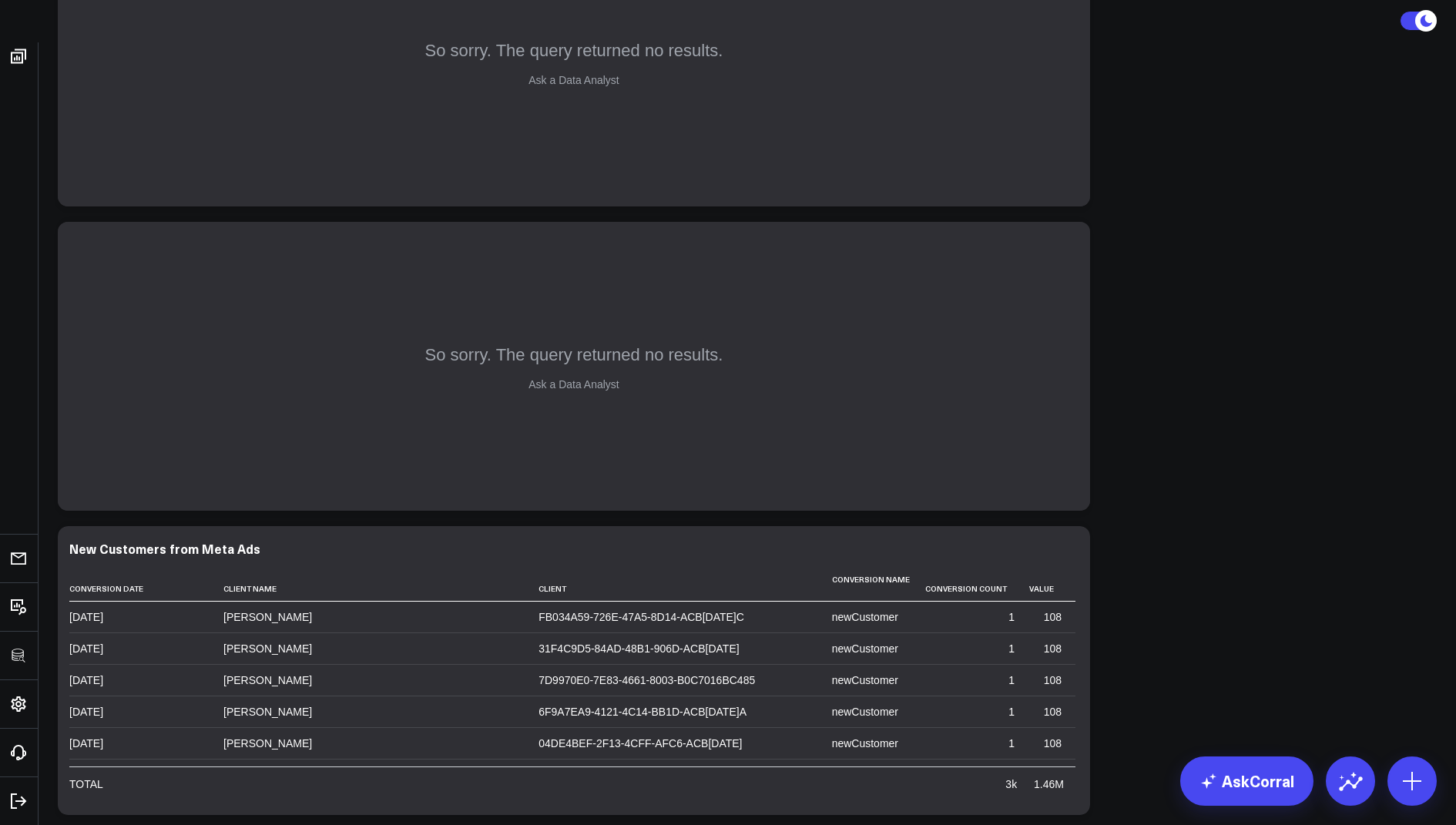
scroll to position [591, 0]
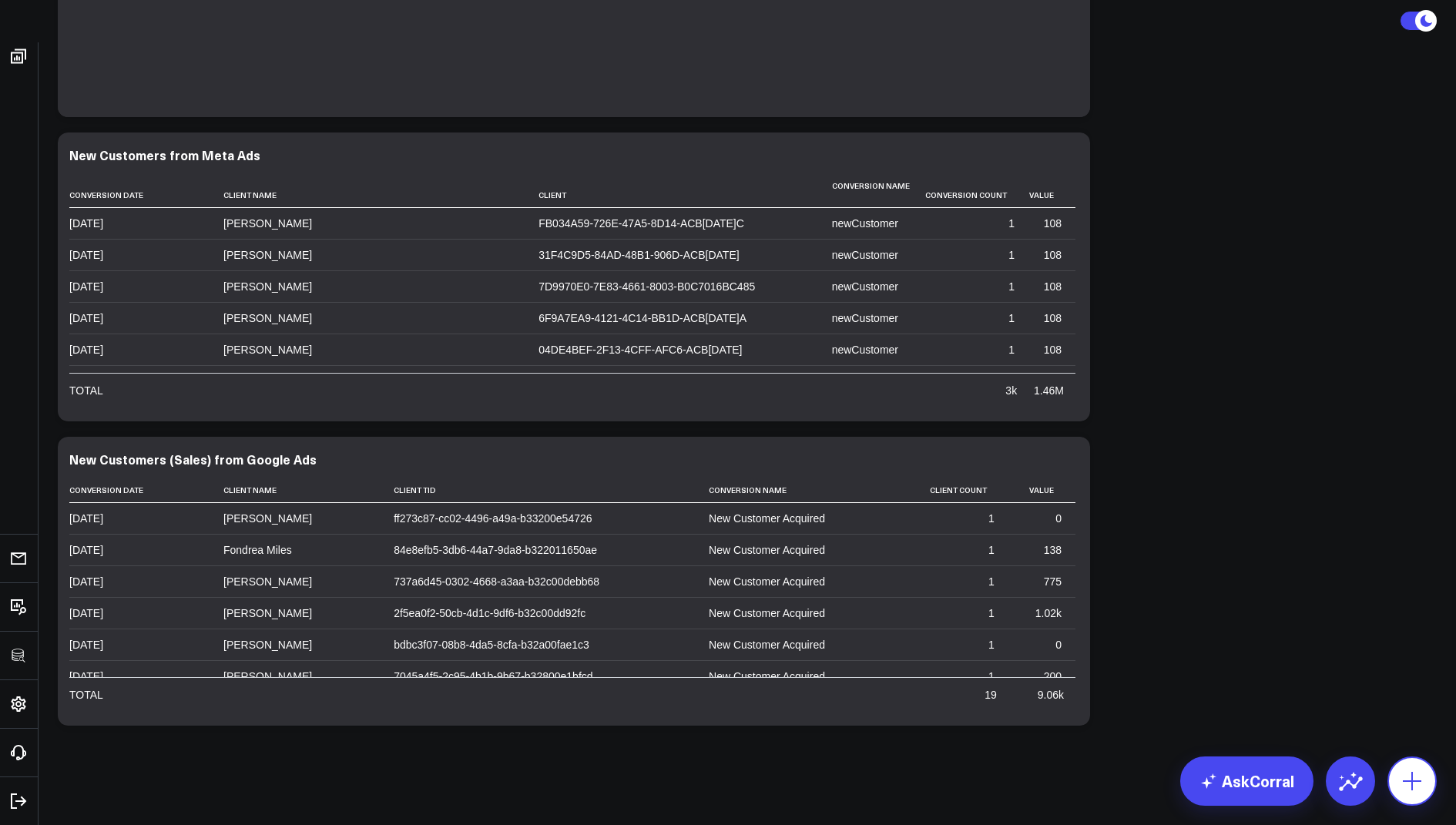
click at [1416, 790] on icon at bounding box center [1411, 780] width 24 height 24
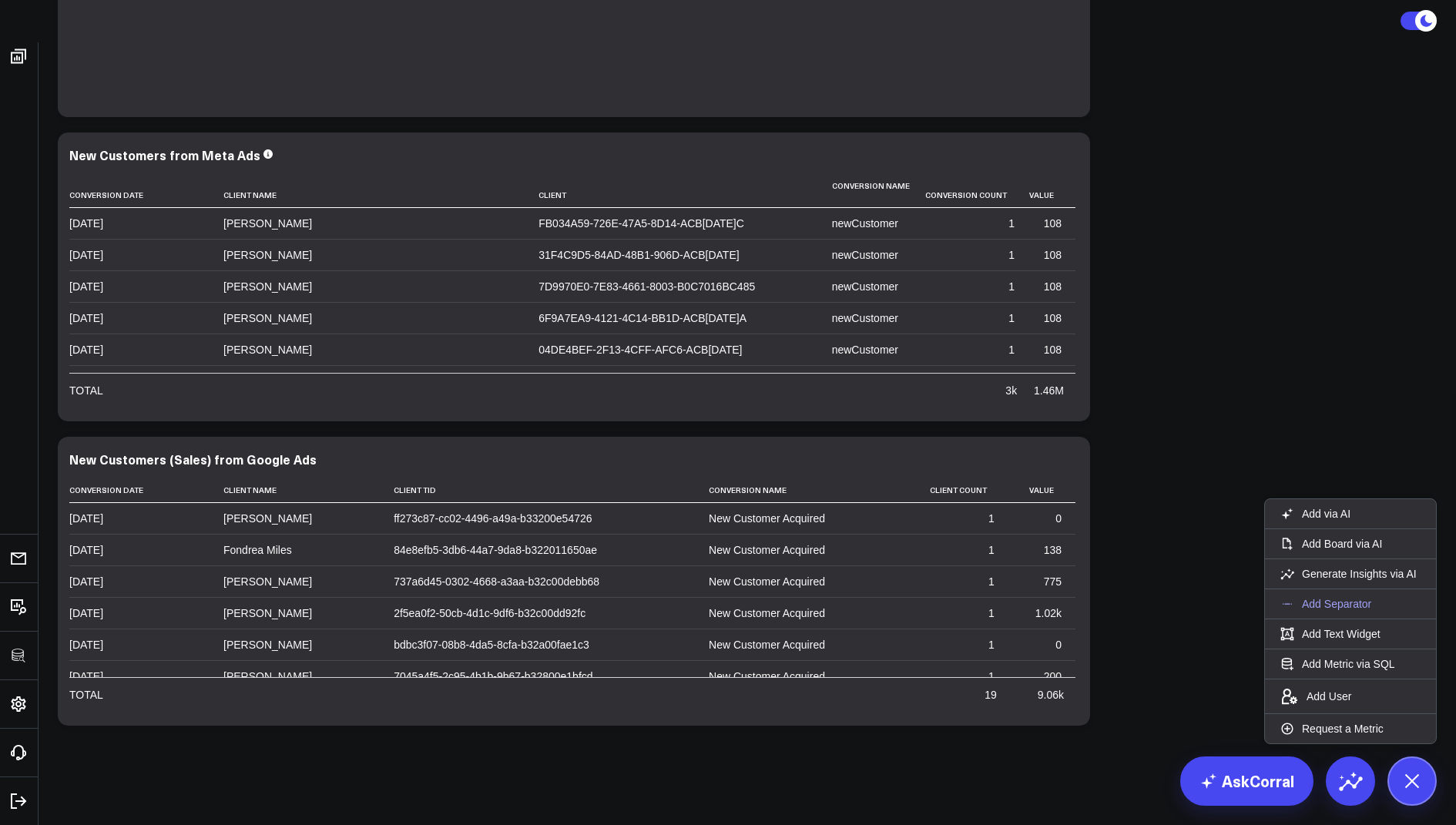
click at [1329, 600] on p "Add Separator" at bounding box center [1336, 604] width 69 height 13
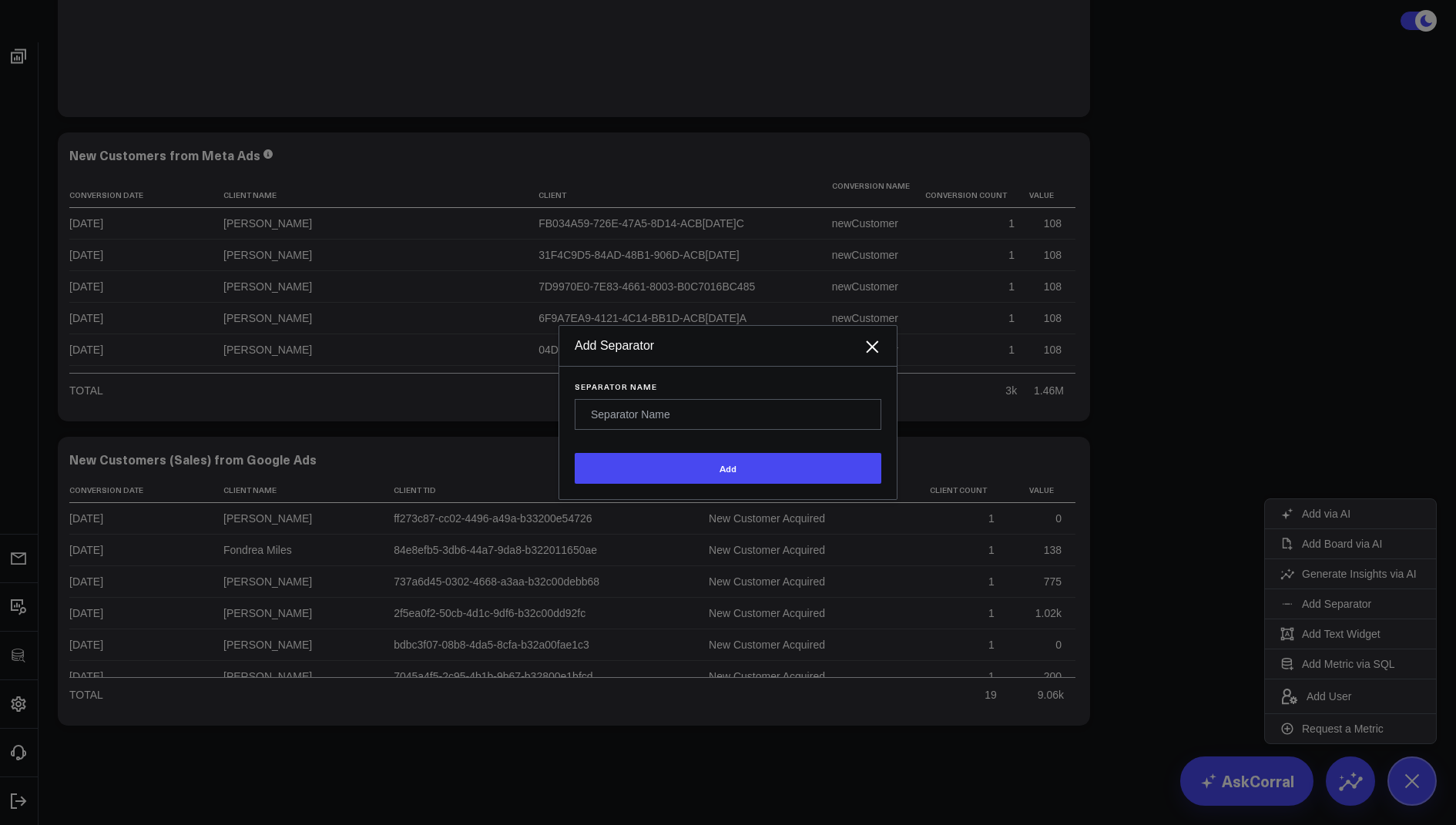
click at [626, 430] on input "Separator Name" at bounding box center [728, 414] width 307 height 30
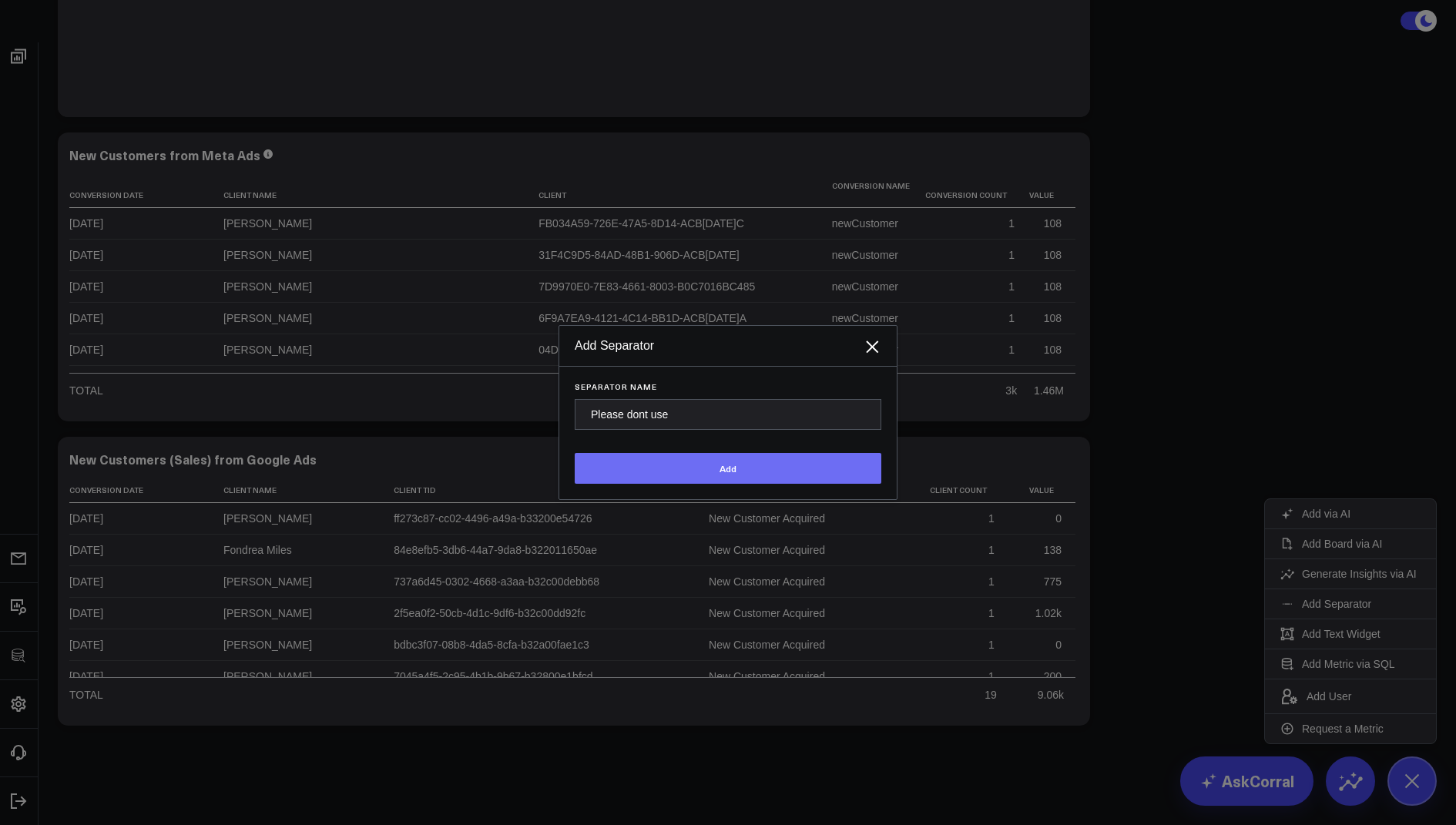
type input "Please dont use"
click at [672, 484] on button "Add" at bounding box center [728, 468] width 307 height 30
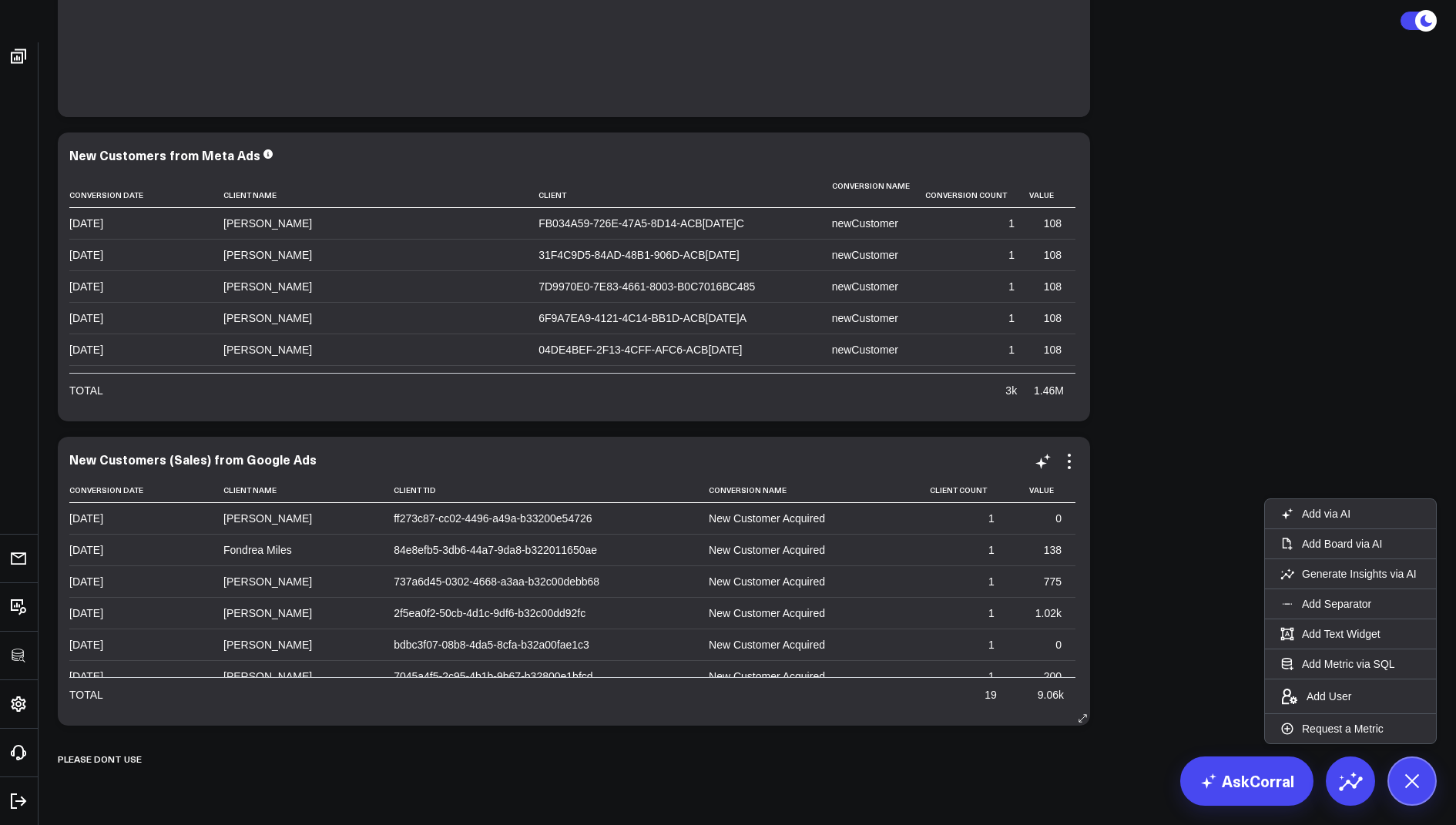
scroll to position [0, 0]
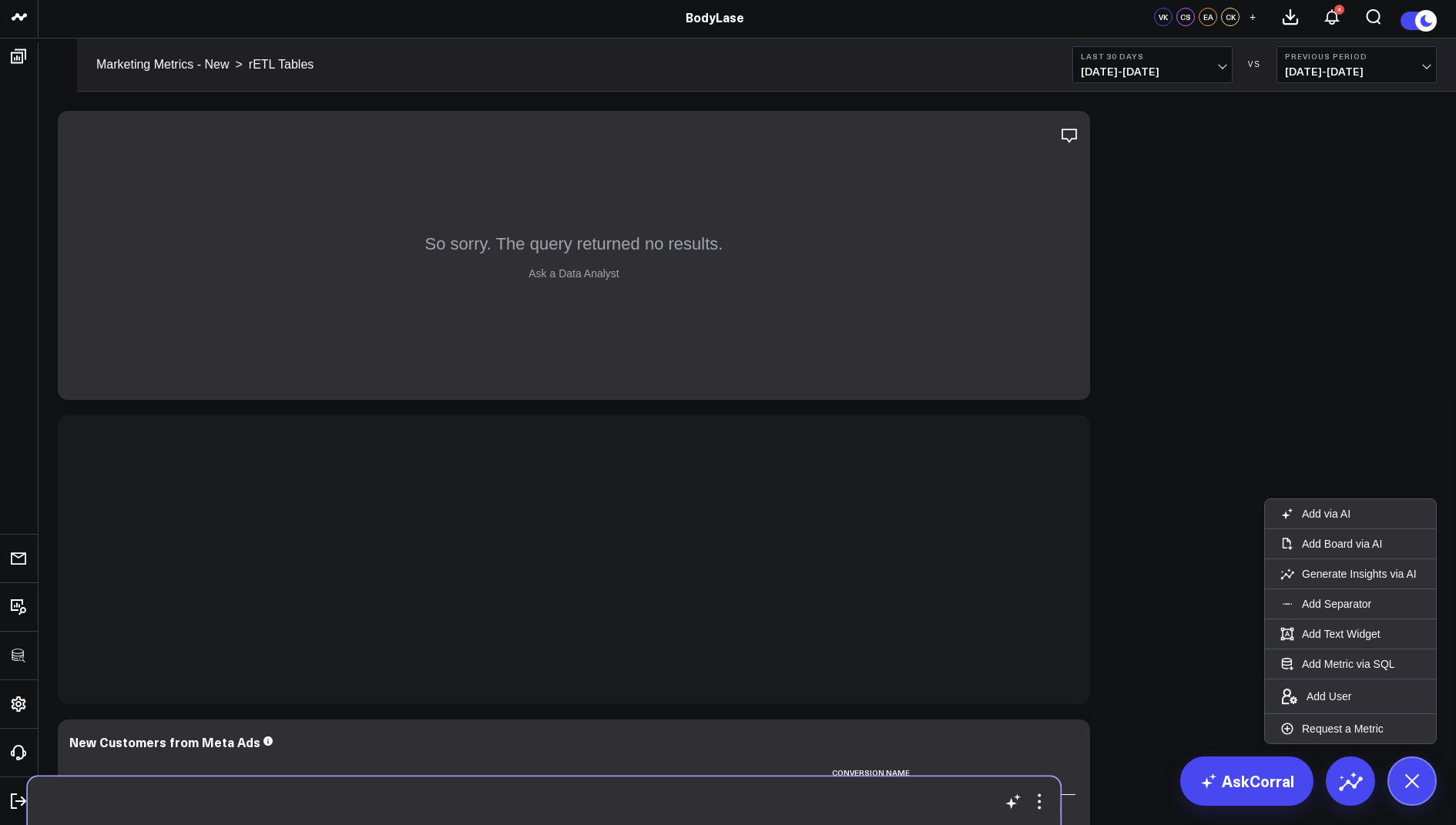
drag, startPoint x: 417, startPoint y: 482, endPoint x: 386, endPoint y: 801, distance: 320.5
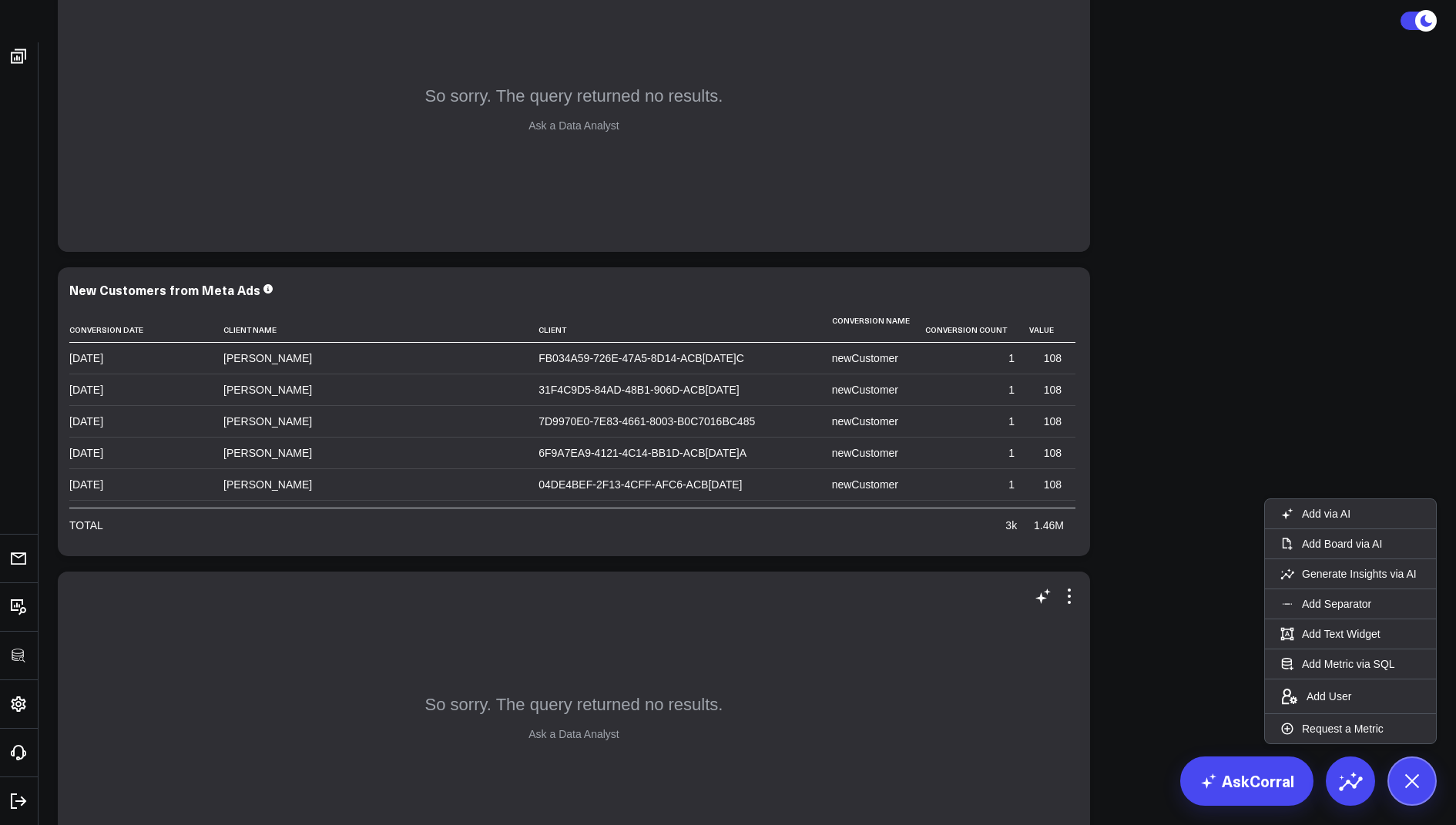
scroll to position [526, 0]
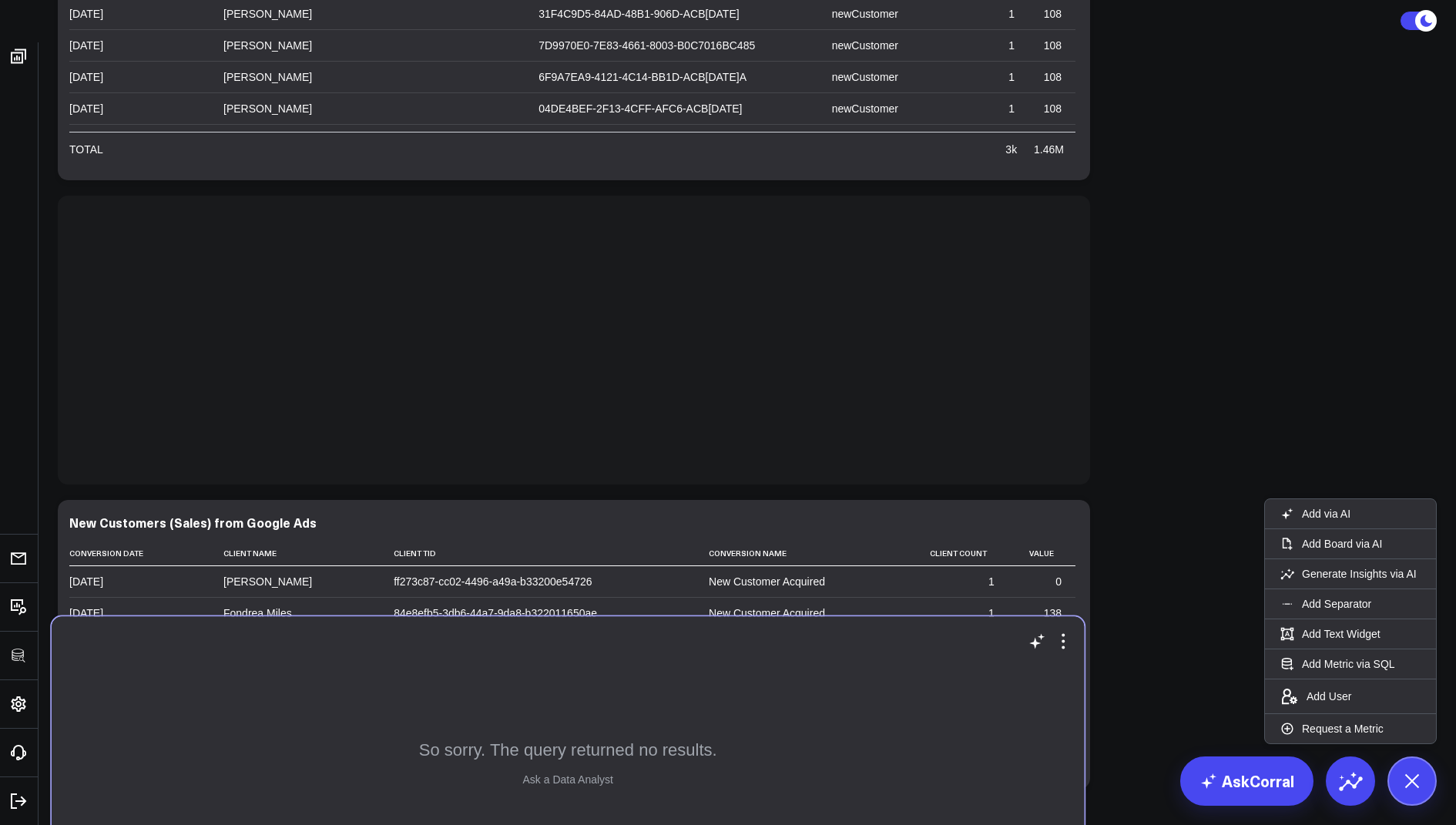
drag, startPoint x: 542, startPoint y: 408, endPoint x: 537, endPoint y: 822, distance: 414.0
click at [537, 822] on div "So sorry. The query returned no results. Ask a Data Analyst" at bounding box center [568, 761] width 1032 height 289
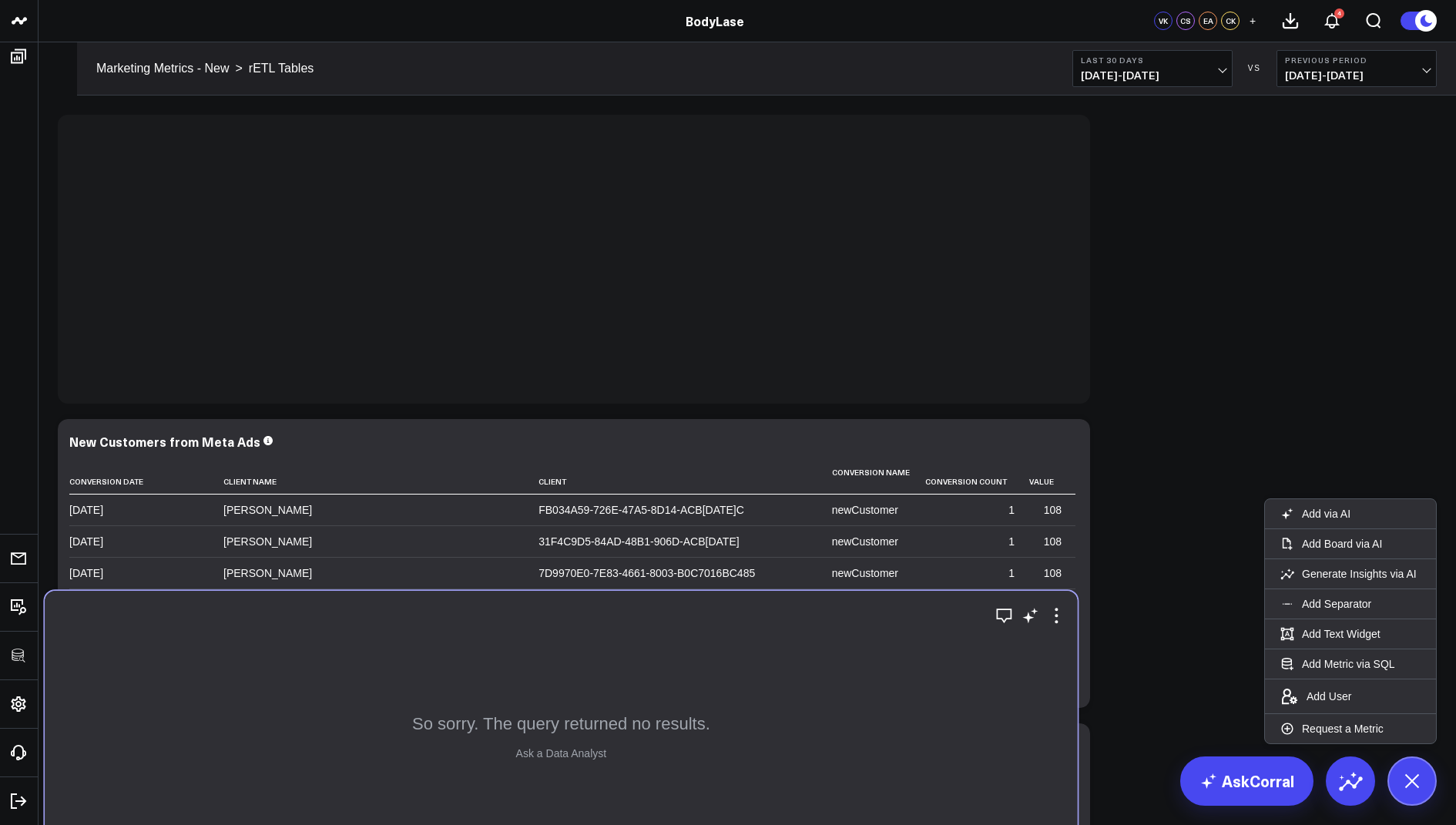
scroll to position [3, 0]
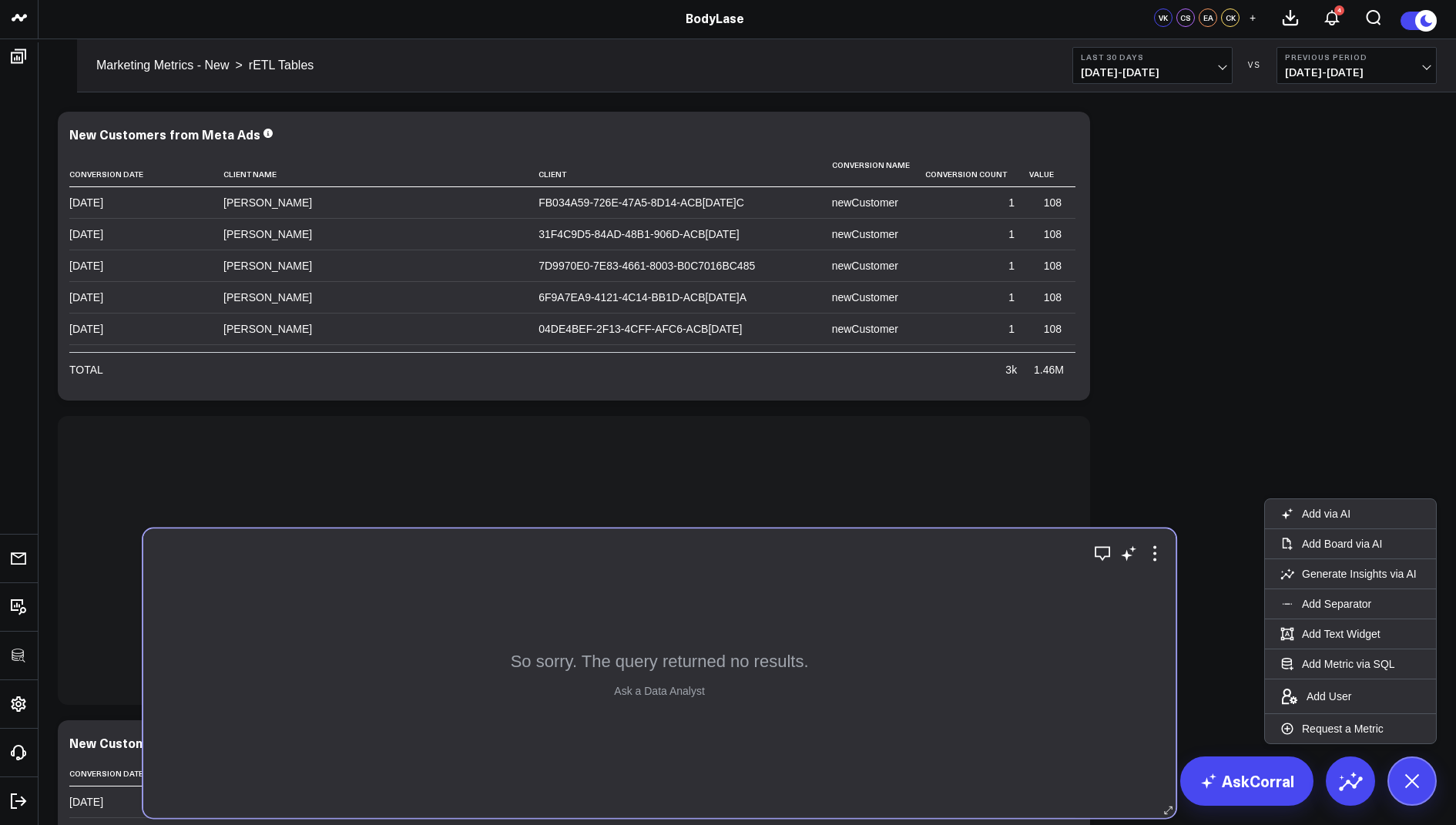
drag, startPoint x: 509, startPoint y: 275, endPoint x: 594, endPoint y: 689, distance: 422.6
click at [594, 689] on div "So sorry. The query returned no results. Ask a Data Analyst" at bounding box center [659, 673] width 1032 height 289
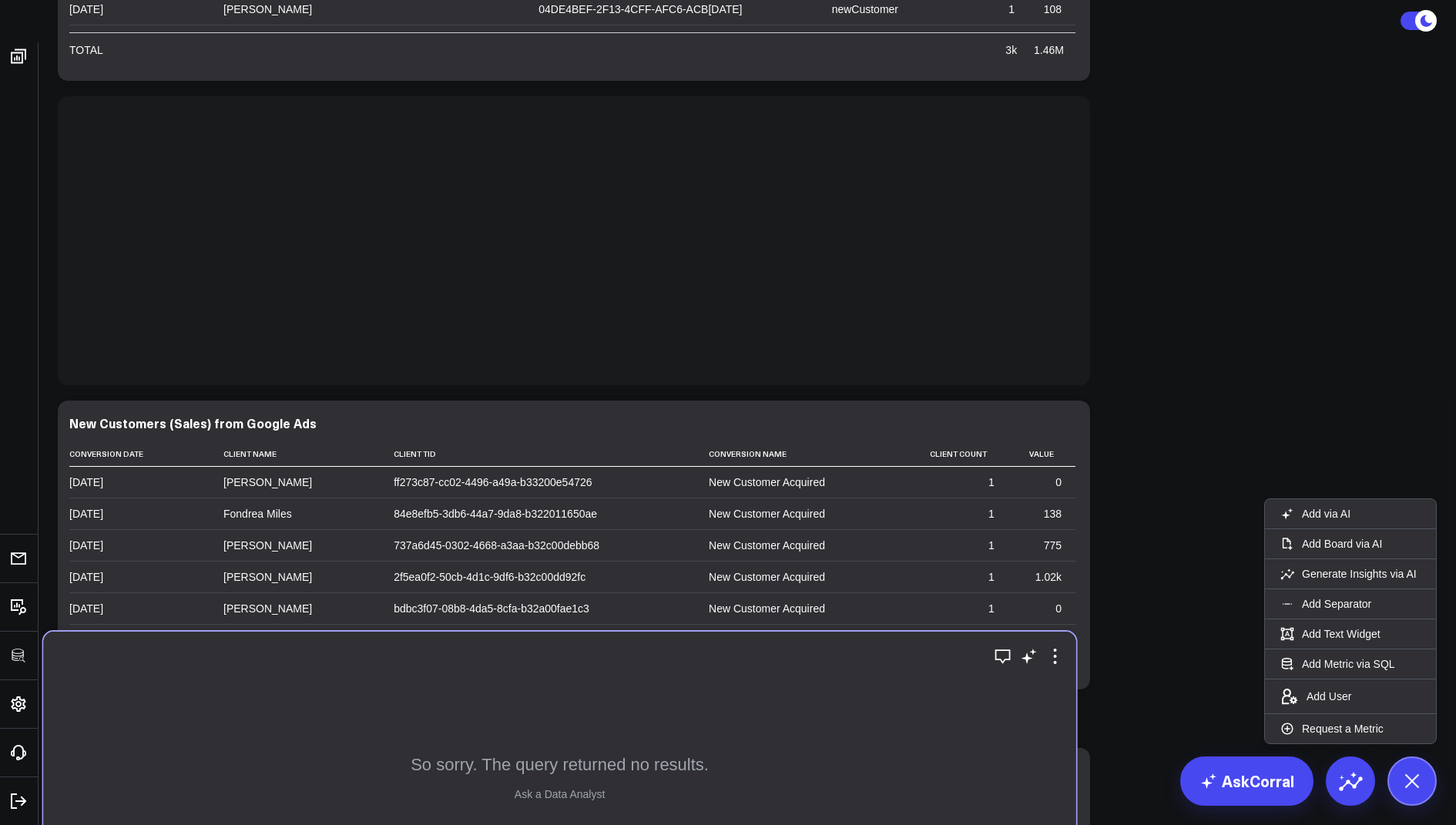
drag, startPoint x: 643, startPoint y: 271, endPoint x: 628, endPoint y: 805, distance: 534.2
click at [628, 805] on div "So sorry. The query returned no results. Ask a Data Analyst" at bounding box center [559, 777] width 1032 height 289
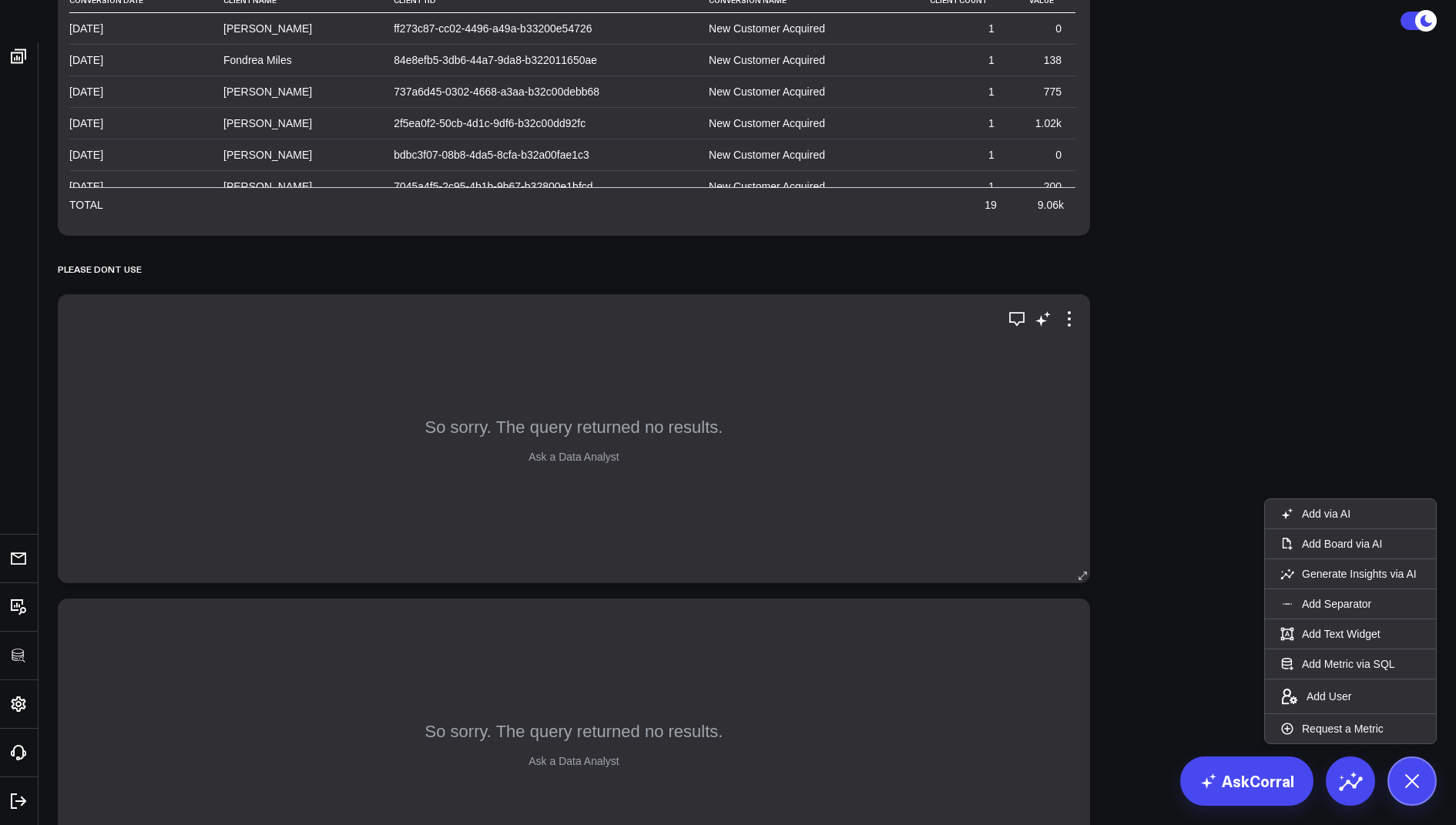
scroll to position [0, 0]
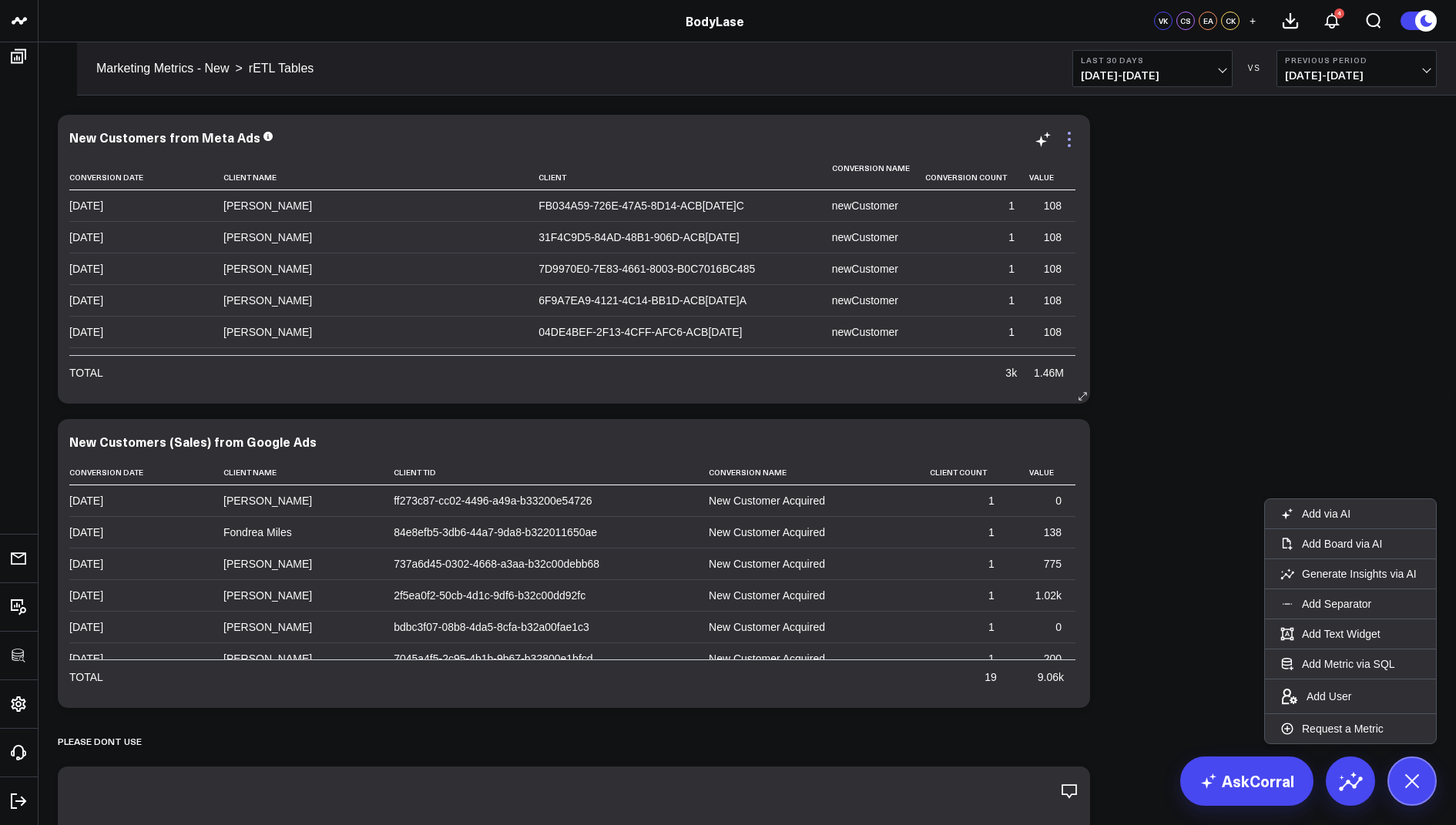
click at [1073, 141] on icon at bounding box center [1069, 139] width 19 height 19
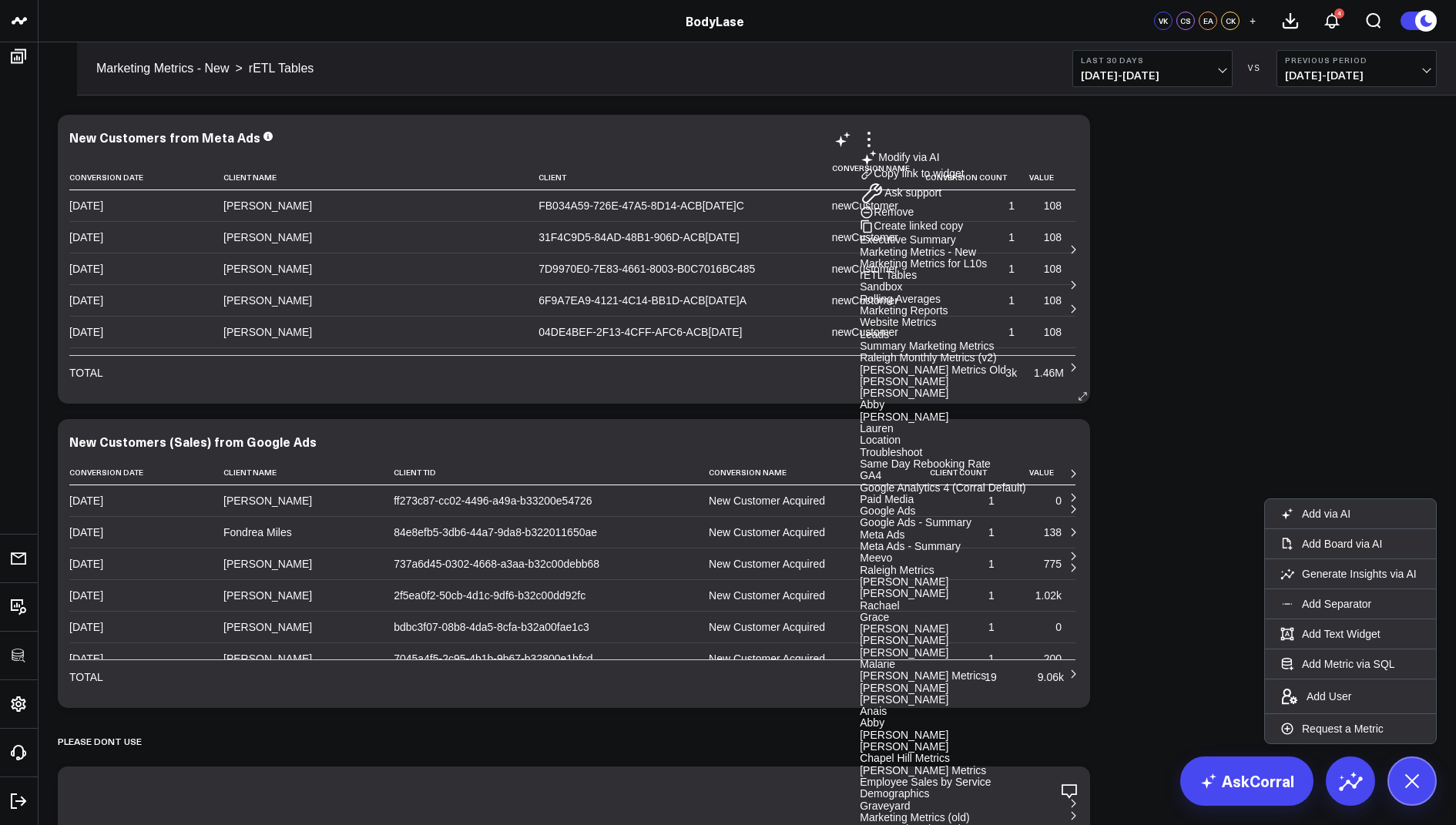
click at [965, 181] on button "Copy link to widget" at bounding box center [912, 173] width 105 height 13
